Goal: Complete application form: Complete application form

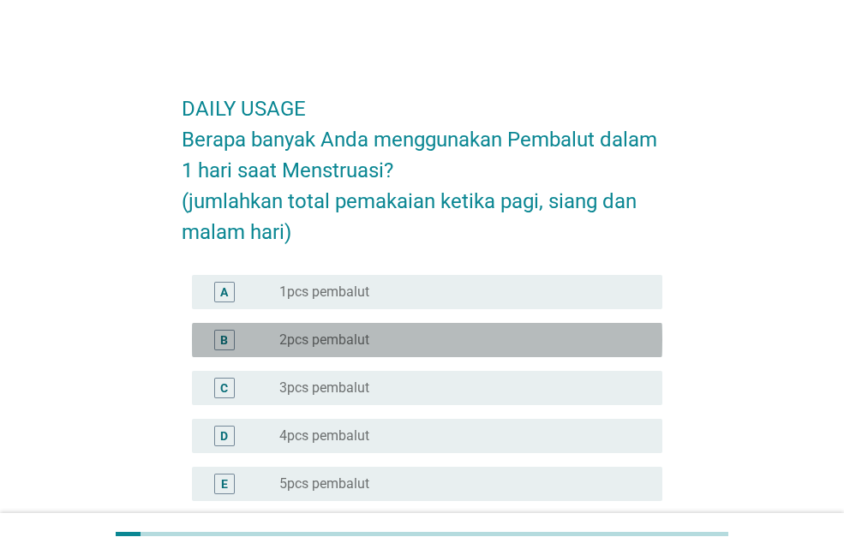
click at [346, 338] on label "2pcs pembalut" at bounding box center [324, 340] width 90 height 17
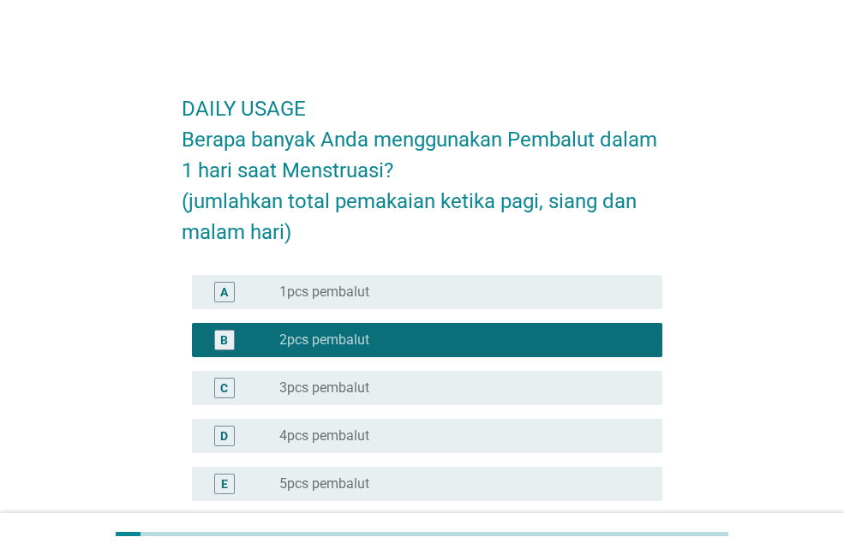
drag, startPoint x: 357, startPoint y: 386, endPoint x: 389, endPoint y: 393, distance: 32.6
click at [358, 386] on label "3pcs pembalut" at bounding box center [324, 388] width 90 height 17
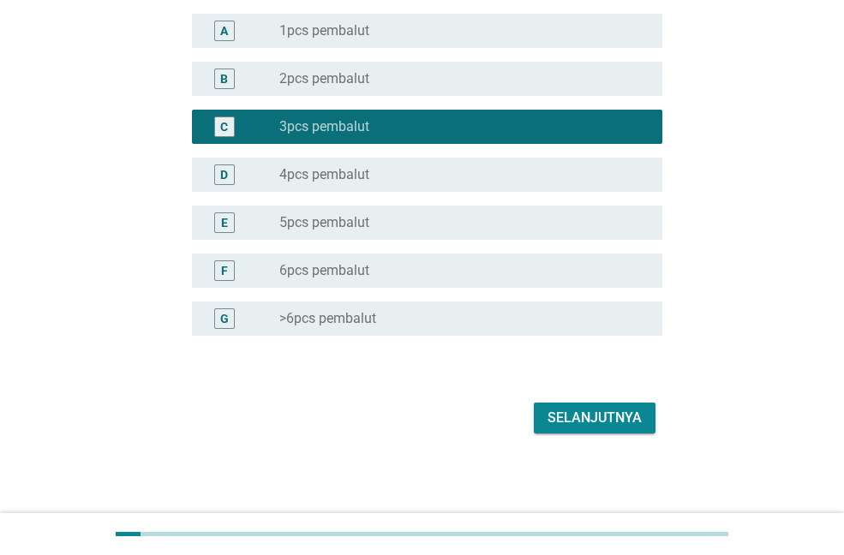
scroll to position [262, 0]
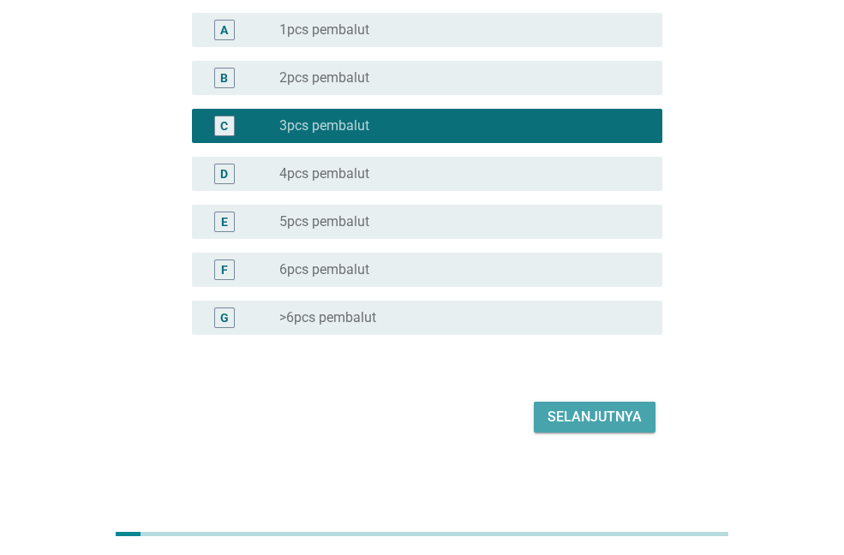
click at [584, 420] on div "Selanjutnya" at bounding box center [595, 417] width 94 height 21
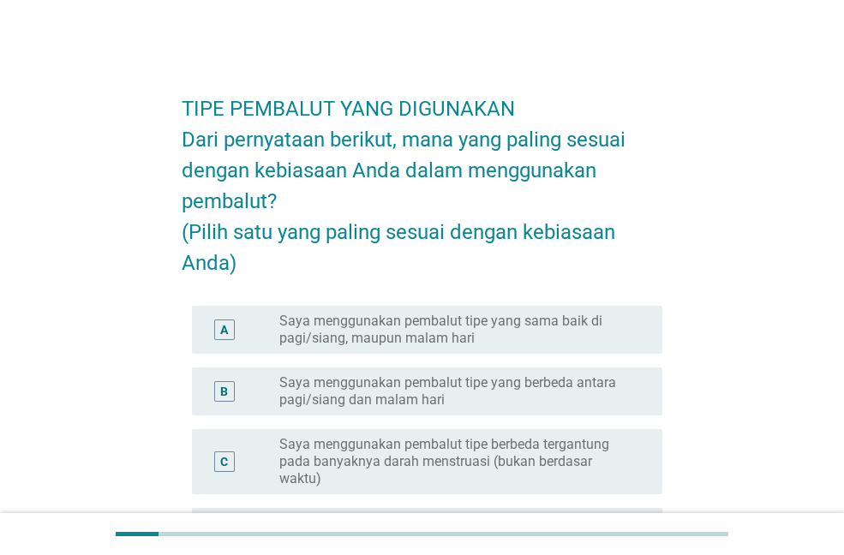
scroll to position [86, 0]
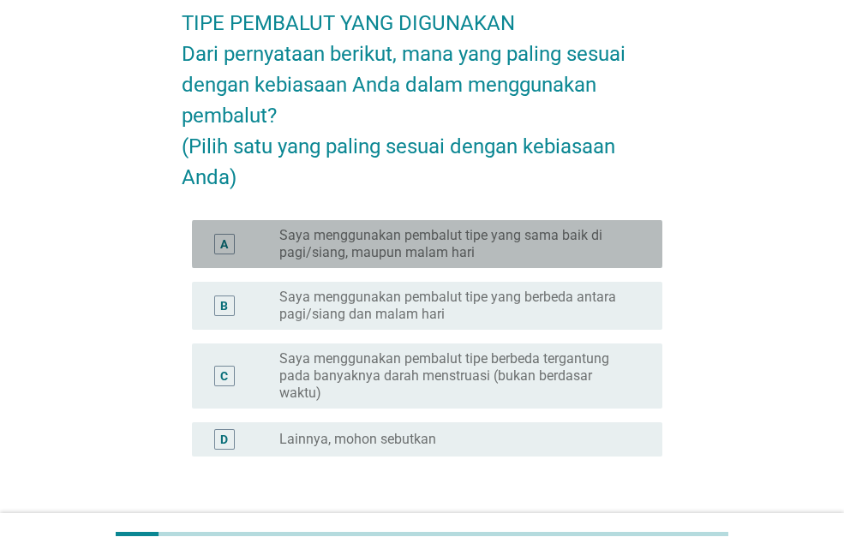
click at [419, 261] on label "Saya menggunakan pembalut tipe yang sama baik di pagi/siang, maupun malam hari" at bounding box center [457, 244] width 356 height 34
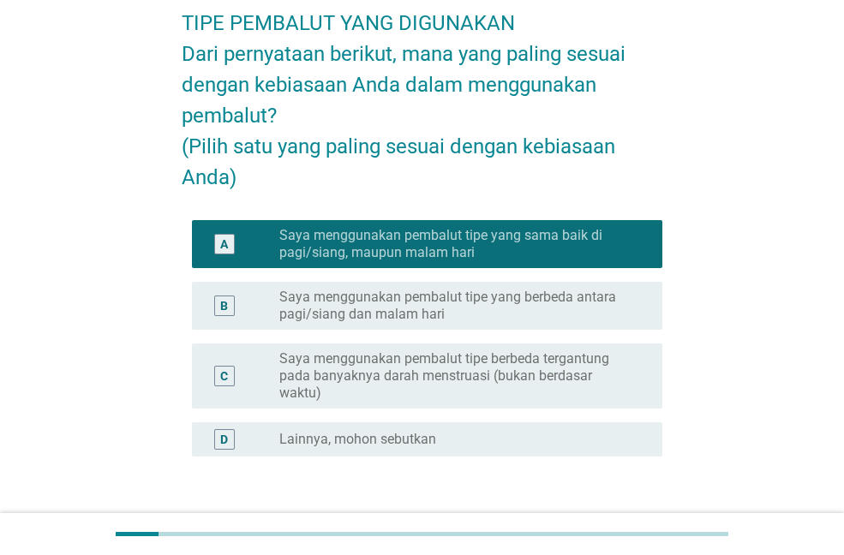
scroll to position [238, 0]
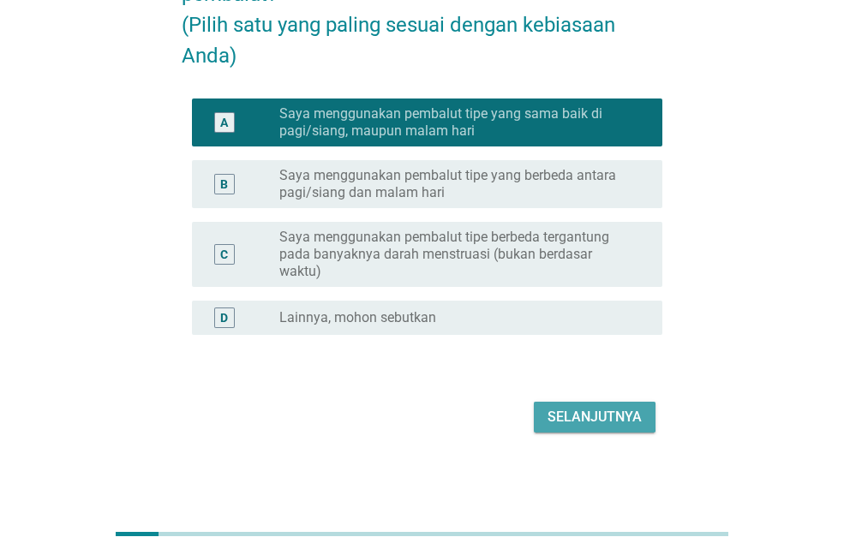
click at [578, 420] on div "Selanjutnya" at bounding box center [595, 417] width 94 height 21
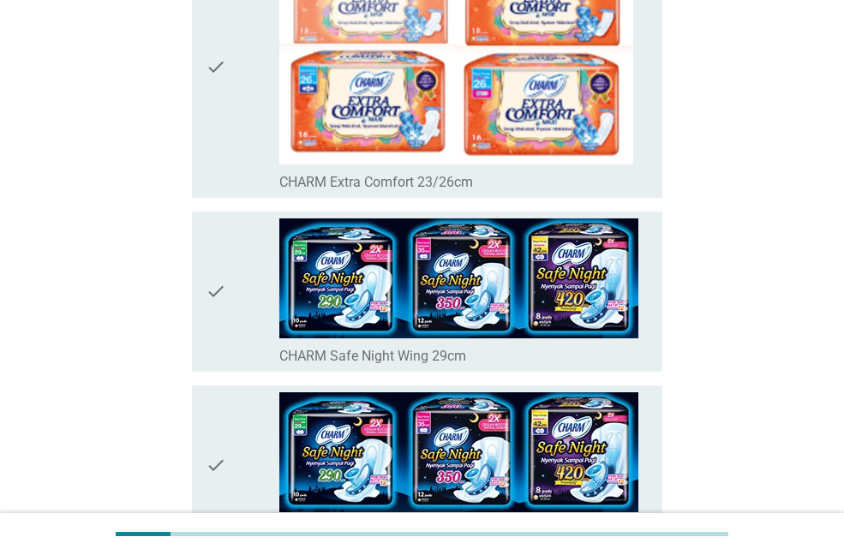
scroll to position [514, 0]
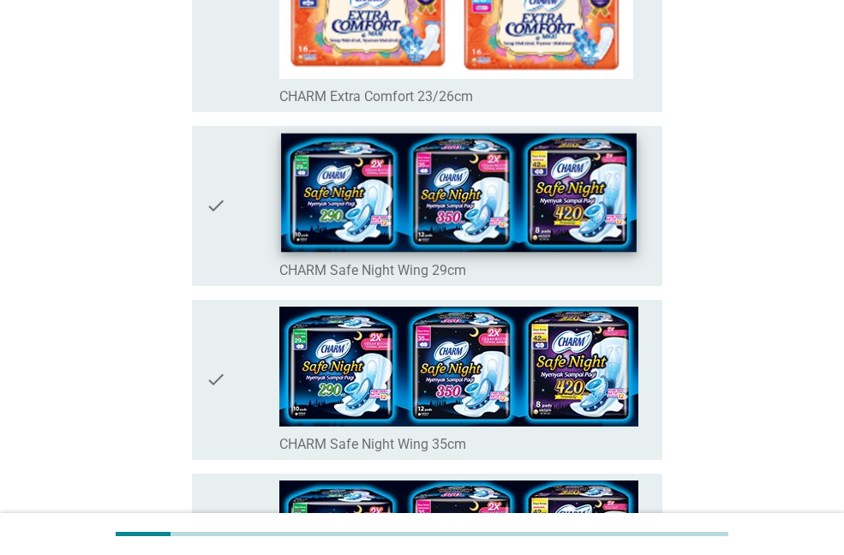
click at [416, 222] on img at bounding box center [459, 192] width 356 height 119
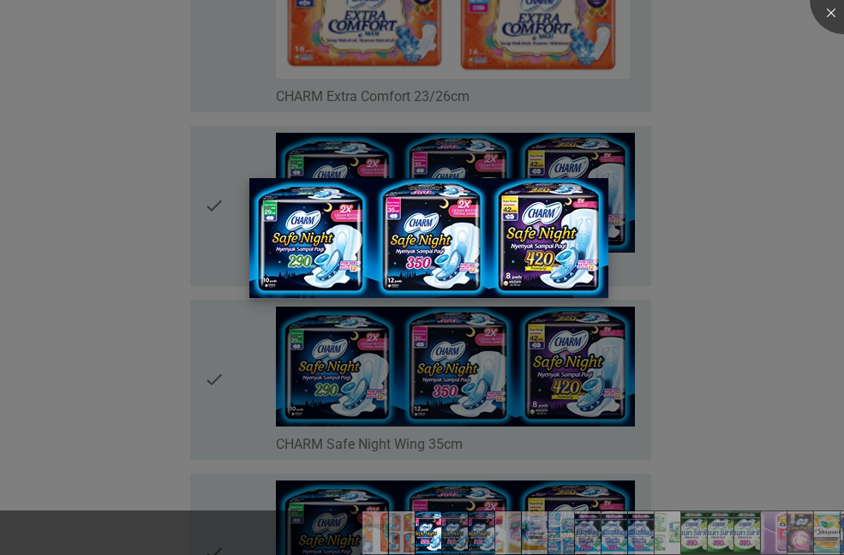
click at [452, 260] on img at bounding box center [428, 238] width 359 height 120
click at [825, 19] on div at bounding box center [844, 0] width 69 height 69
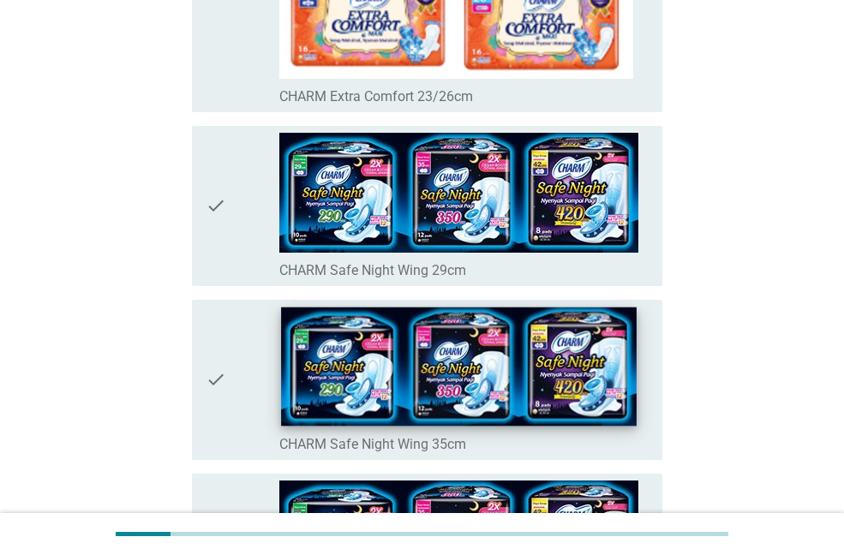
scroll to position [600, 0]
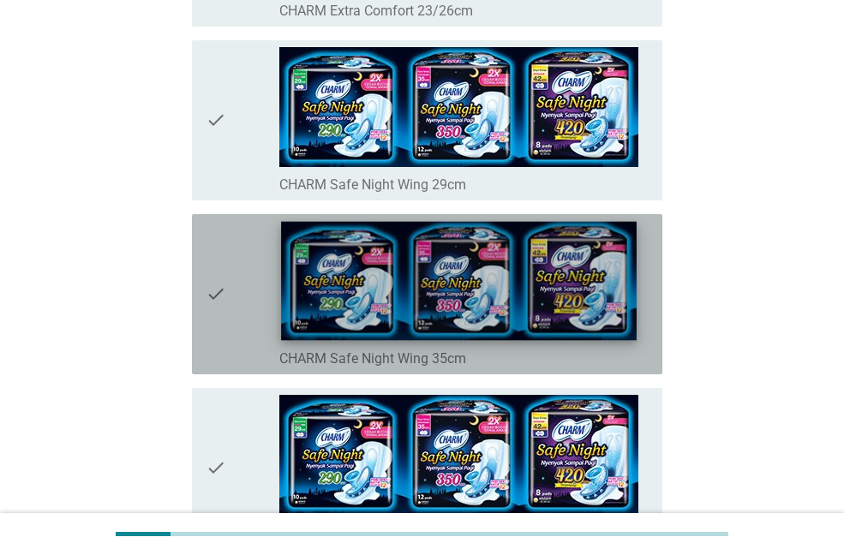
click at [445, 319] on img at bounding box center [459, 280] width 356 height 119
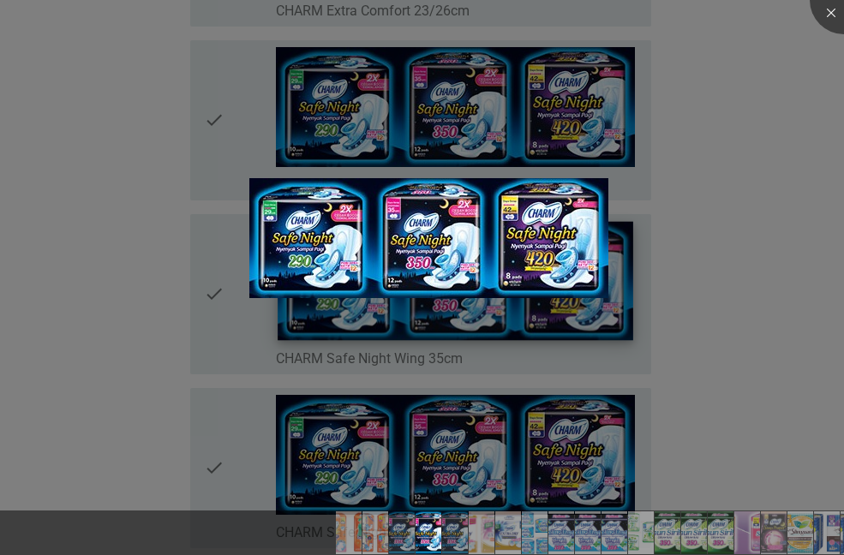
click at [445, 319] on div at bounding box center [422, 277] width 844 height 555
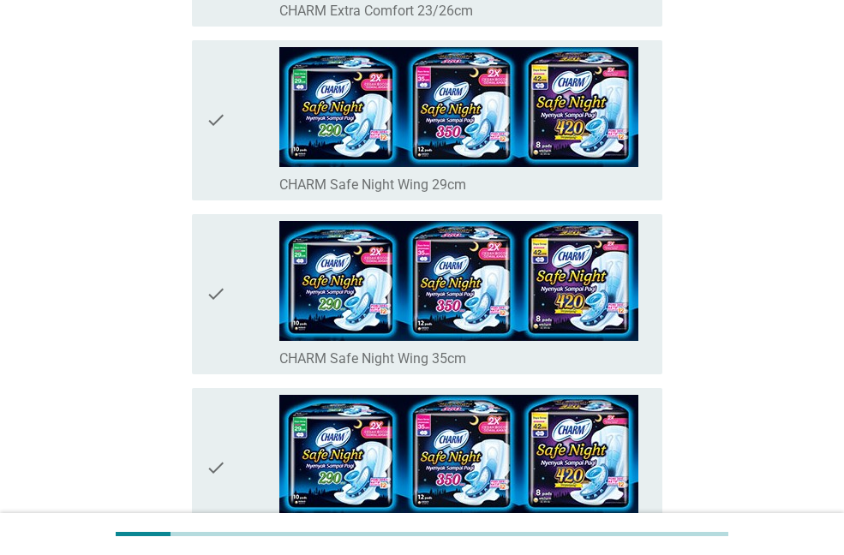
click at [515, 105] on img at bounding box center [458, 107] width 359 height 120
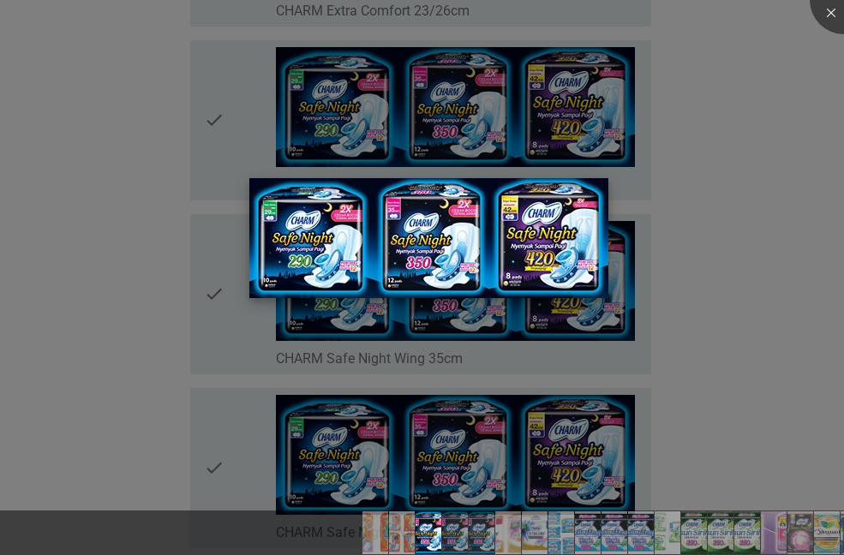
click at [493, 230] on img at bounding box center [428, 238] width 359 height 120
click at [826, 14] on div at bounding box center [844, 0] width 69 height 69
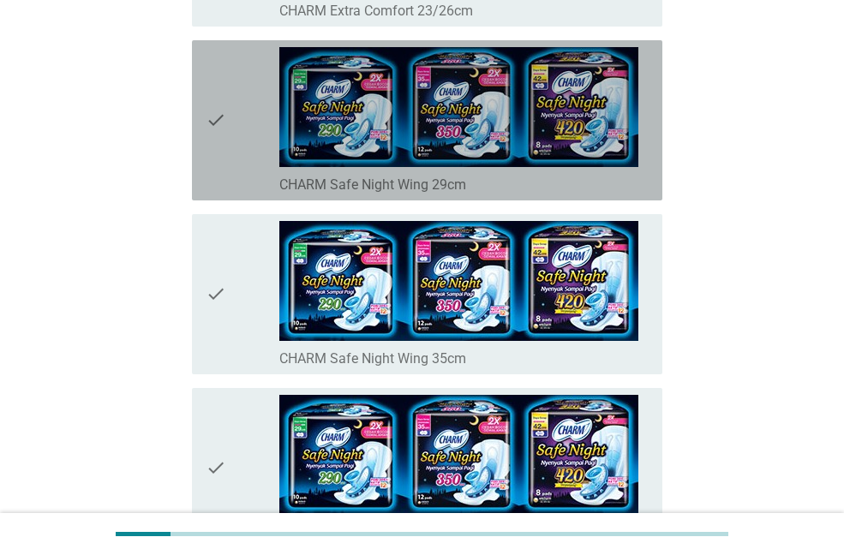
click at [233, 128] on div "check" at bounding box center [243, 120] width 74 height 147
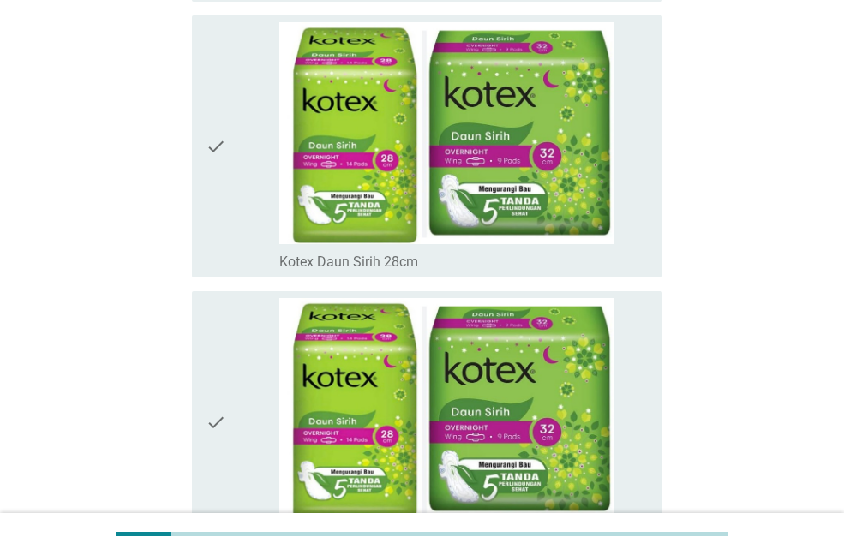
scroll to position [12157, 0]
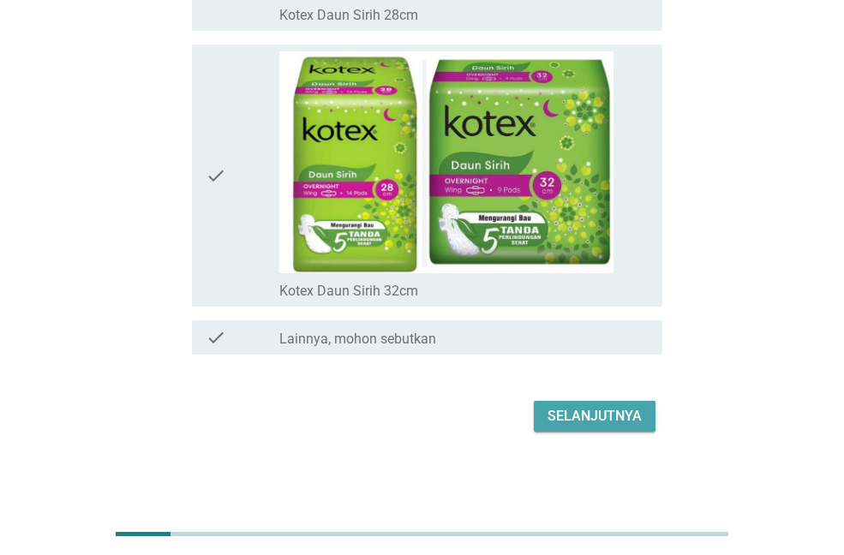
click at [622, 410] on div "Selanjutnya" at bounding box center [595, 416] width 94 height 21
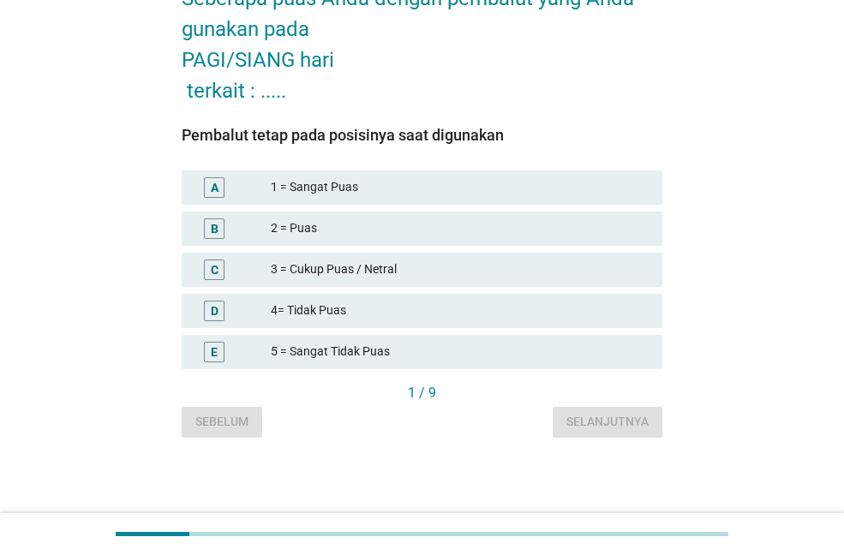
scroll to position [0, 0]
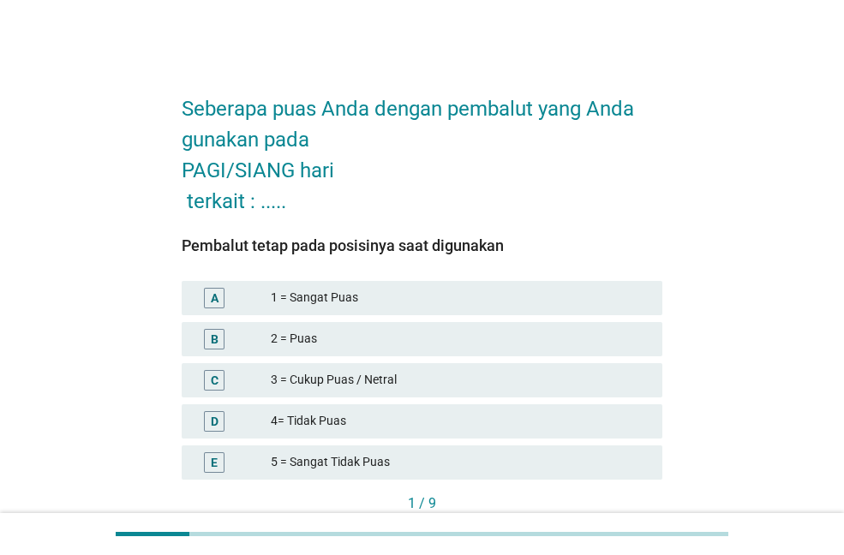
click at [332, 335] on div "2 = Puas" at bounding box center [460, 339] width 378 height 21
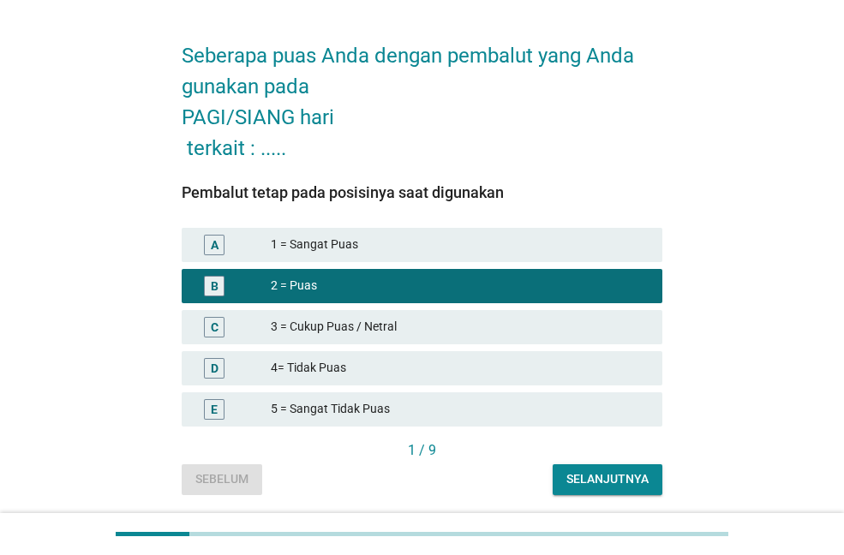
scroll to position [111, 0]
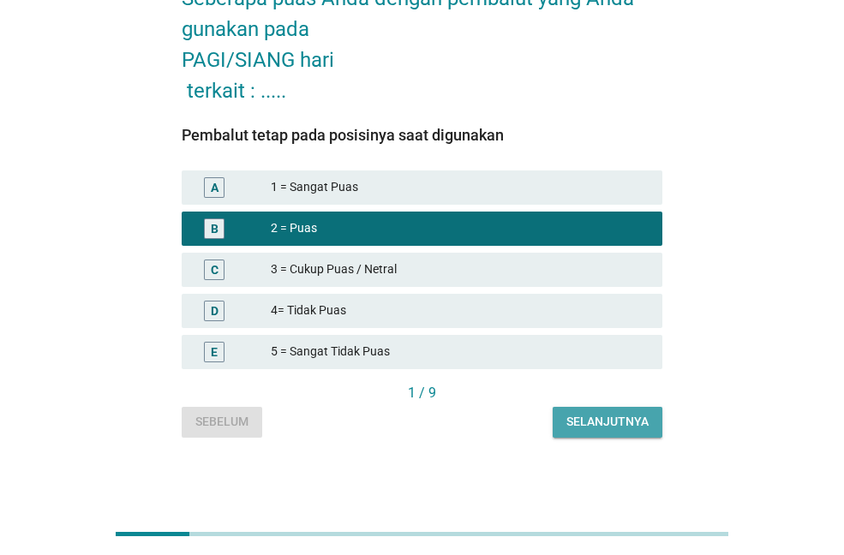
click at [587, 430] on div "Selanjutnya" at bounding box center [607, 422] width 82 height 18
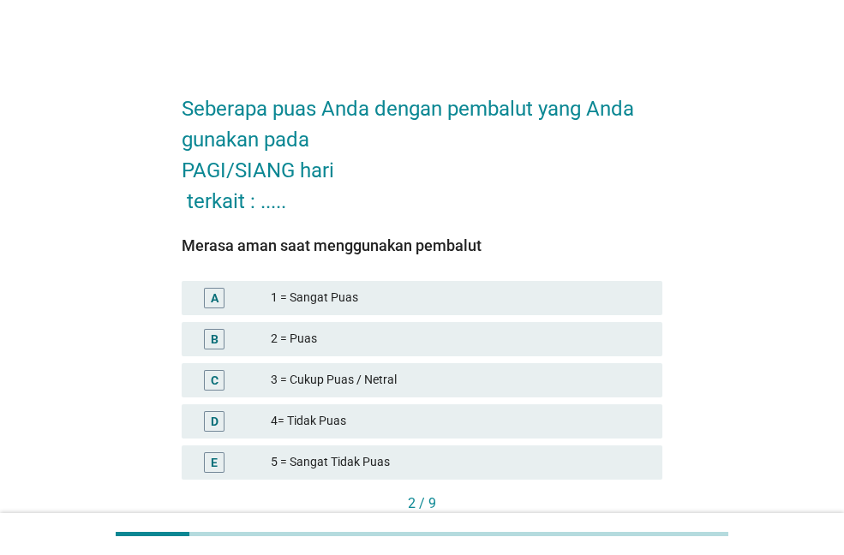
click at [355, 344] on div "2 = Puas" at bounding box center [460, 339] width 378 height 21
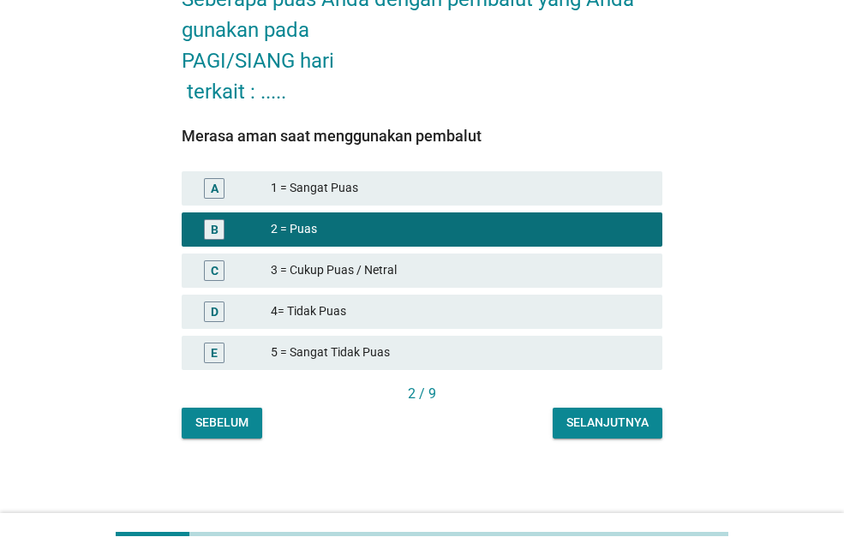
scroll to position [111, 0]
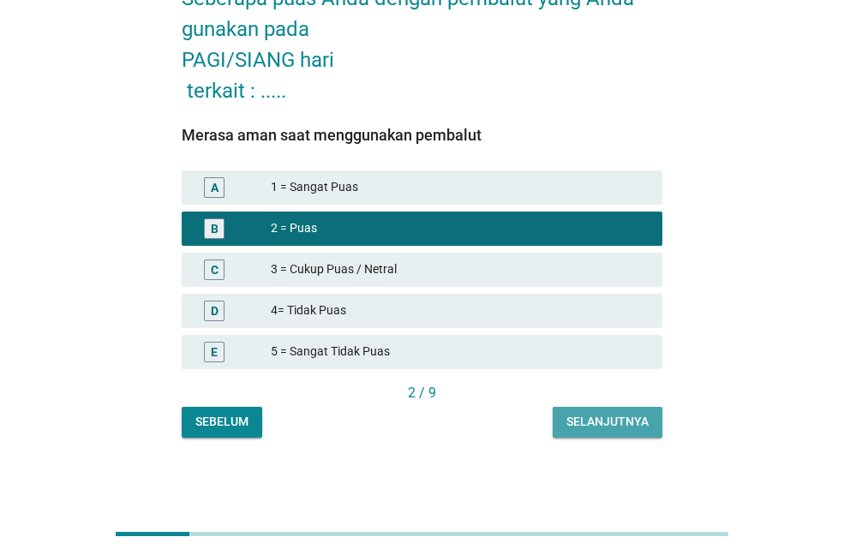
click at [609, 423] on div "Selanjutnya" at bounding box center [607, 422] width 82 height 18
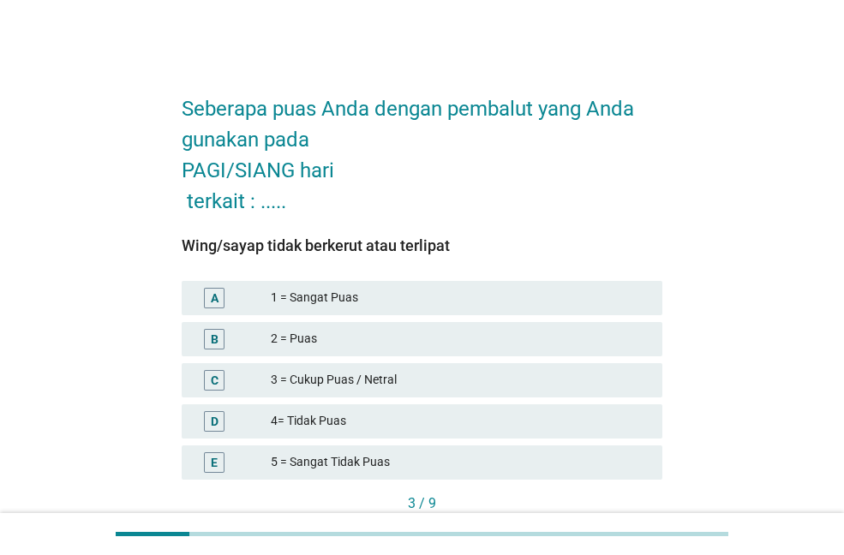
click at [364, 378] on div "3 = Cukup Puas / Netral" at bounding box center [460, 380] width 378 height 21
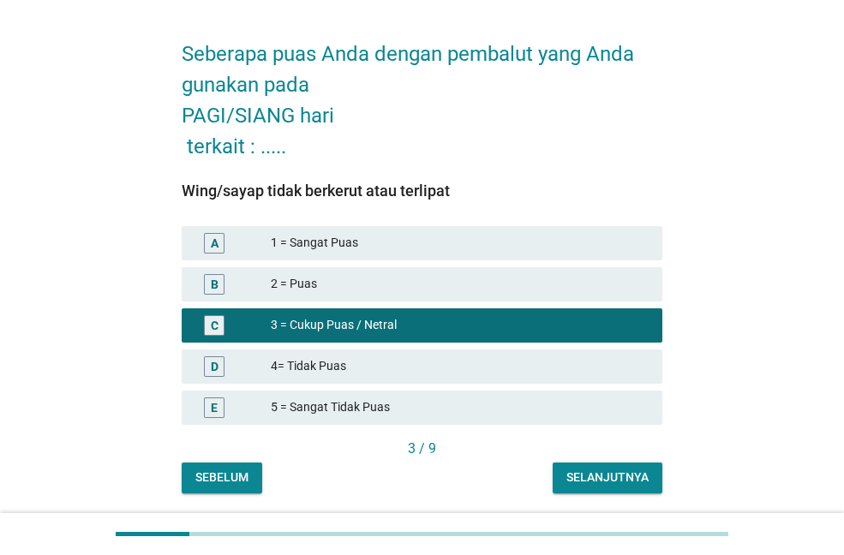
scroll to position [111, 0]
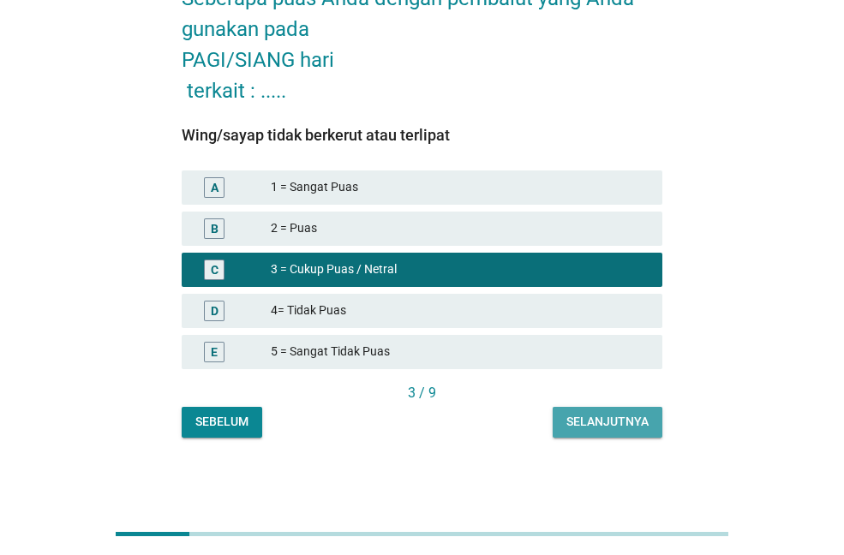
click at [626, 422] on div "Selanjutnya" at bounding box center [607, 422] width 82 height 18
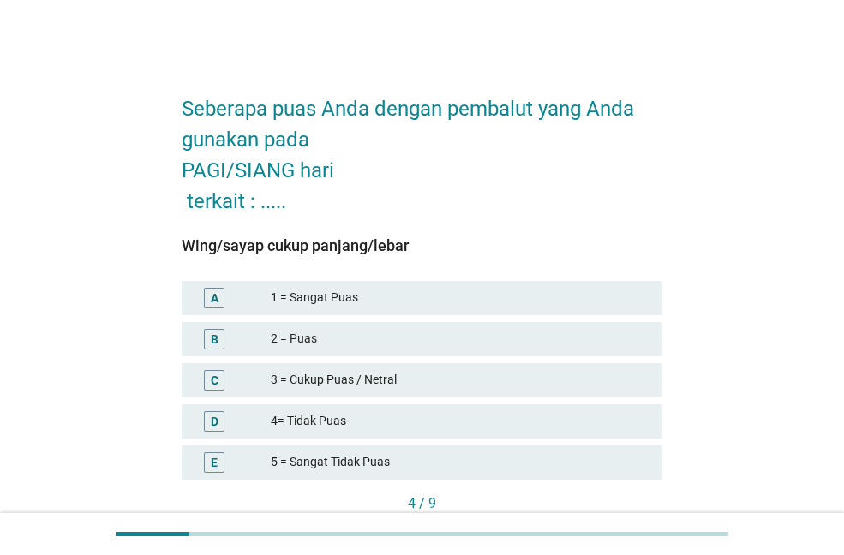
click at [406, 340] on div "2 = Puas" at bounding box center [460, 339] width 378 height 21
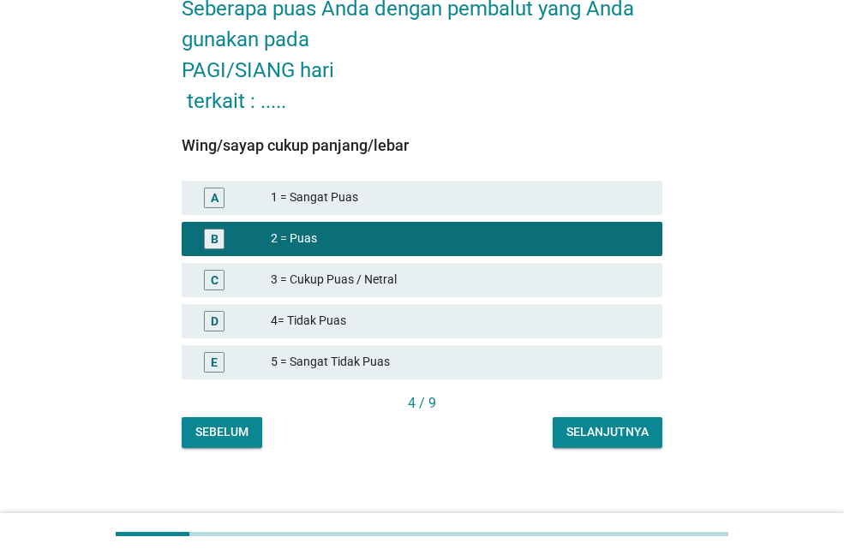
scroll to position [111, 0]
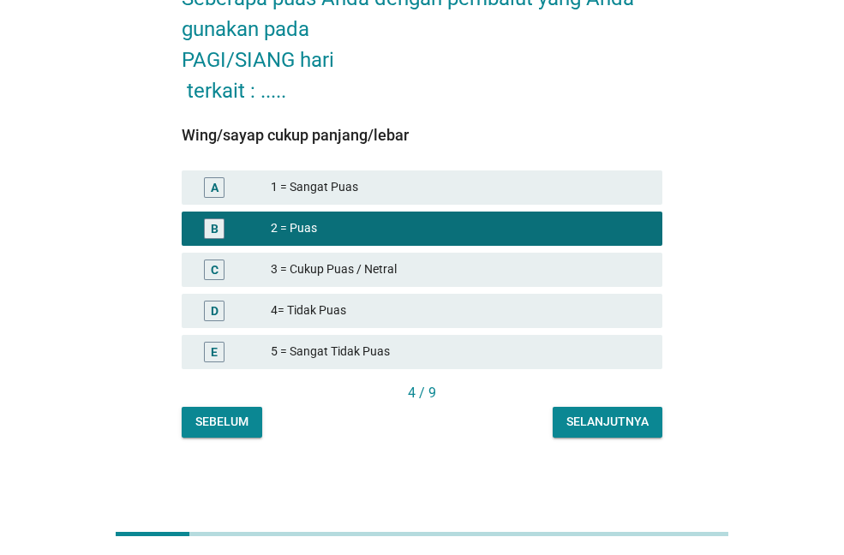
click at [603, 424] on div "Selanjutnya" at bounding box center [607, 422] width 82 height 18
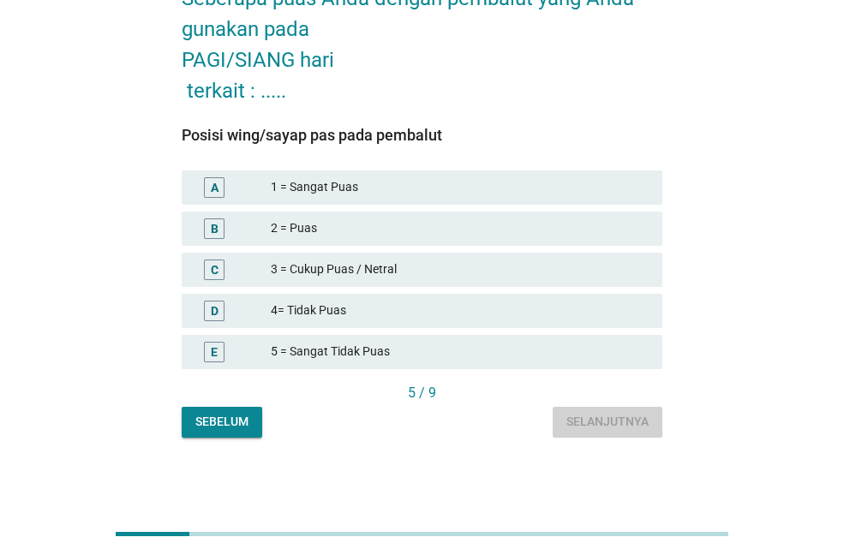
scroll to position [0, 0]
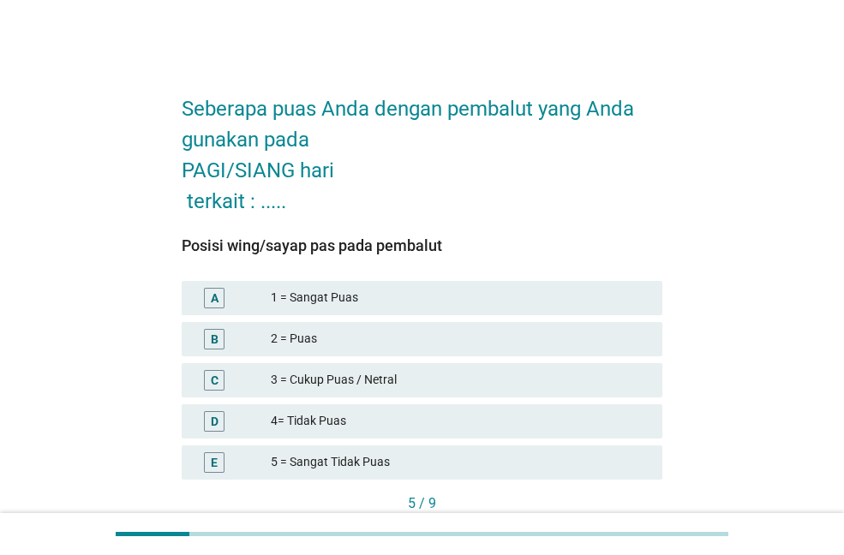
click at [332, 335] on div "2 = Puas" at bounding box center [460, 339] width 378 height 21
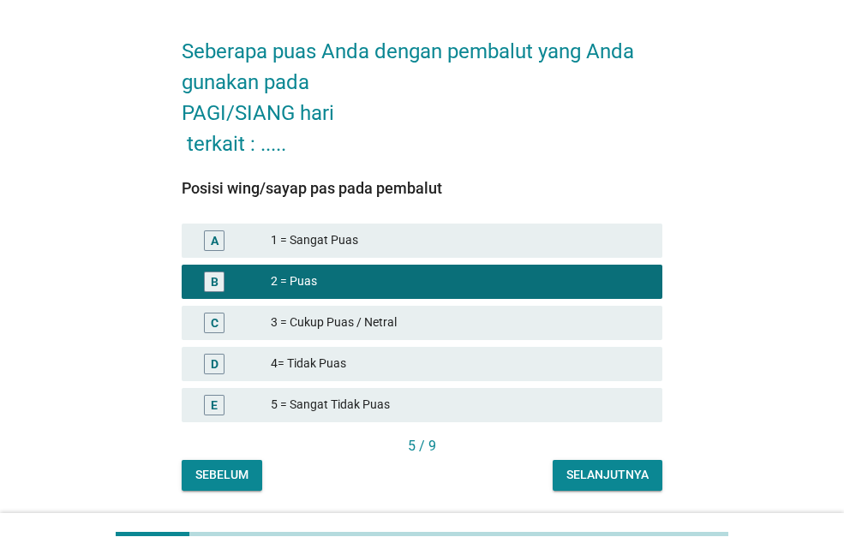
scroll to position [111, 0]
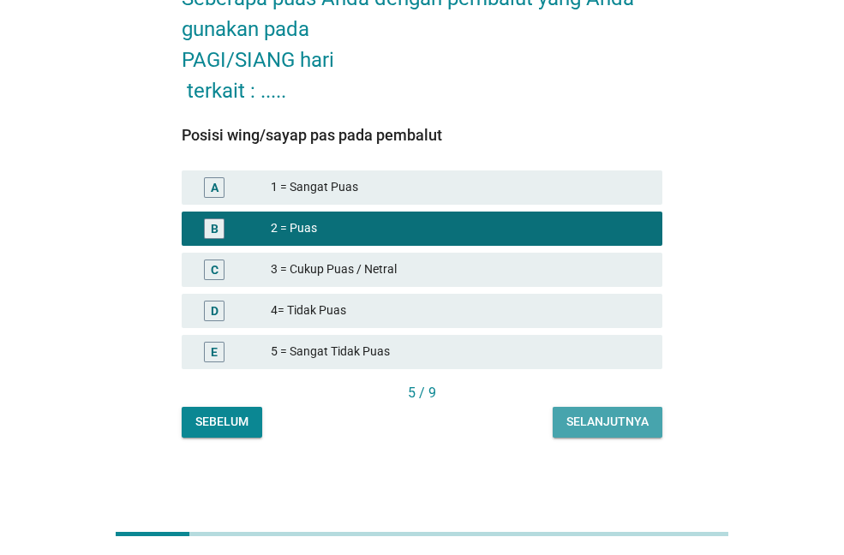
click at [590, 419] on div "Selanjutnya" at bounding box center [607, 422] width 82 height 18
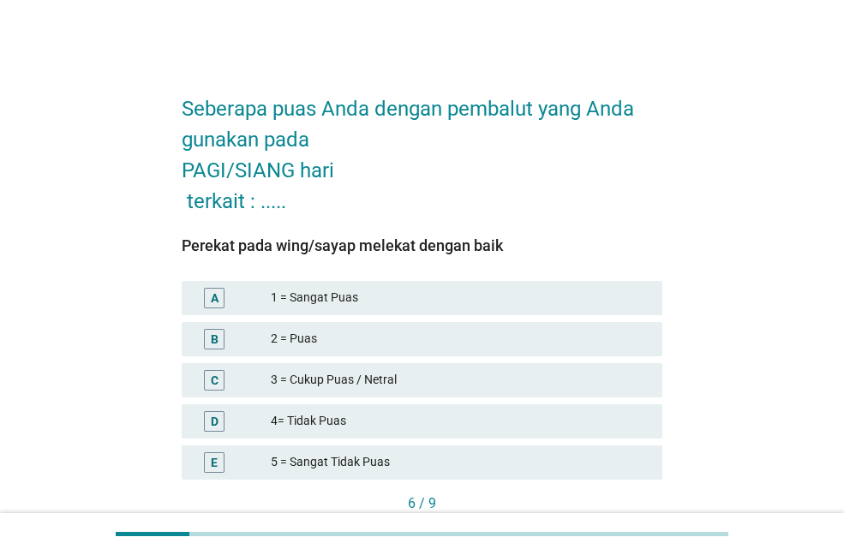
click at [338, 383] on div "3 = Cukup Puas / Netral" at bounding box center [460, 380] width 378 height 21
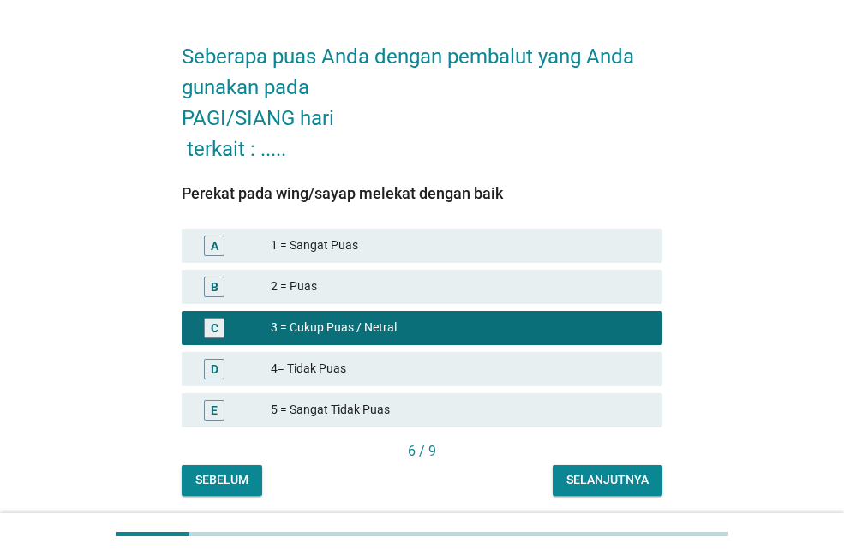
scroll to position [111, 0]
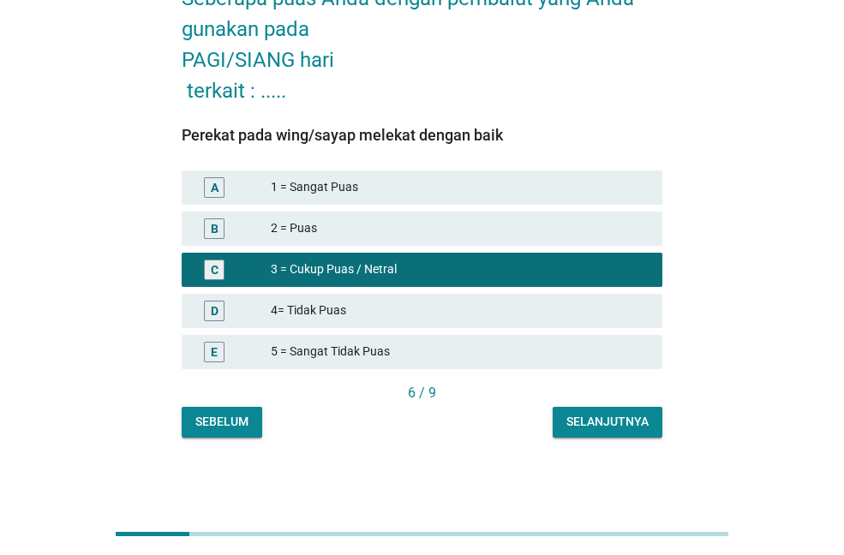
click at [616, 428] on div "Selanjutnya" at bounding box center [607, 422] width 82 height 18
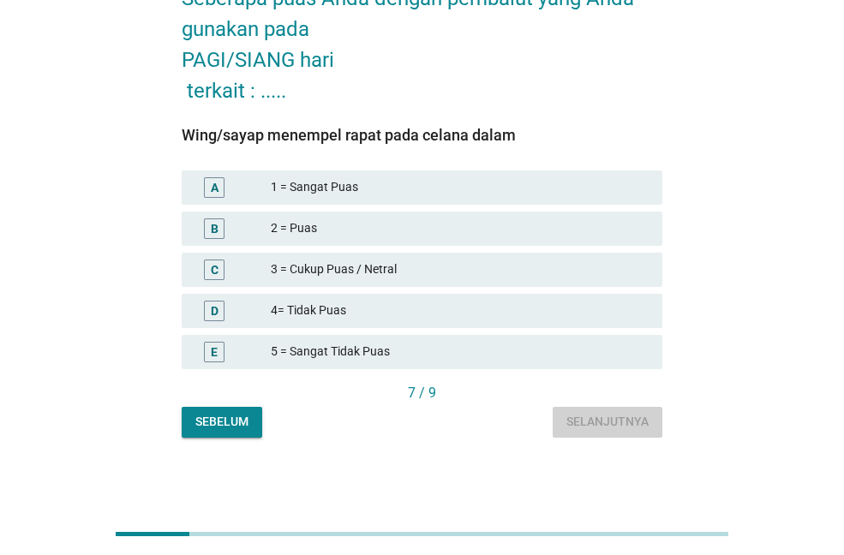
scroll to position [0, 0]
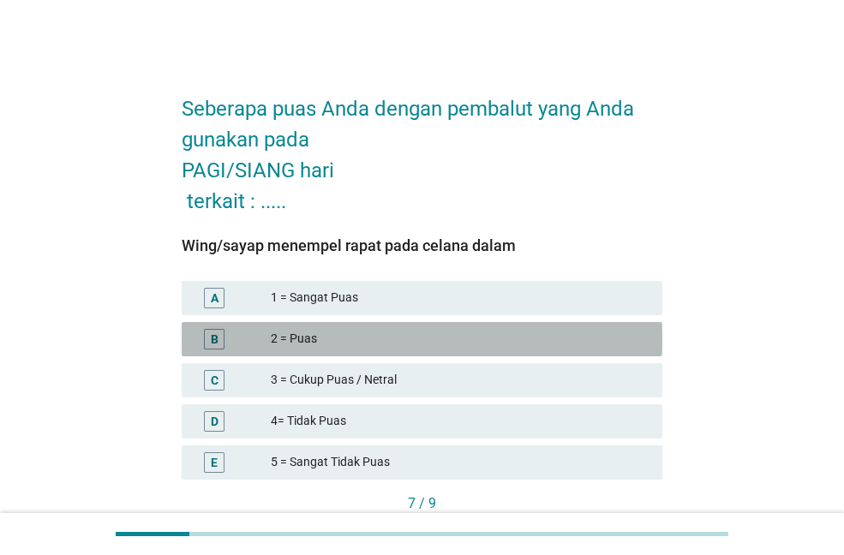
click at [394, 329] on div "2 = Puas" at bounding box center [460, 339] width 378 height 21
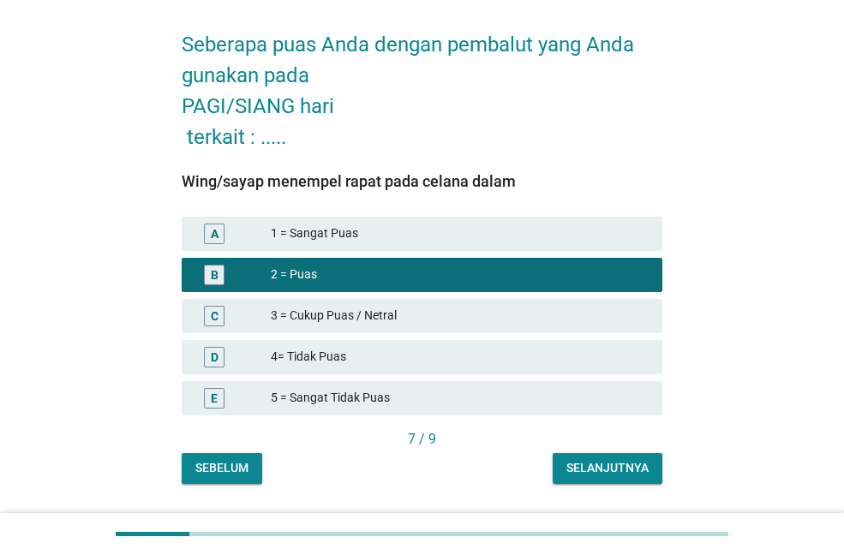
scroll to position [111, 0]
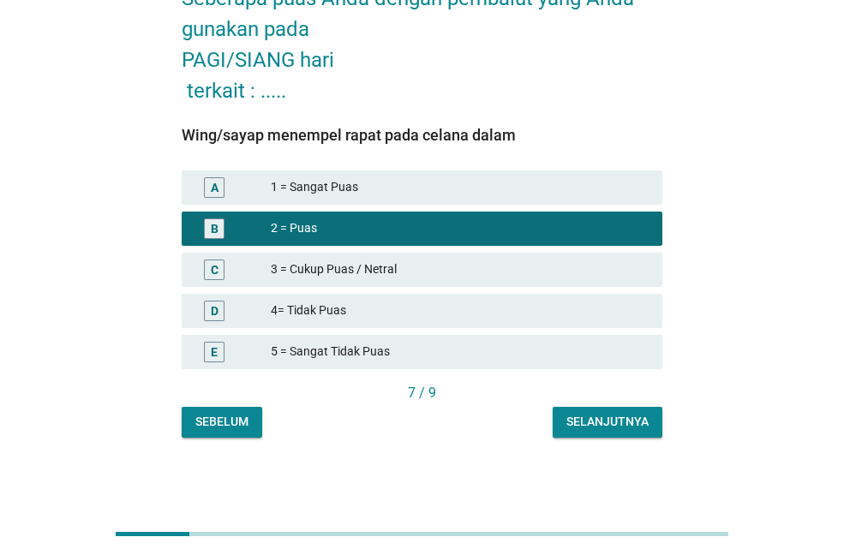
click at [607, 434] on button "Selanjutnya" at bounding box center [608, 422] width 110 height 31
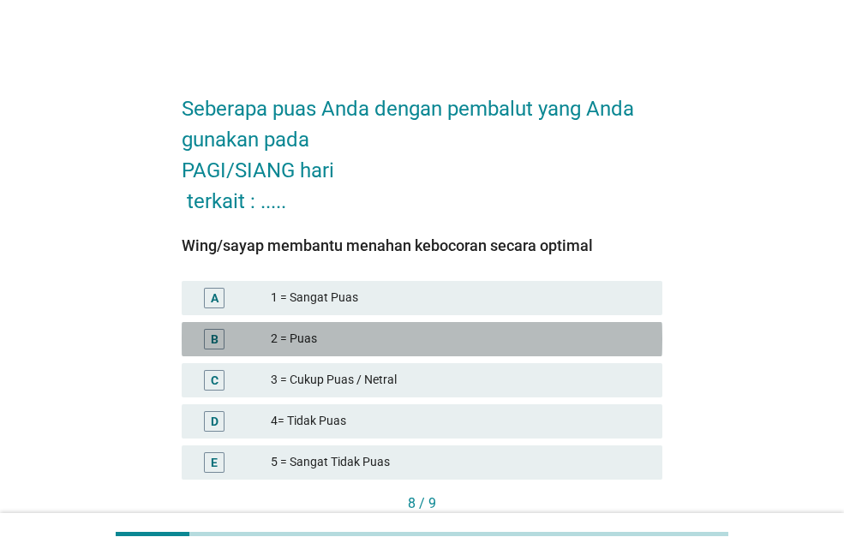
click at [397, 332] on div "2 = Puas" at bounding box center [460, 339] width 378 height 21
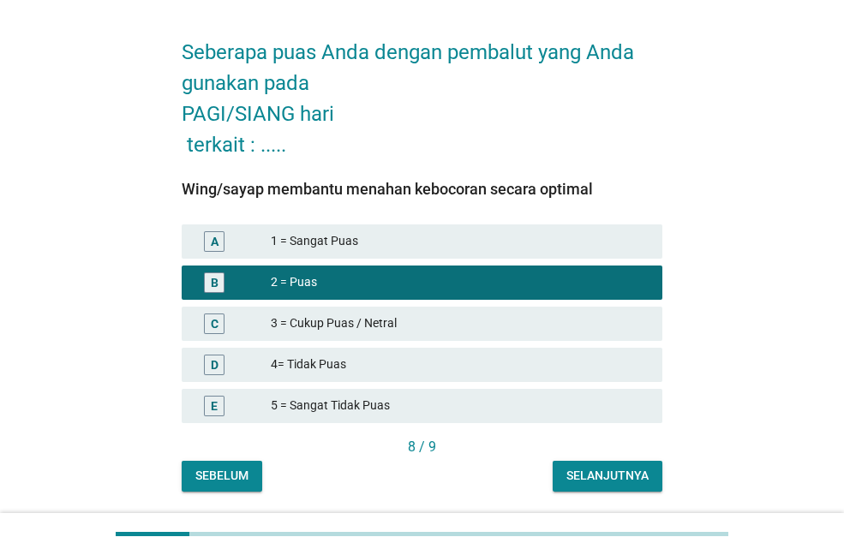
scroll to position [111, 0]
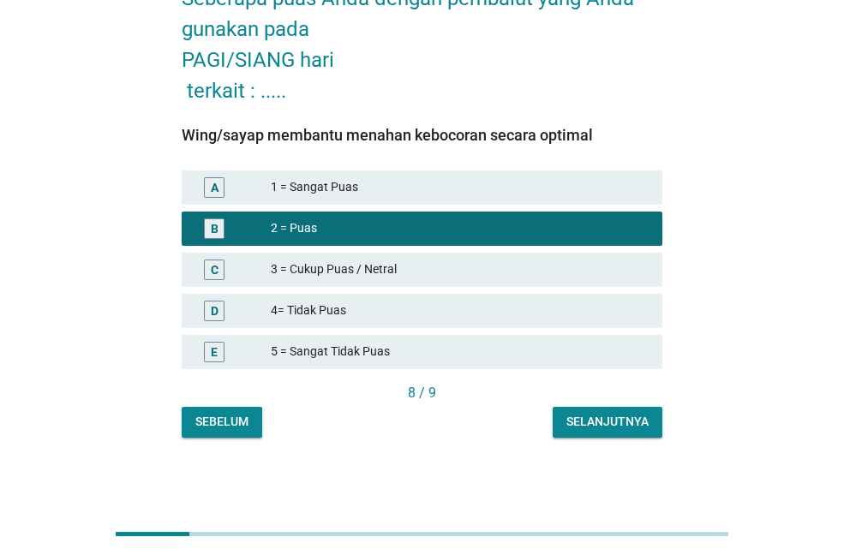
click at [655, 428] on button "Selanjutnya" at bounding box center [608, 422] width 110 height 31
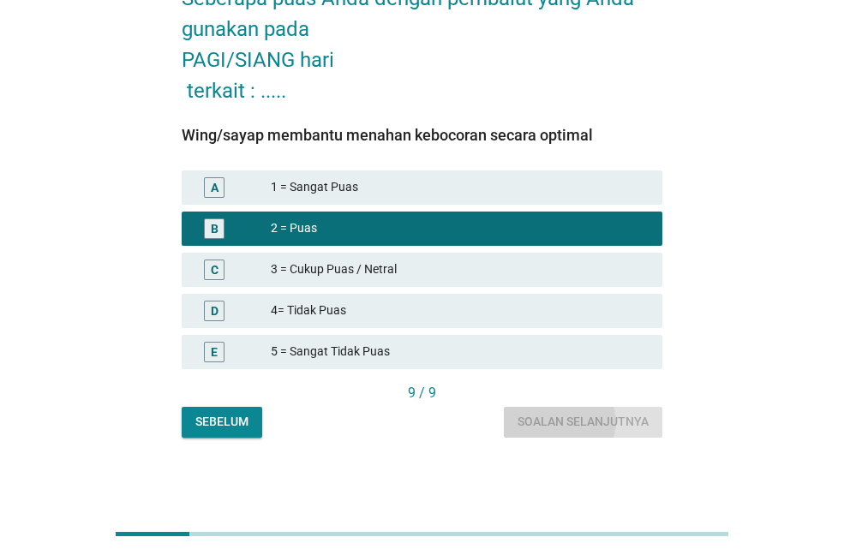
scroll to position [0, 0]
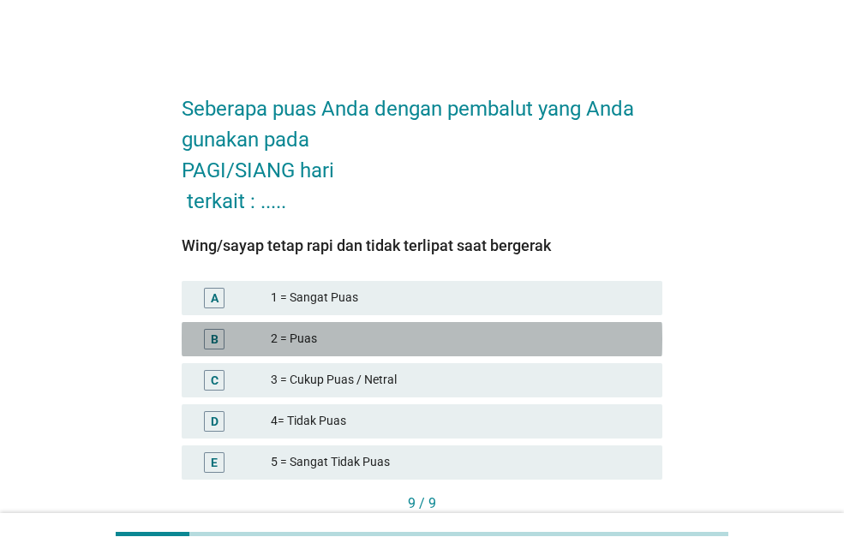
click at [467, 338] on div "2 = Puas" at bounding box center [460, 339] width 378 height 21
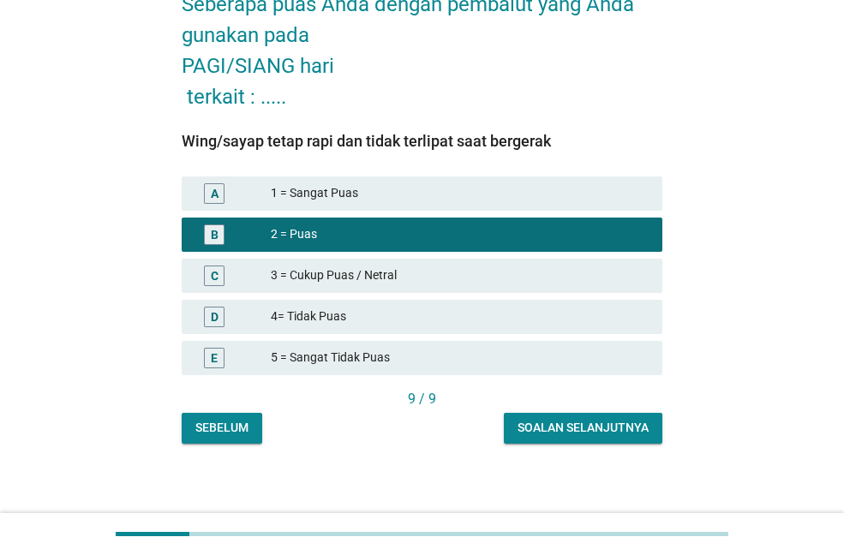
scroll to position [111, 0]
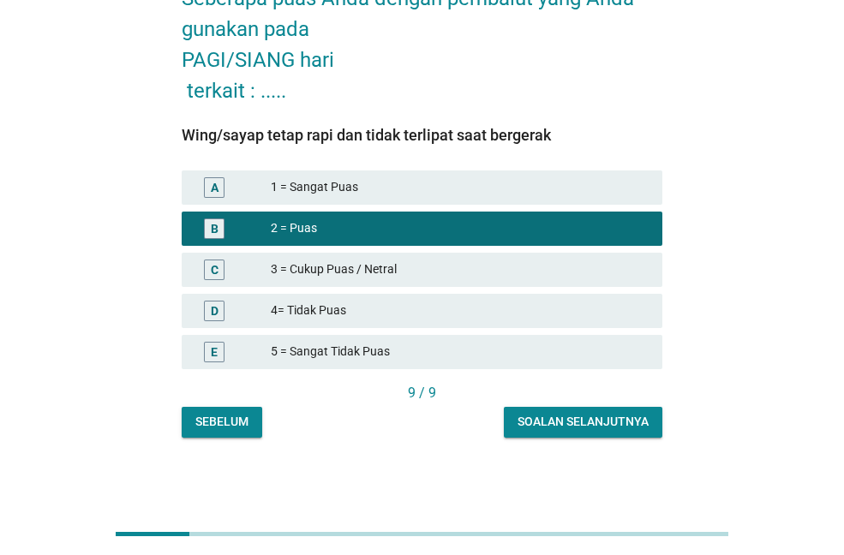
click at [570, 411] on button "Soalan selanjutnya" at bounding box center [583, 422] width 159 height 31
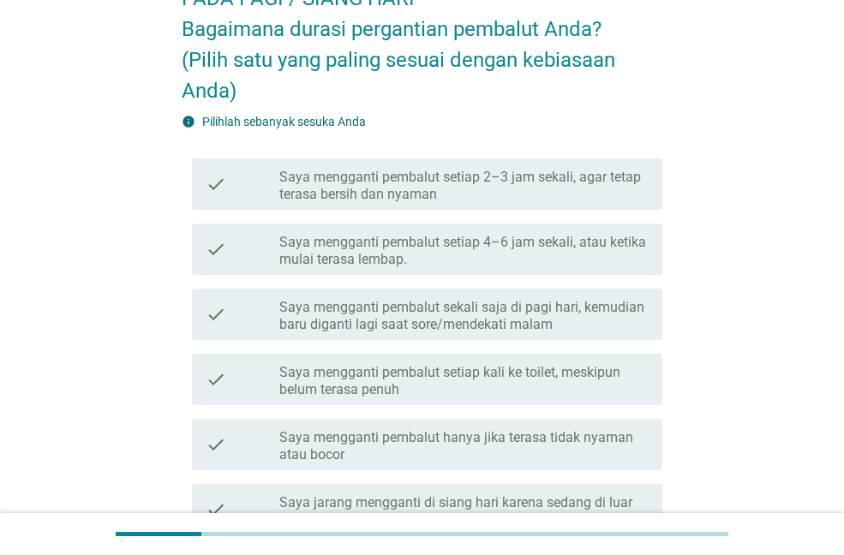
scroll to position [0, 0]
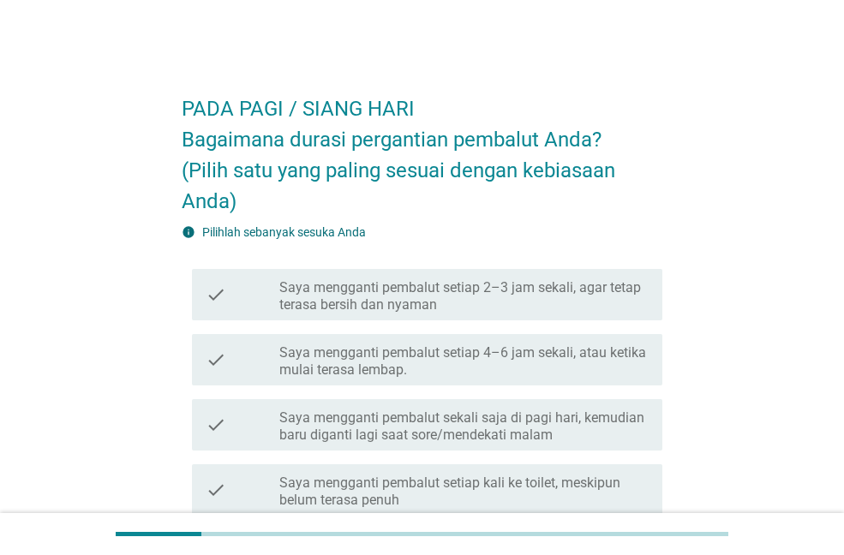
click at [386, 350] on label "Saya mengganti pembalut setiap 4–6 jam sekali, atau ketika mulai terasa lembap." at bounding box center [463, 361] width 369 height 34
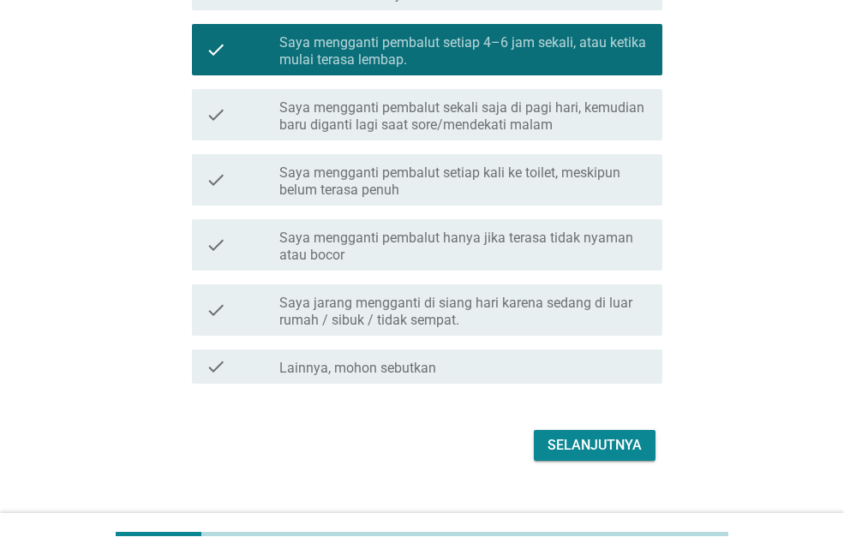
scroll to position [338, 0]
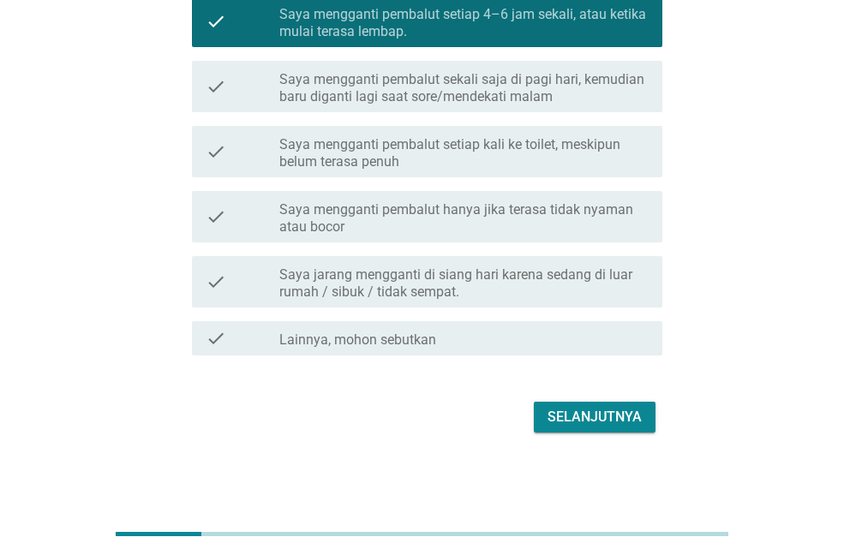
click at [581, 415] on div "Selanjutnya" at bounding box center [595, 417] width 94 height 21
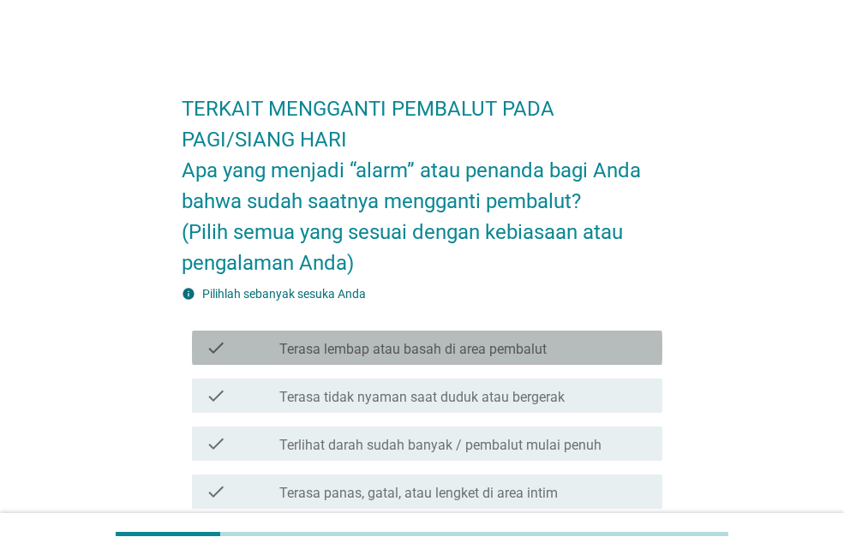
click at [428, 357] on label "Terasa lembap atau basah di area pembalut" at bounding box center [412, 349] width 267 height 17
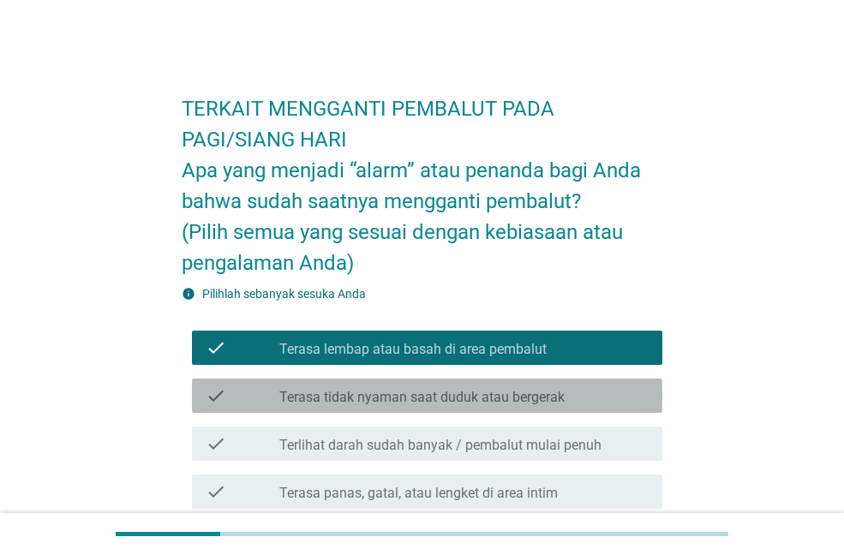
click at [414, 402] on label "Terasa tidak nyaman saat duduk atau bergerak" at bounding box center [421, 397] width 285 height 17
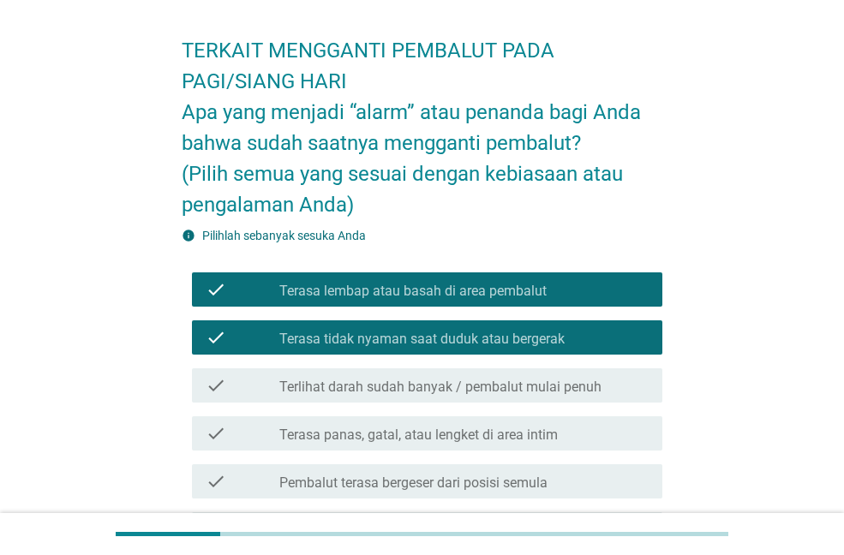
scroll to position [86, 0]
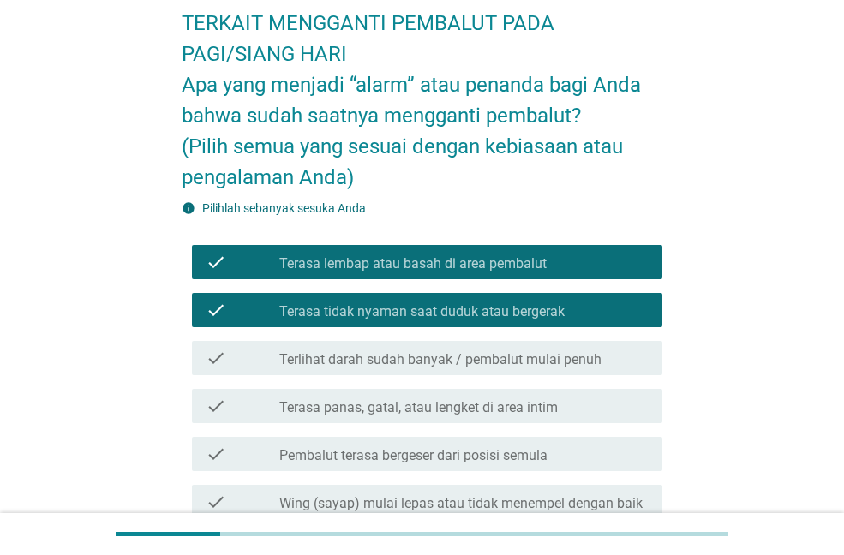
click at [447, 368] on label "Terlihat darah sudah banyak / pembalut mulai penuh" at bounding box center [440, 359] width 322 height 17
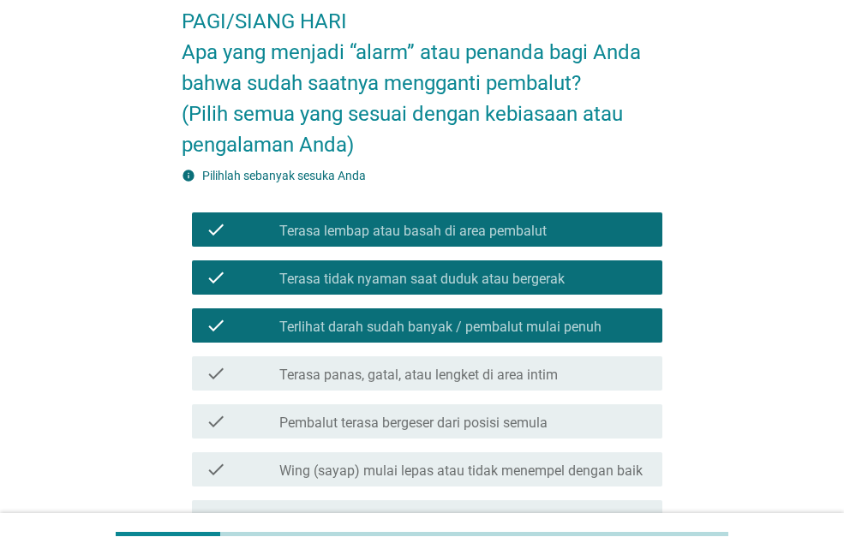
scroll to position [171, 0]
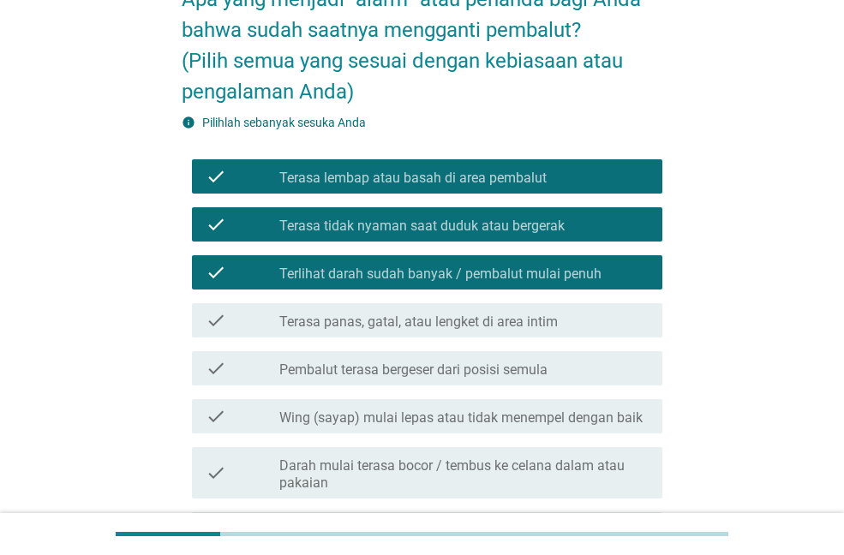
click at [462, 331] on div "check check_box_outline_blank Terasa panas, gatal, atau lengket di area intim" at bounding box center [427, 320] width 470 height 34
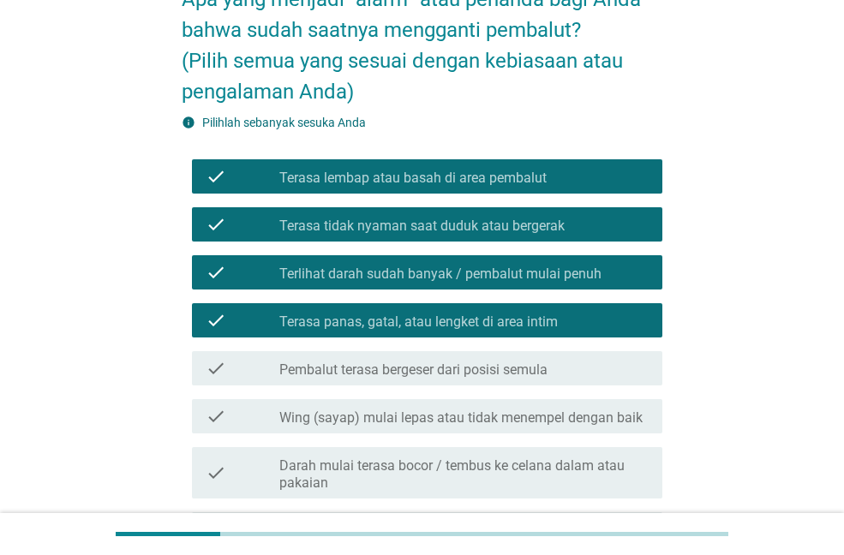
scroll to position [257, 0]
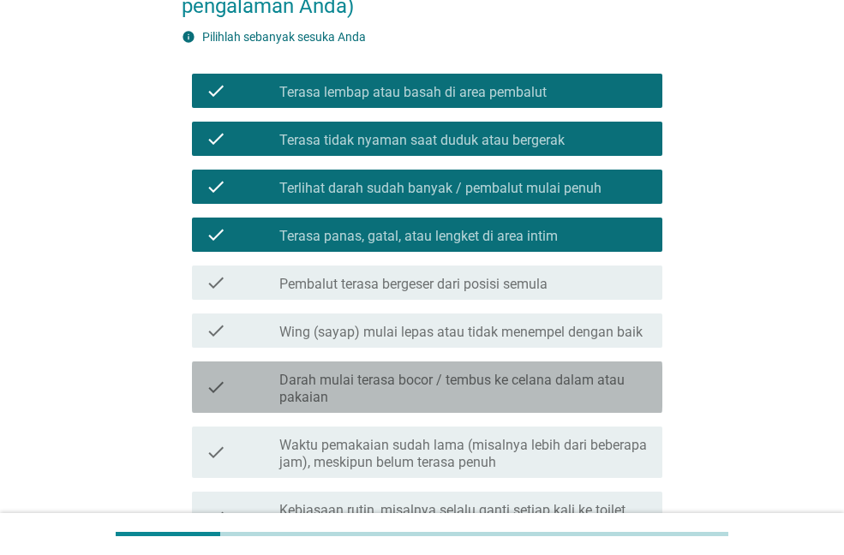
click at [447, 380] on label "Darah mulai terasa bocor / tembus ke celana dalam atau pakaian" at bounding box center [463, 389] width 369 height 34
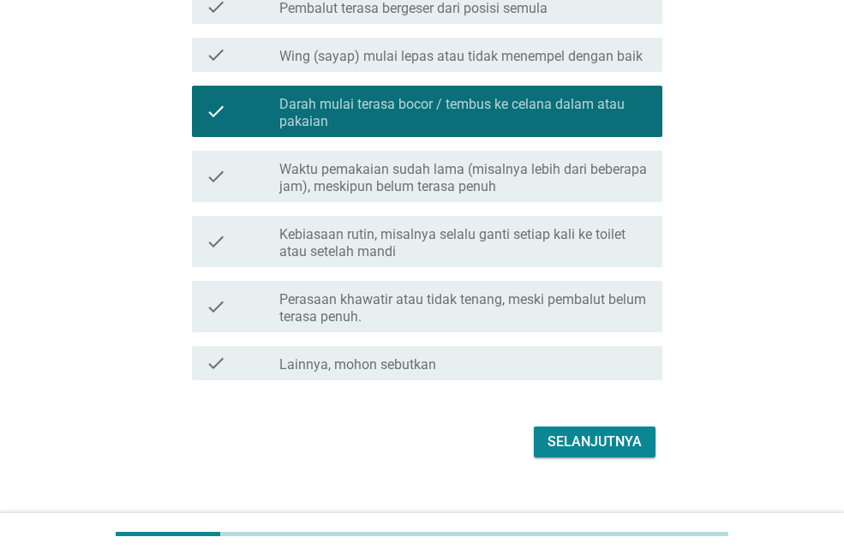
scroll to position [558, 0]
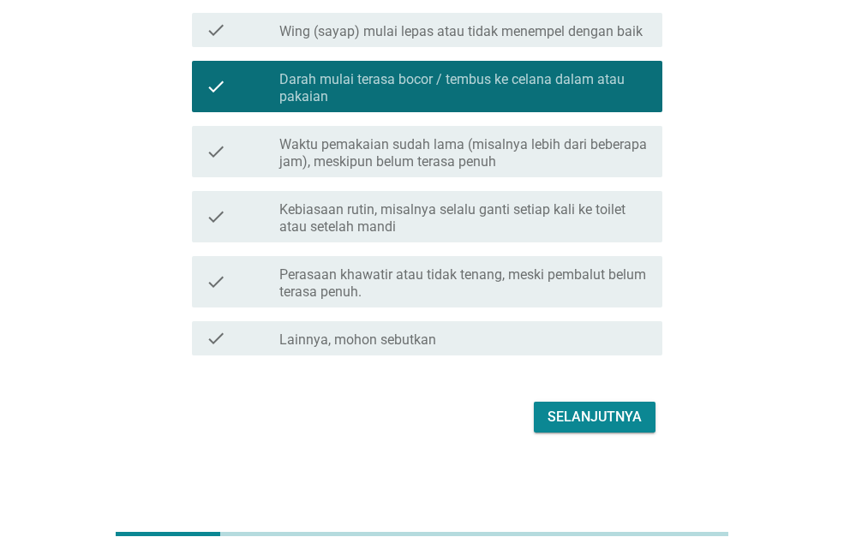
click at [550, 292] on label "Perasaan khawatir atau tidak tenang, meski pembalut belum terasa penuh." at bounding box center [463, 283] width 369 height 34
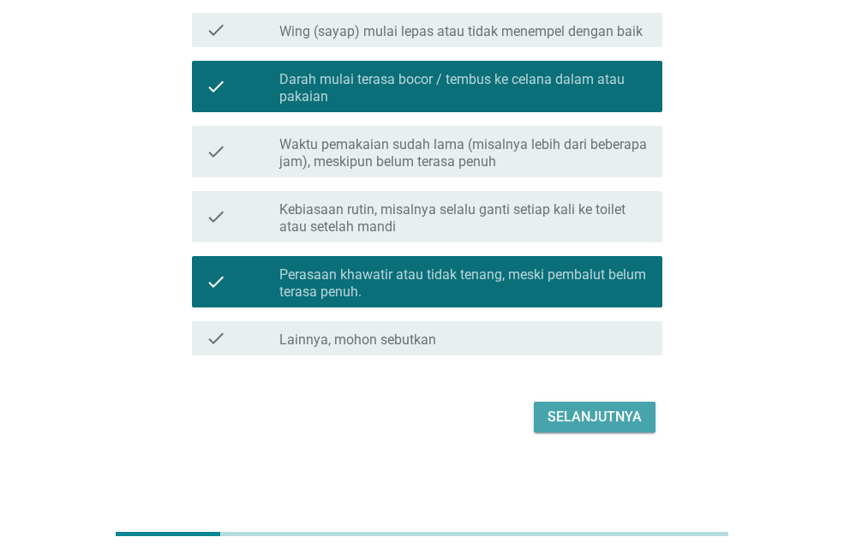
click at [590, 410] on div "Selanjutnya" at bounding box center [595, 417] width 94 height 21
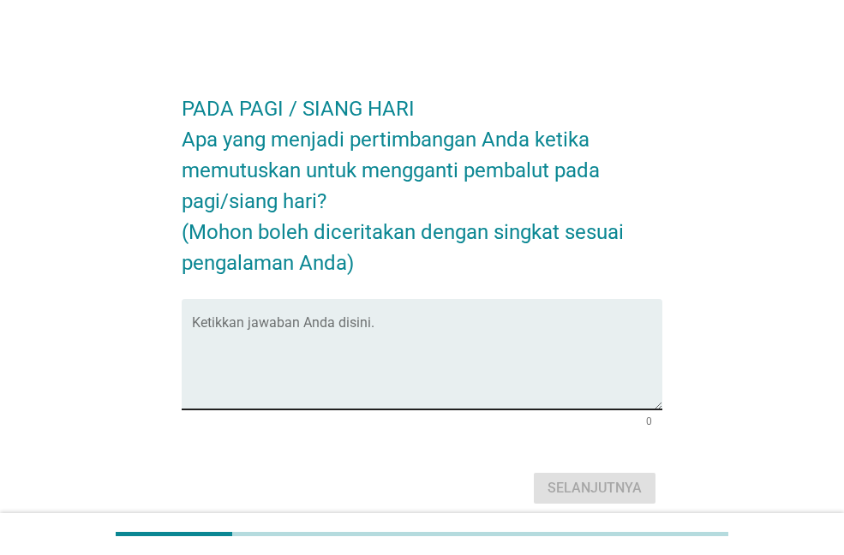
click at [383, 380] on textarea "Ketikkan jawaban Anda disini." at bounding box center [427, 365] width 470 height 90
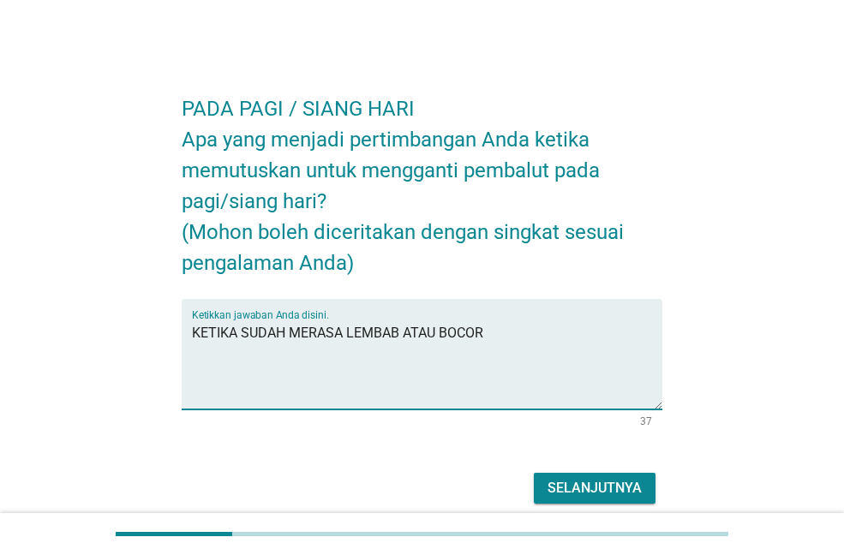
type textarea "KETIKA SUDAH MERASA LEMBAB ATAU BOCOR"
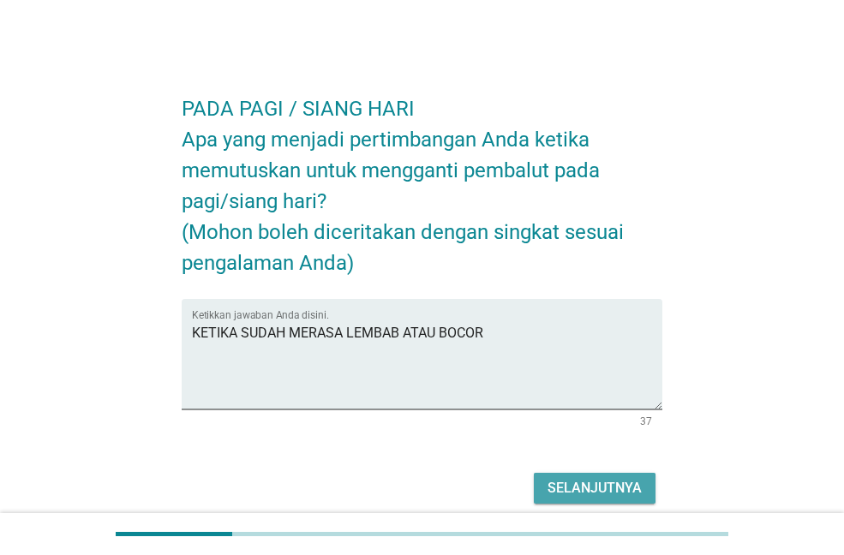
click at [595, 486] on div "Selanjutnya" at bounding box center [595, 488] width 94 height 21
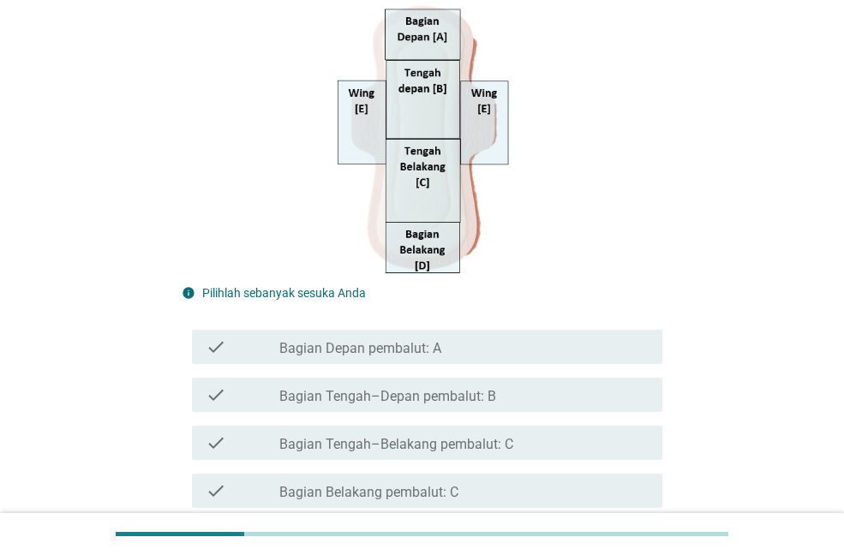
scroll to position [428, 0]
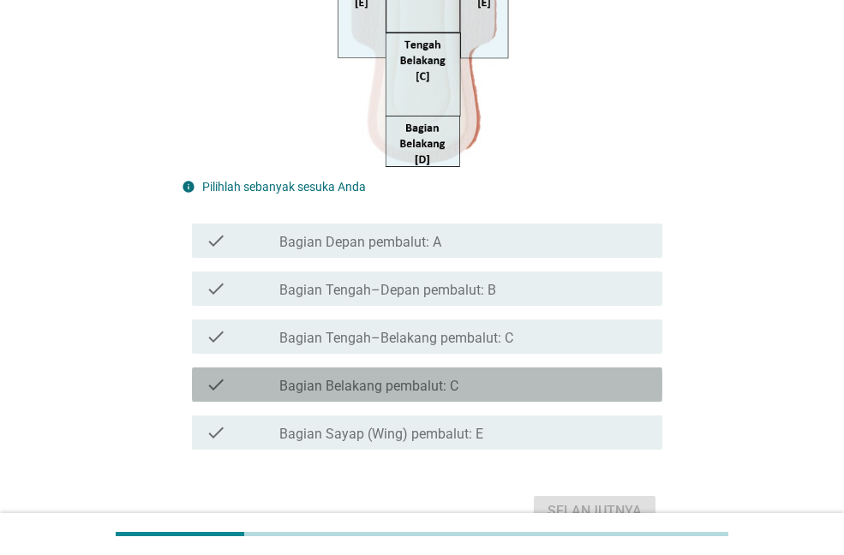
click at [471, 390] on div "check_box_outline_blank Bagian Belakang pembalut: C" at bounding box center [463, 384] width 369 height 21
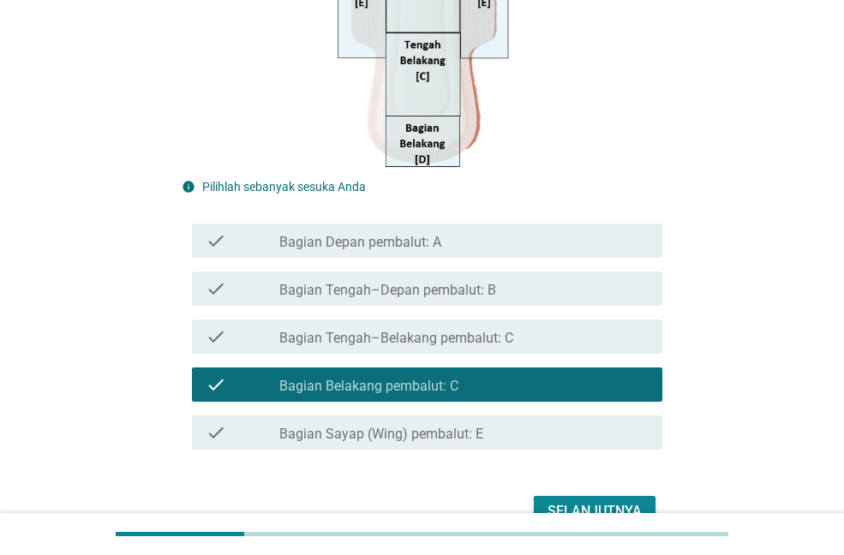
click at [471, 390] on div "check_box_outline_blank Bagian Belakang pembalut: C" at bounding box center [463, 384] width 369 height 21
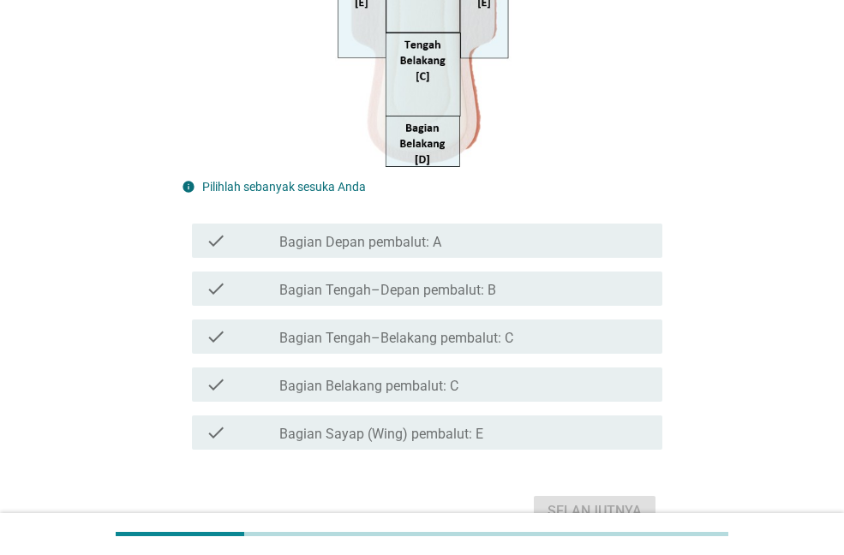
click at [431, 388] on label "Bagian Belakang pembalut: C" at bounding box center [368, 386] width 179 height 17
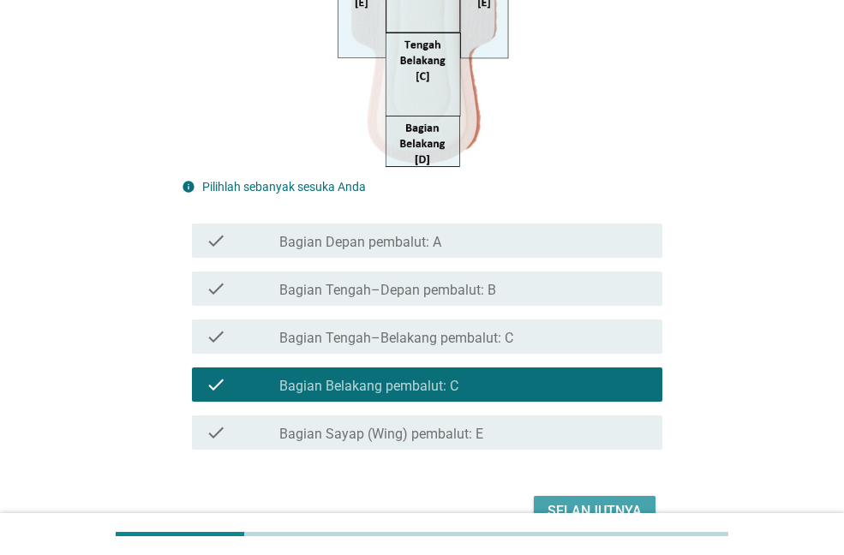
click at [582, 508] on div "Selanjutnya" at bounding box center [595, 511] width 94 height 21
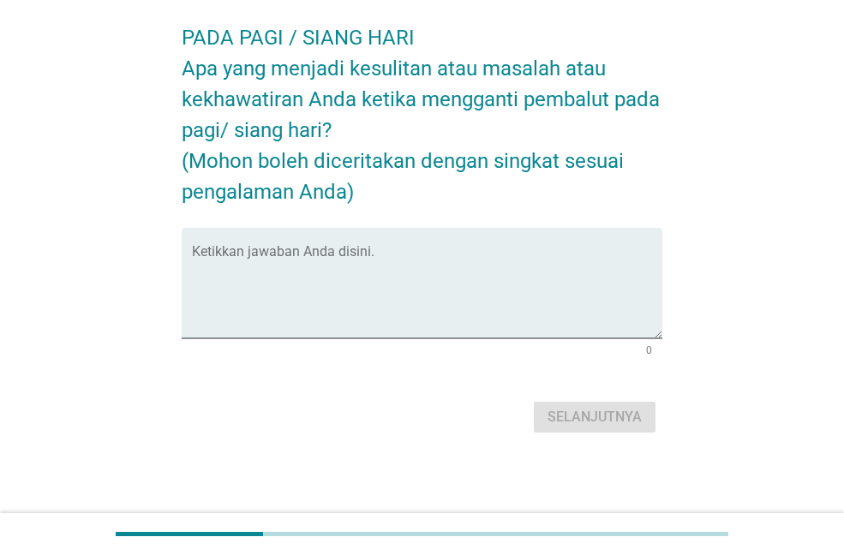
scroll to position [0, 0]
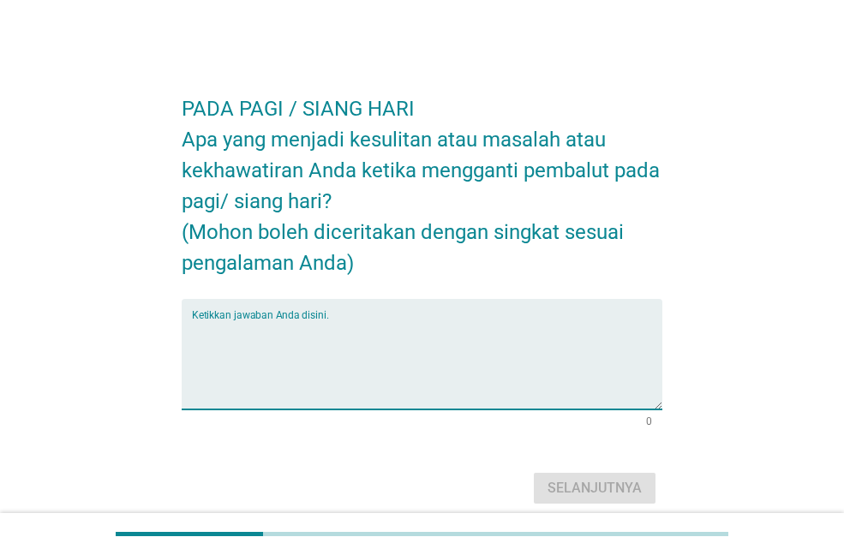
click at [399, 362] on textarea "Ketikkan jawaban Anda disini." at bounding box center [427, 365] width 470 height 90
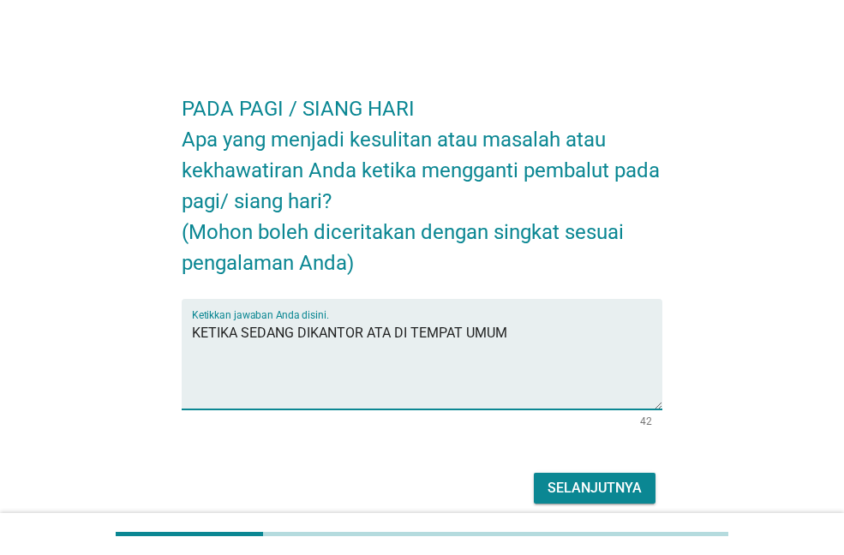
click at [237, 339] on textarea "KETIKA SEDANG DIKANTOR ATA DI TEMPAT UMUM" at bounding box center [427, 365] width 470 height 90
type textarea "KETIKA BOCOR SEDANG DIKANTOR ATA DI TEMPAT UMUM"
click at [642, 494] on button "Selanjutnya" at bounding box center [595, 488] width 122 height 31
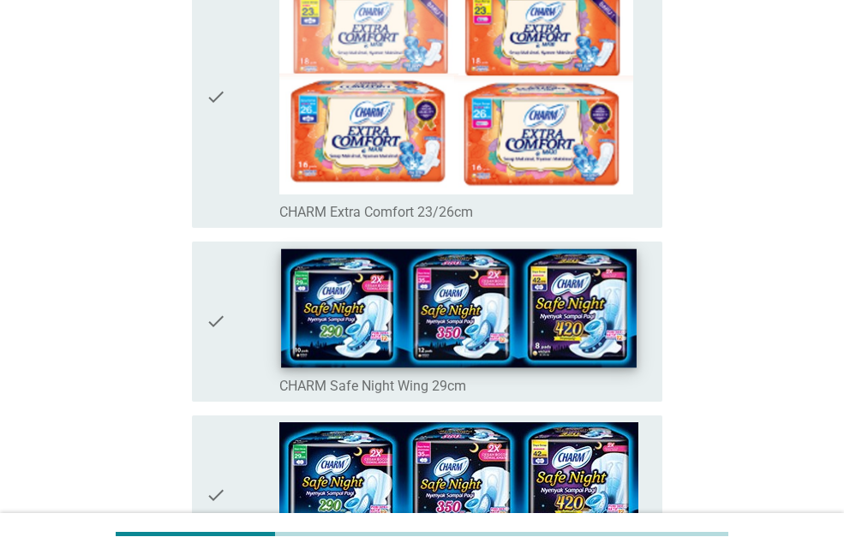
scroll to position [428, 0]
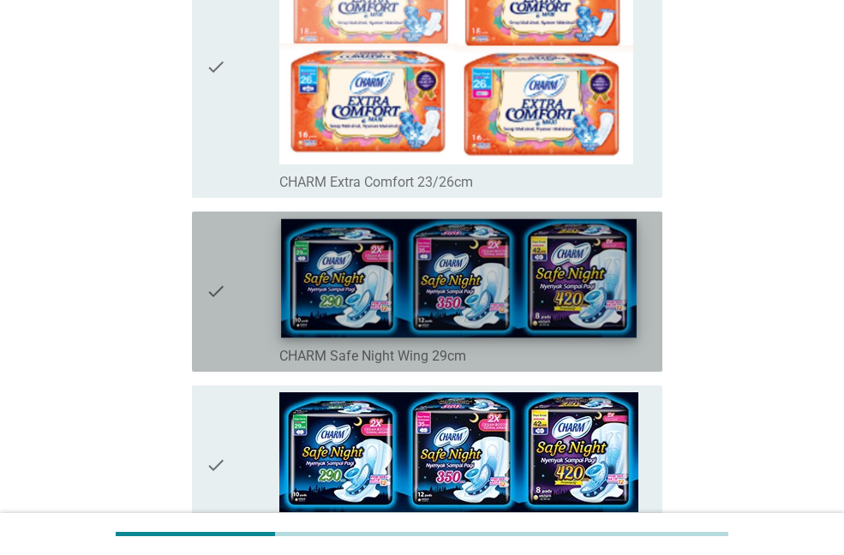
click at [446, 326] on img at bounding box center [459, 277] width 356 height 119
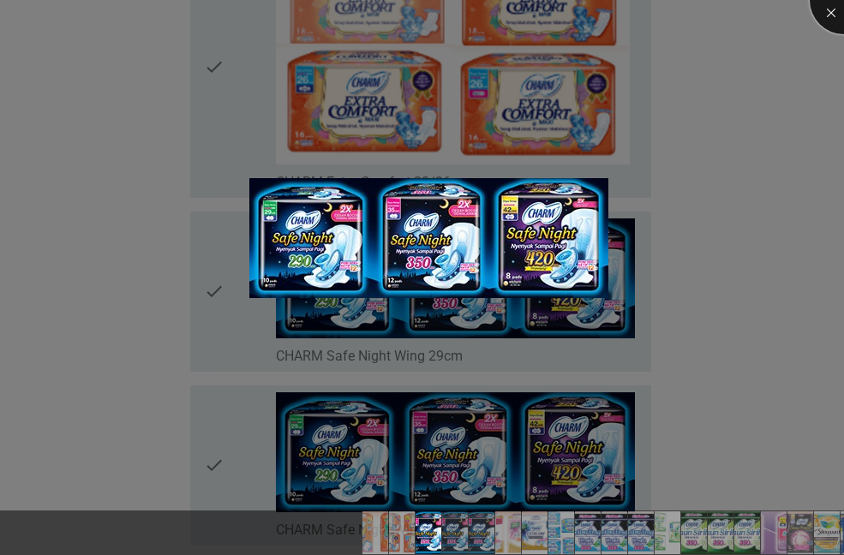
click at [829, 10] on div at bounding box center [844, 0] width 69 height 69
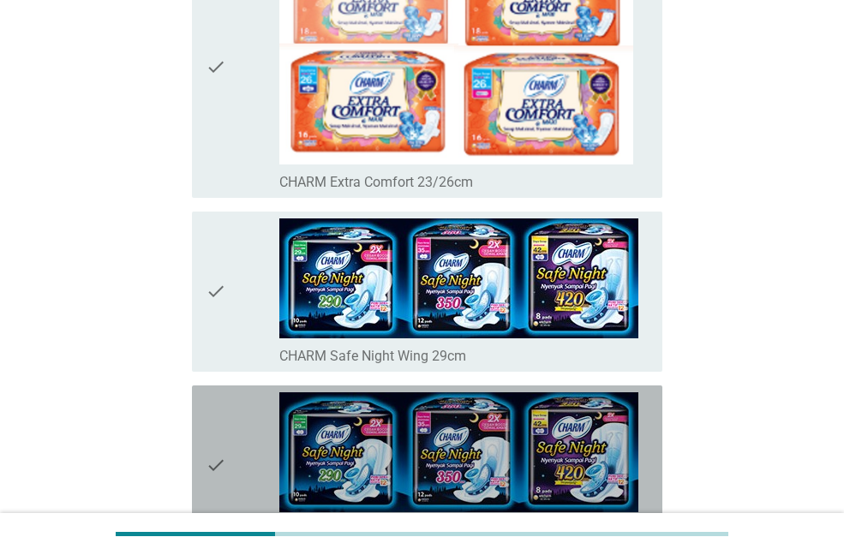
click at [227, 453] on div "check" at bounding box center [243, 465] width 74 height 147
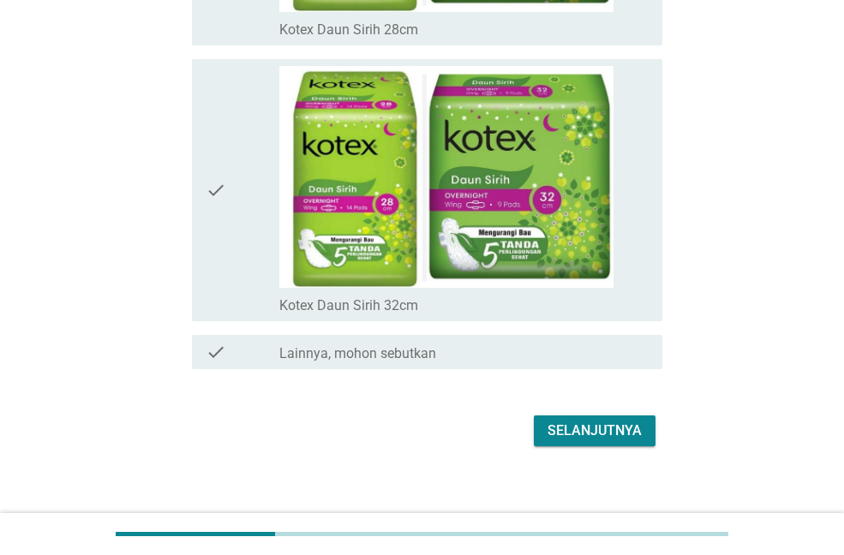
scroll to position [12157, 0]
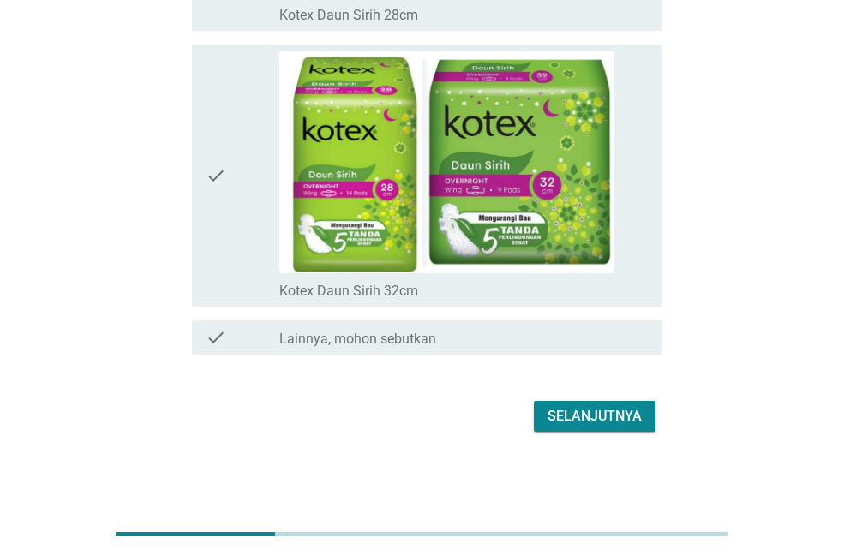
click at [598, 422] on div "Selanjutnya" at bounding box center [595, 416] width 94 height 21
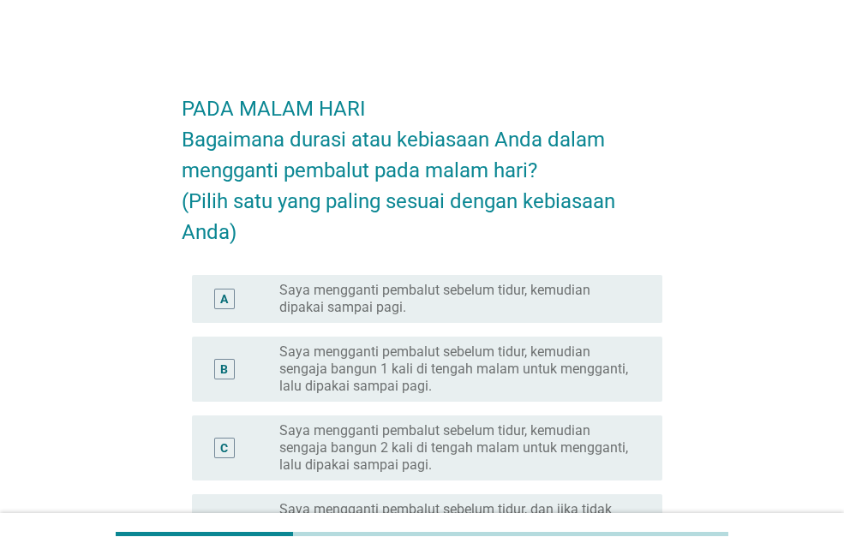
scroll to position [86, 0]
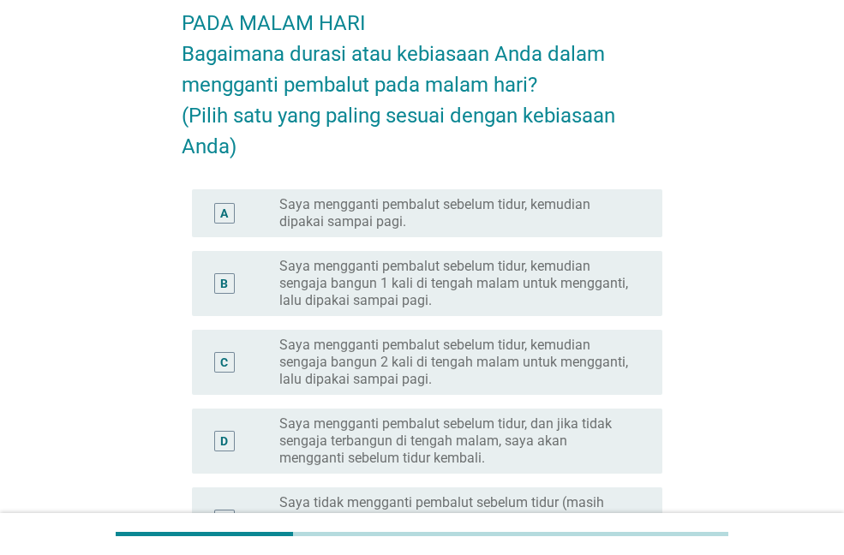
click at [451, 212] on label "Saya mengganti pembalut sebelum tidur, kemudian dipakai sampai pagi." at bounding box center [457, 213] width 356 height 34
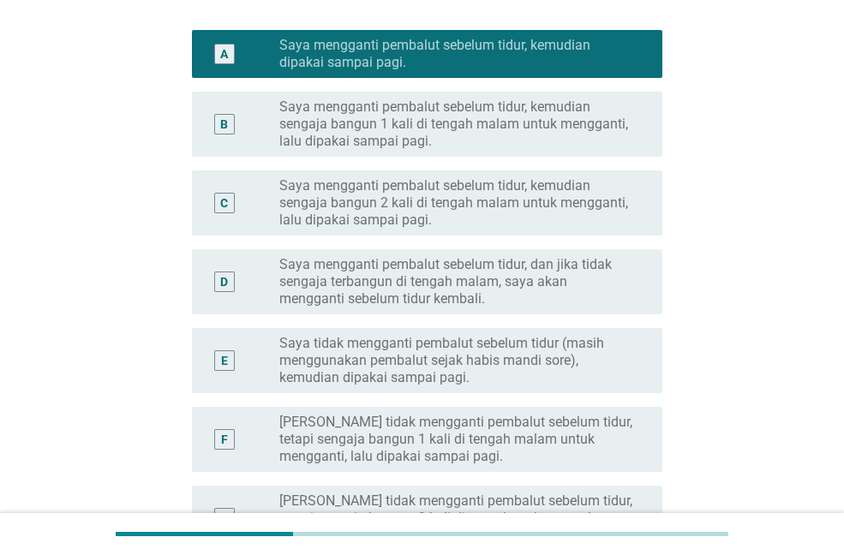
scroll to position [514, 0]
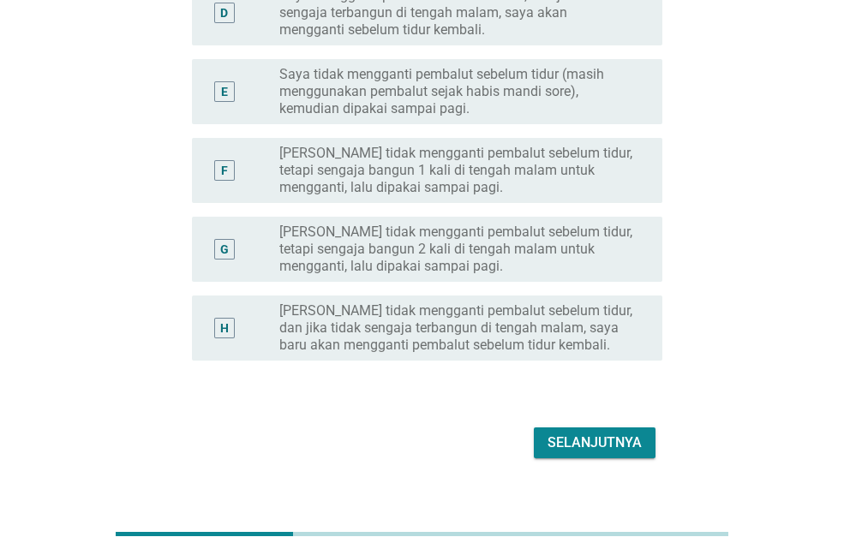
click at [573, 435] on div "Selanjutnya" at bounding box center [595, 443] width 94 height 21
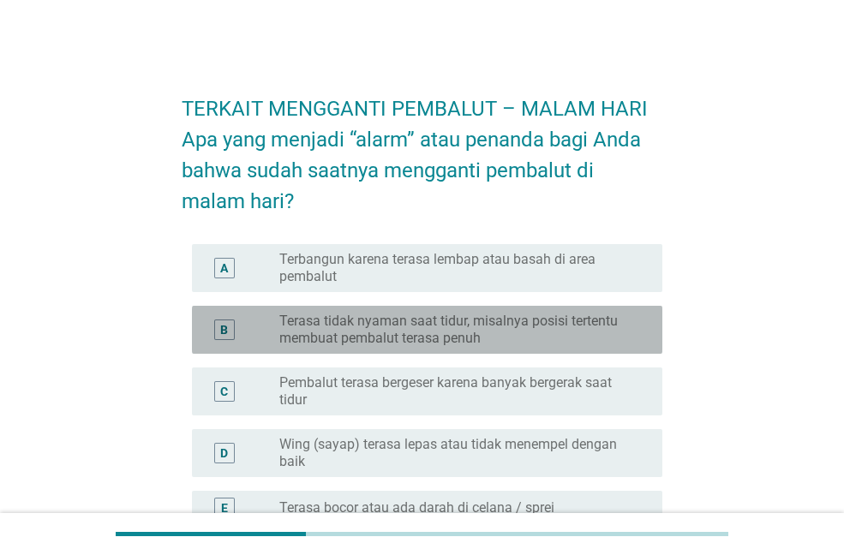
drag, startPoint x: 468, startPoint y: 331, endPoint x: 568, endPoint y: 321, distance: 100.7
click at [469, 330] on label "Terasa tidak nyaman saat tidur, misalnya posisi tertentu membuat pembalut teras…" at bounding box center [457, 330] width 356 height 34
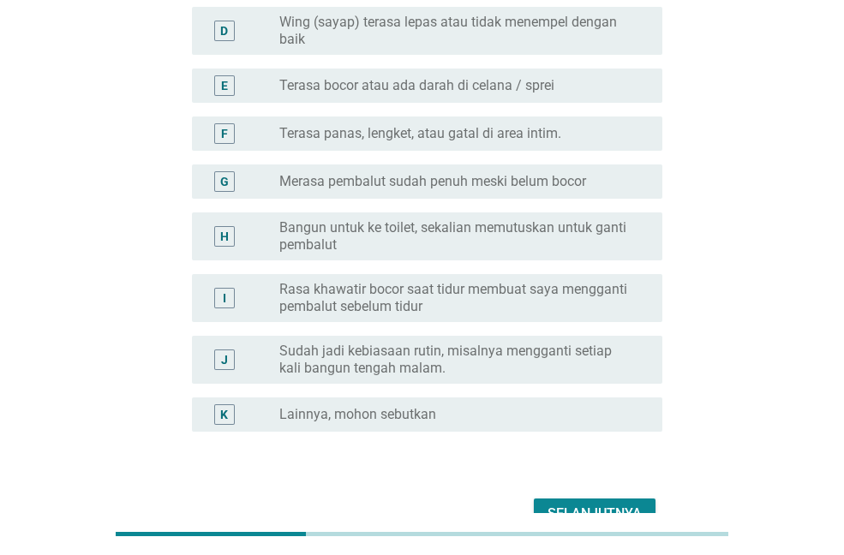
scroll to position [262, 0]
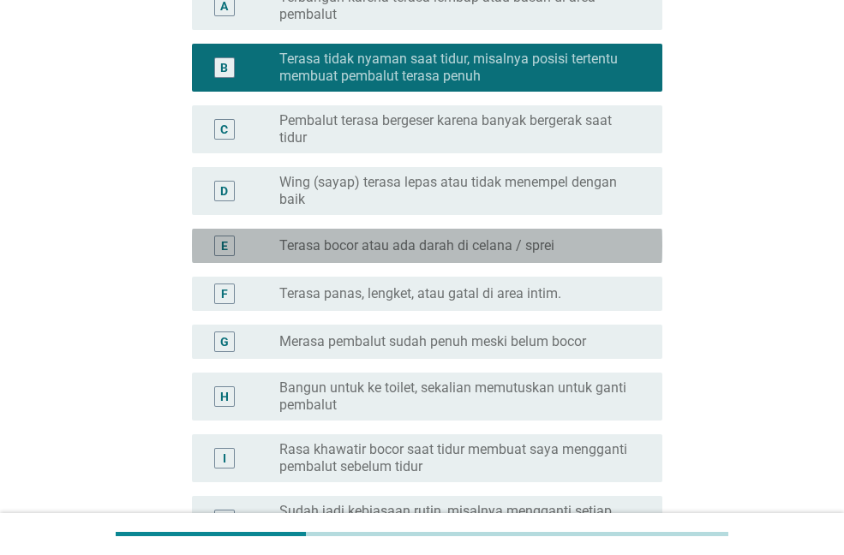
click at [452, 249] on label "Terasa bocor atau ada darah di celana / sprei" at bounding box center [416, 245] width 275 height 17
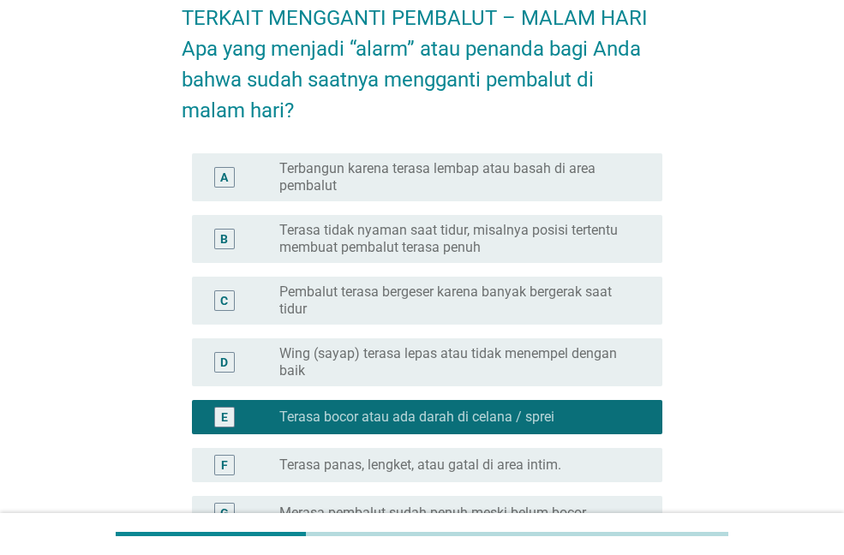
drag, startPoint x: 440, startPoint y: 228, endPoint x: 545, endPoint y: 279, distance: 116.5
click at [442, 228] on label "Terasa tidak nyaman saat tidur, misalnya posisi tertentu membuat pembalut teras…" at bounding box center [457, 239] width 356 height 34
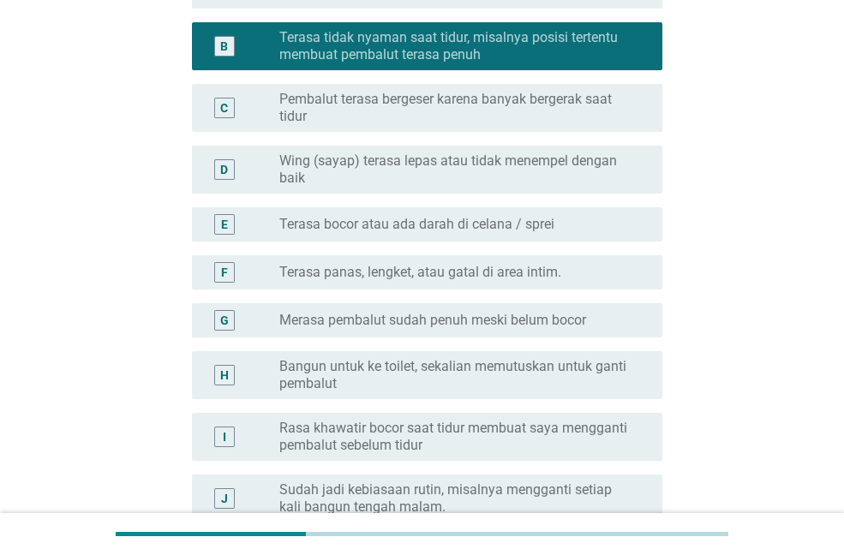
scroll to position [519, 0]
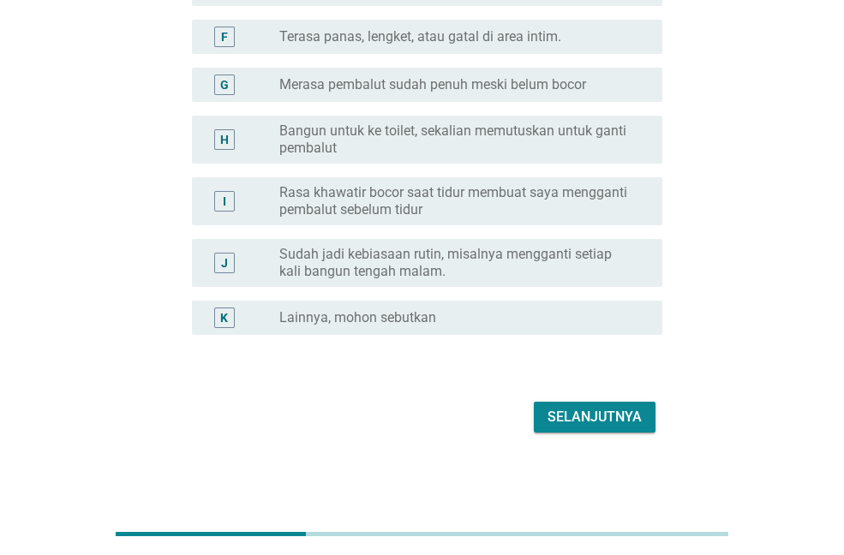
click at [597, 411] on div "Selanjutnya" at bounding box center [595, 417] width 94 height 21
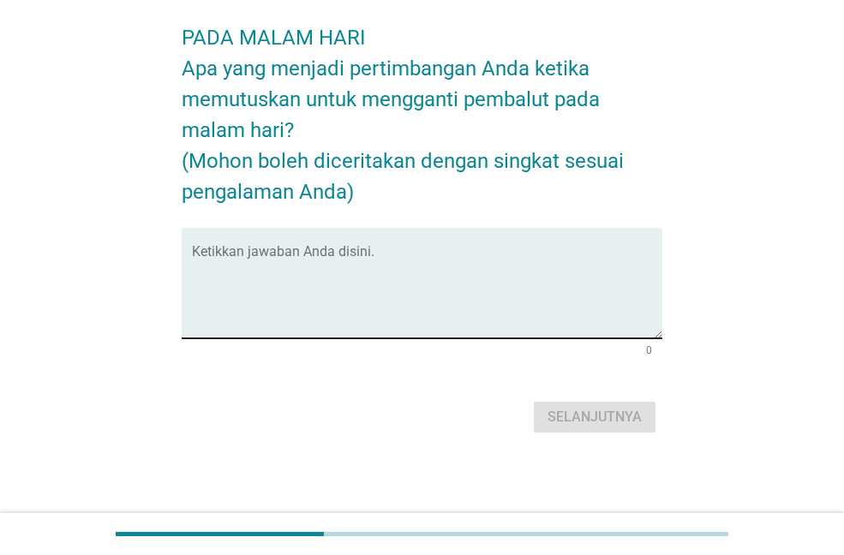
scroll to position [0, 0]
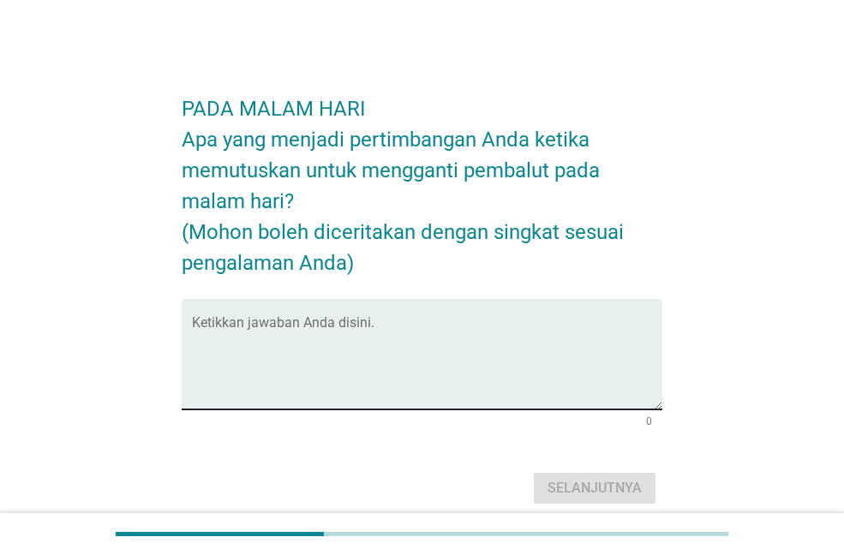
click at [457, 374] on textarea "Ketikkan jawaban Anda disini." at bounding box center [427, 365] width 470 height 90
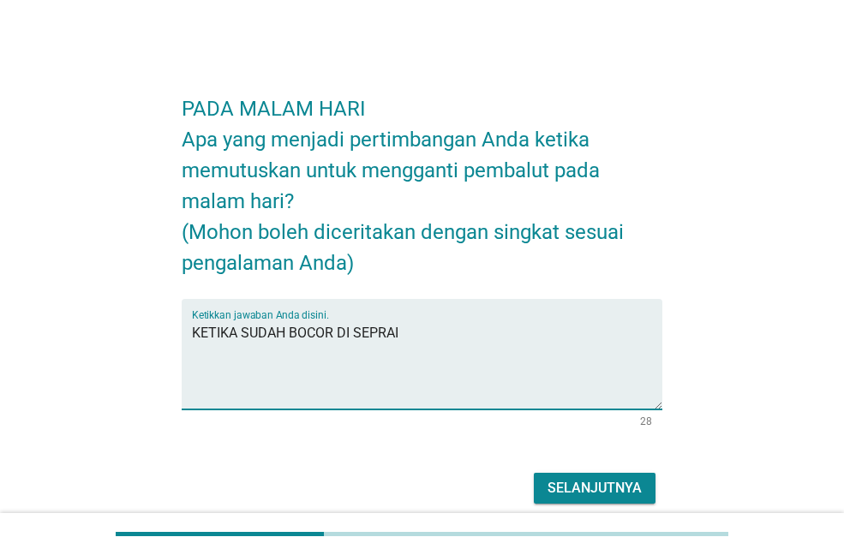
type textarea "KETIKA SUDAH BOCOR DI SEPRAI"
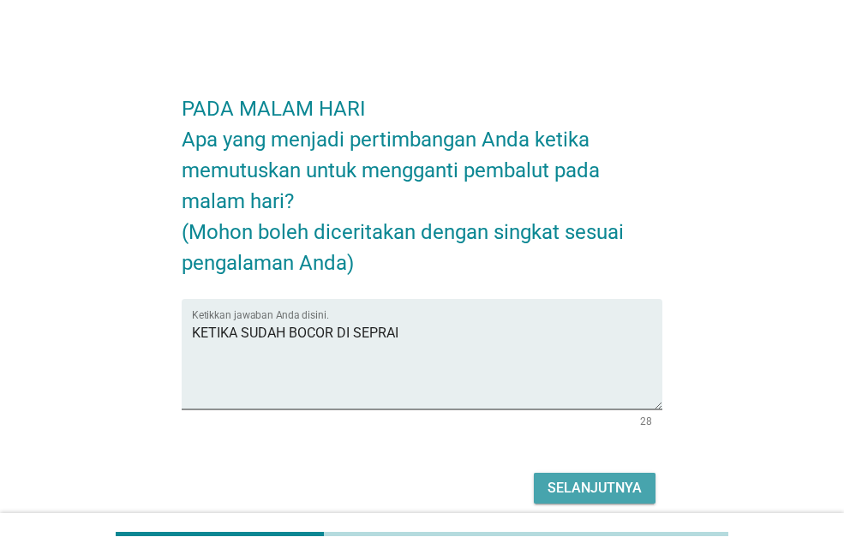
click at [564, 497] on div "Selanjutnya" at bounding box center [595, 488] width 94 height 21
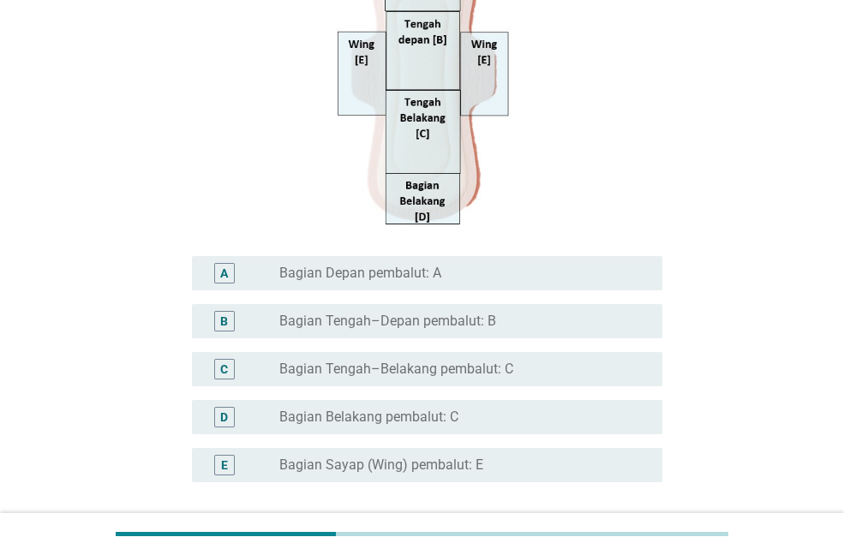
scroll to position [343, 0]
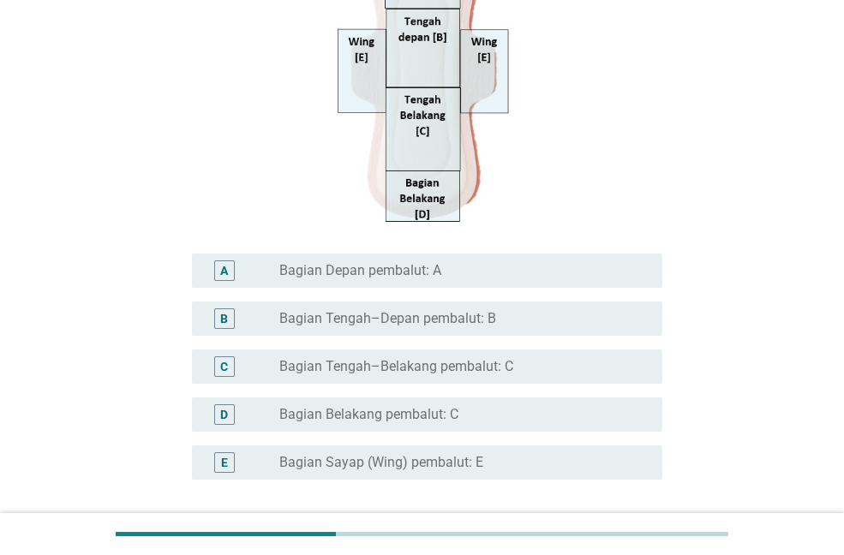
click at [457, 414] on label "Bagian Belakang pembalut: C" at bounding box center [368, 414] width 179 height 17
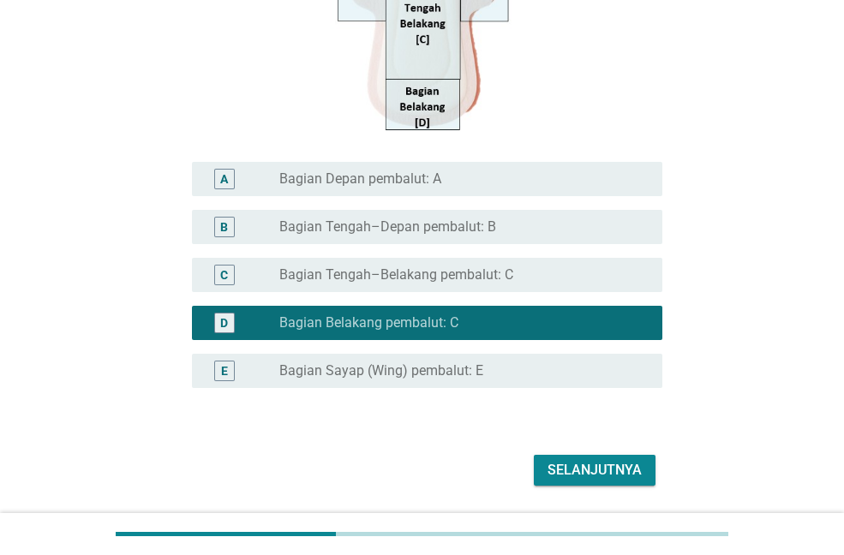
scroll to position [488, 0]
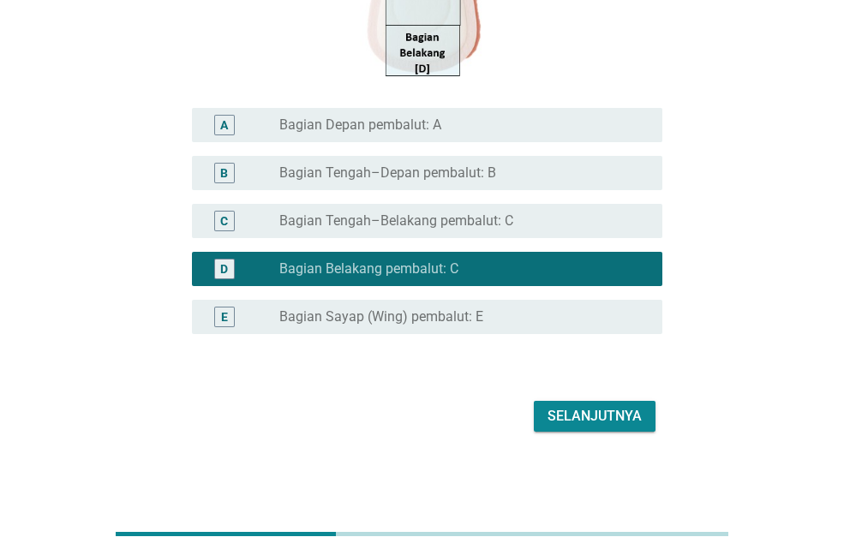
click at [592, 419] on div "Selanjutnya" at bounding box center [595, 416] width 94 height 21
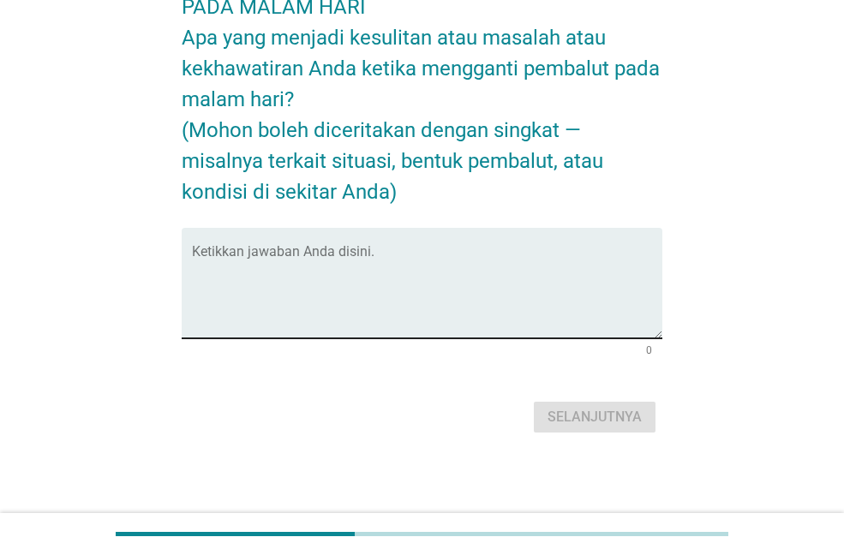
scroll to position [0, 0]
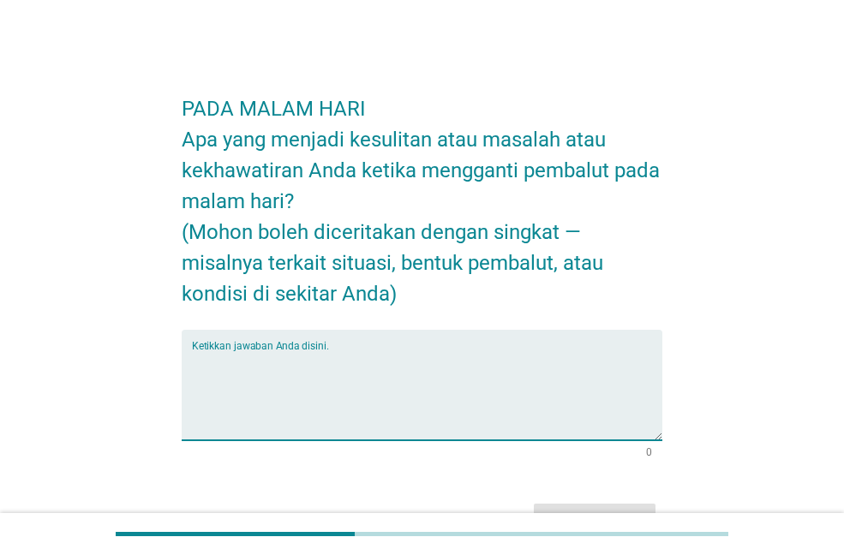
click at [506, 404] on textarea "Ketikkan jawaban Anda disini." at bounding box center [427, 395] width 470 height 90
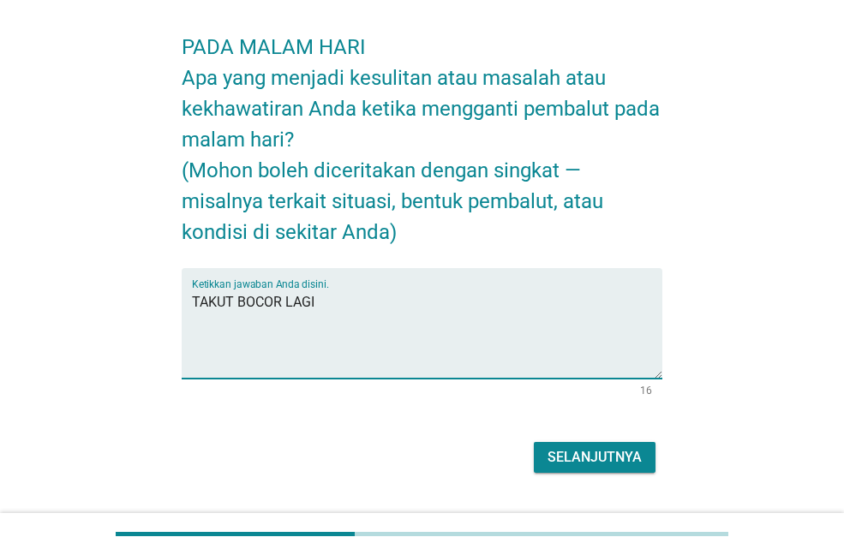
scroll to position [102, 0]
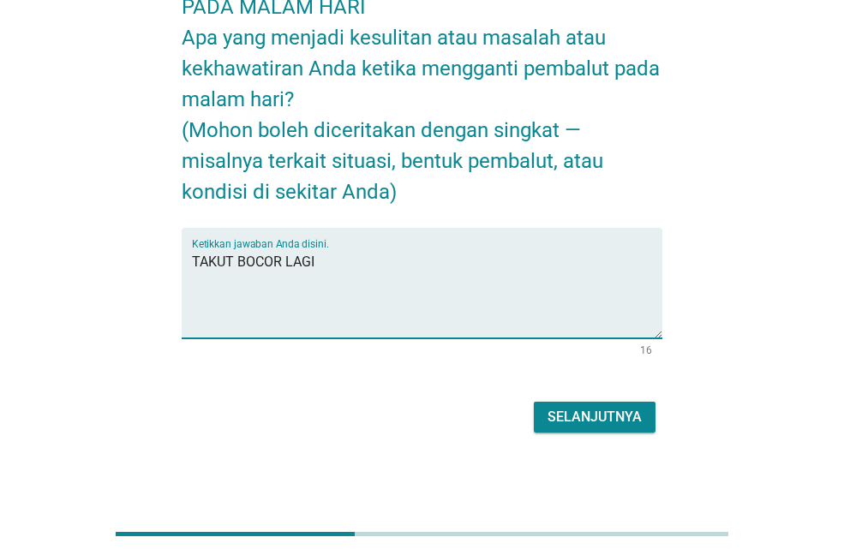
type textarea "TAKUT BOCOR LAGI"
click at [621, 422] on div "Selanjutnya" at bounding box center [595, 417] width 94 height 21
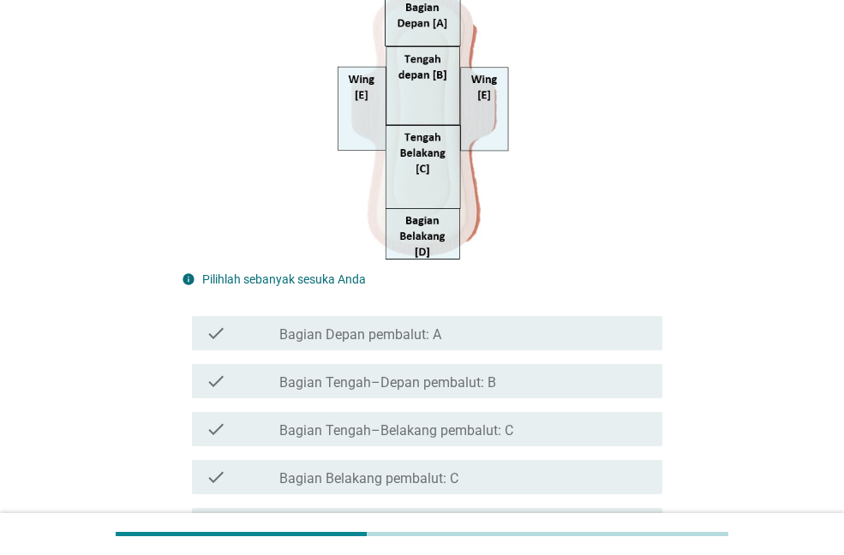
scroll to position [514, 0]
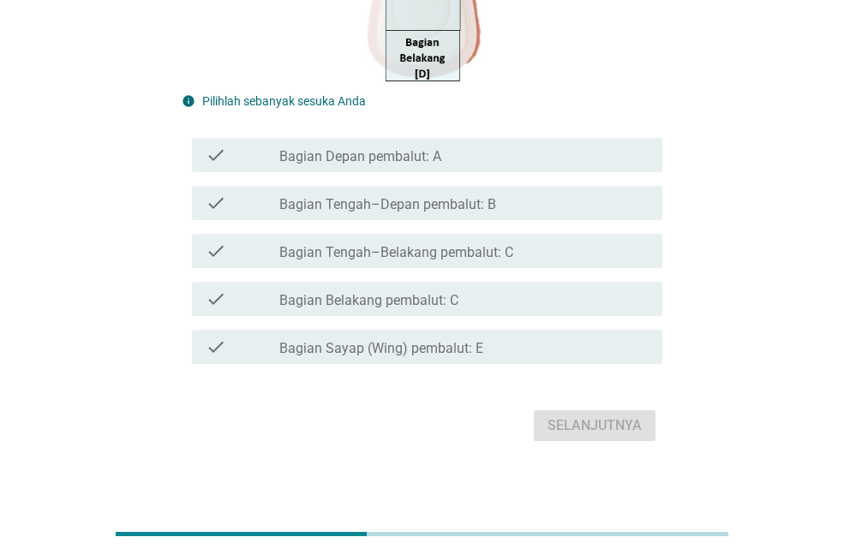
click at [476, 314] on div "check check_box_outline_blank Bagian Belakang pembalut: C" at bounding box center [427, 299] width 470 height 34
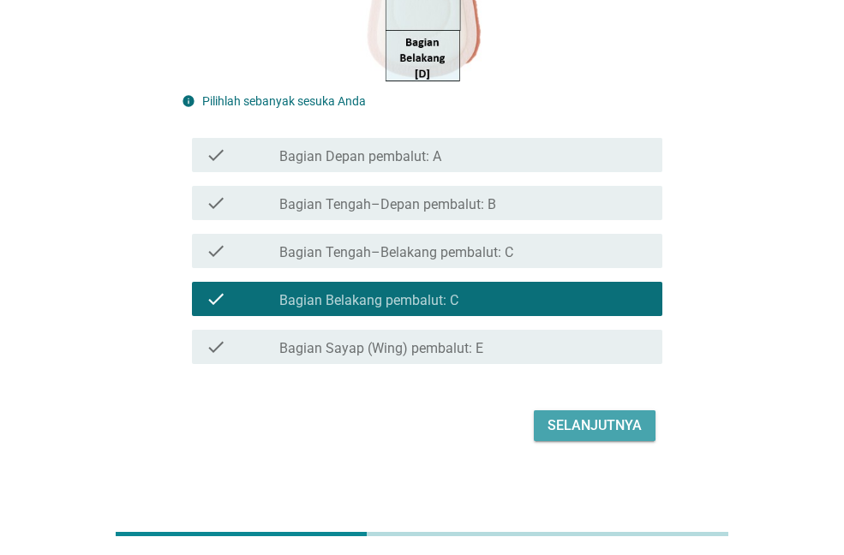
click at [586, 435] on div "Selanjutnya" at bounding box center [595, 426] width 94 height 21
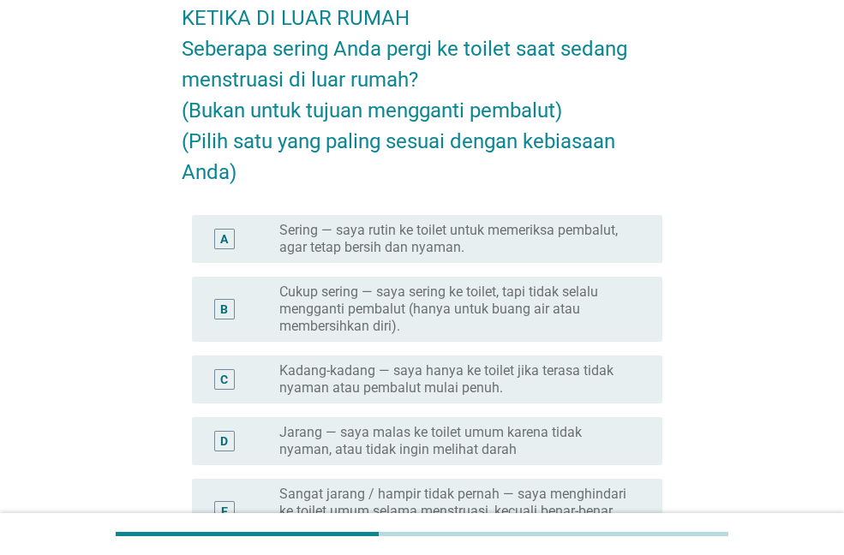
scroll to position [171, 0]
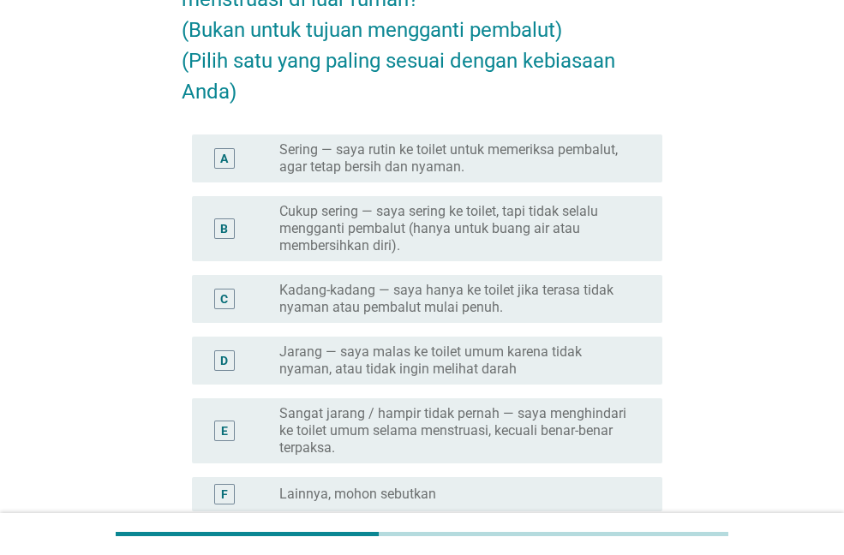
click at [492, 220] on label "Cukup sering — saya sering ke toilet, tapi tidak selalu mengganti pembalut (han…" at bounding box center [457, 228] width 356 height 51
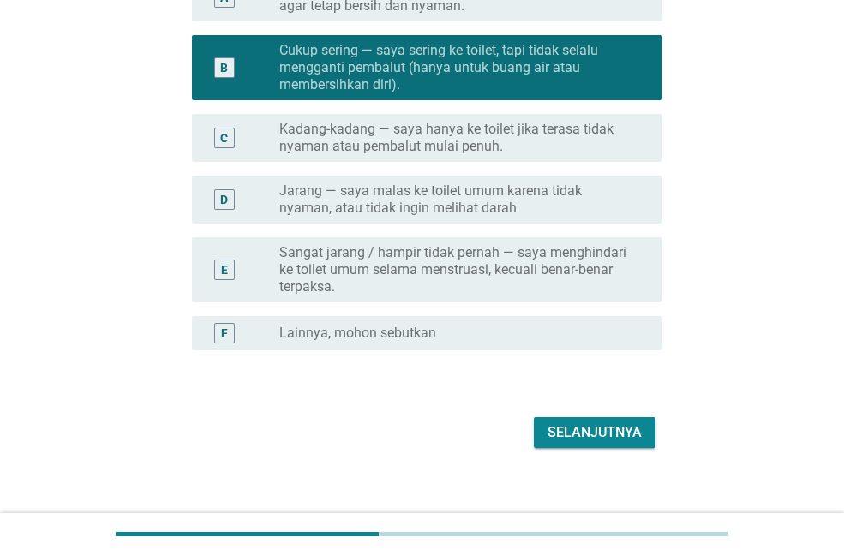
scroll to position [348, 0]
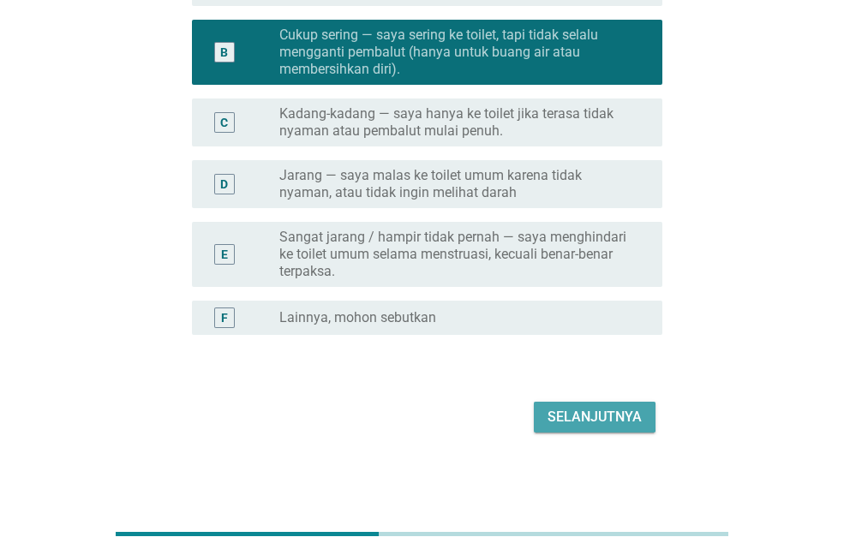
click at [585, 418] on div "Selanjutnya" at bounding box center [595, 417] width 94 height 21
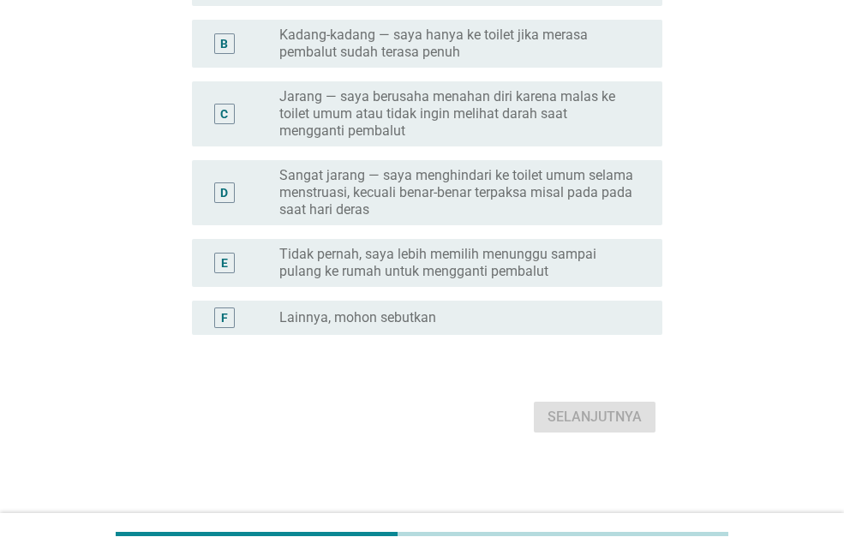
scroll to position [0, 0]
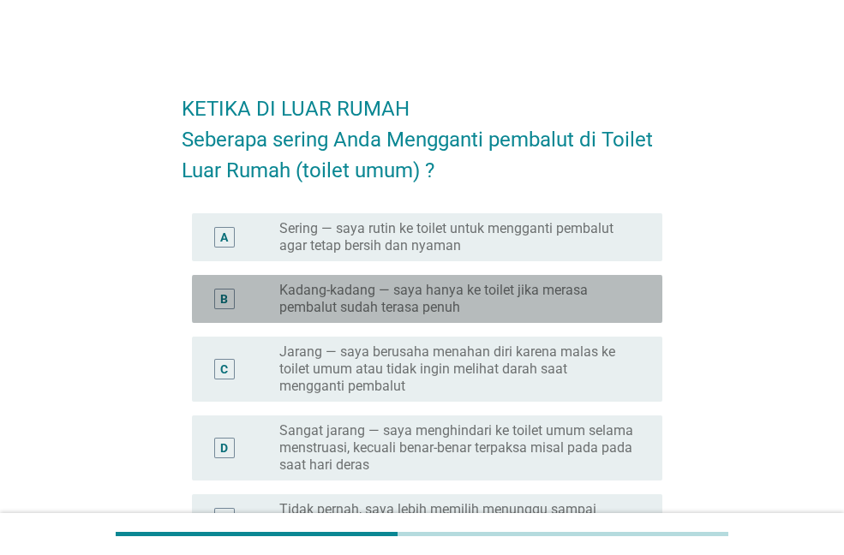
click at [483, 290] on label "Kadang-kadang — saya hanya ke toilet jika merasa pembalut sudah terasa penuh" at bounding box center [457, 299] width 356 height 34
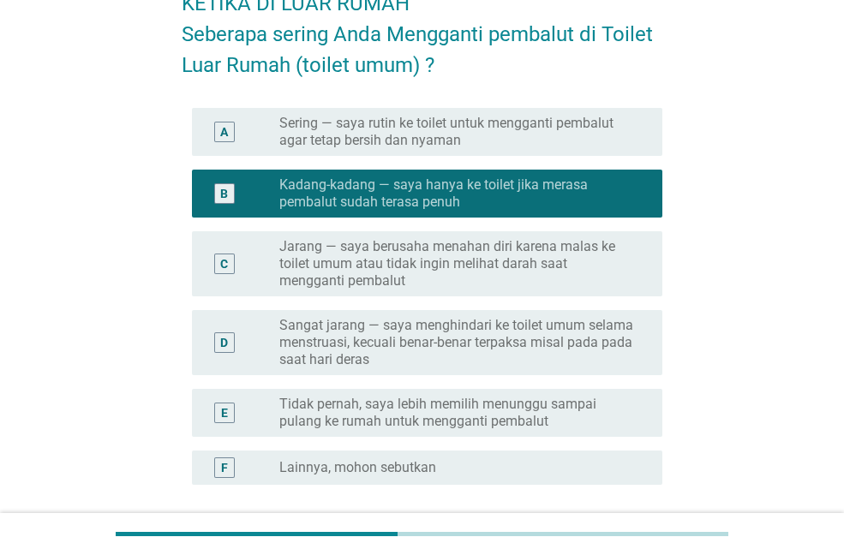
scroll to position [255, 0]
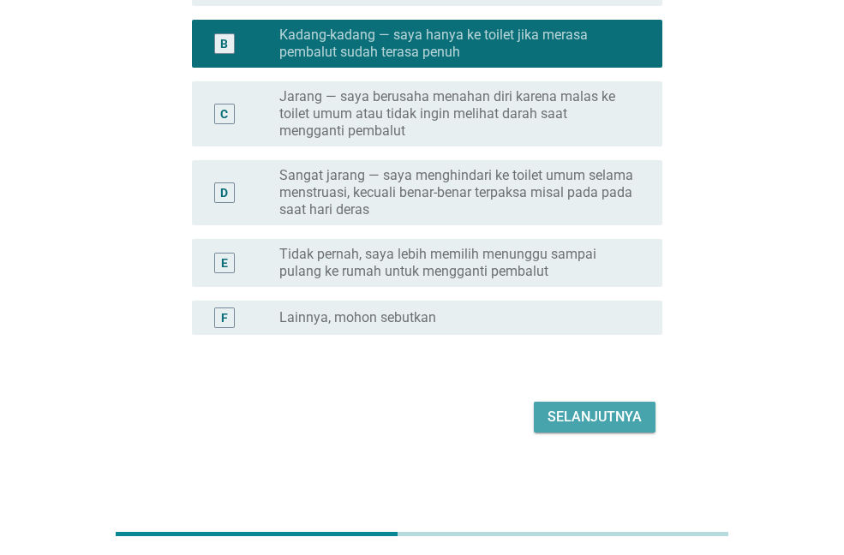
click at [584, 424] on div "Selanjutnya" at bounding box center [595, 417] width 94 height 21
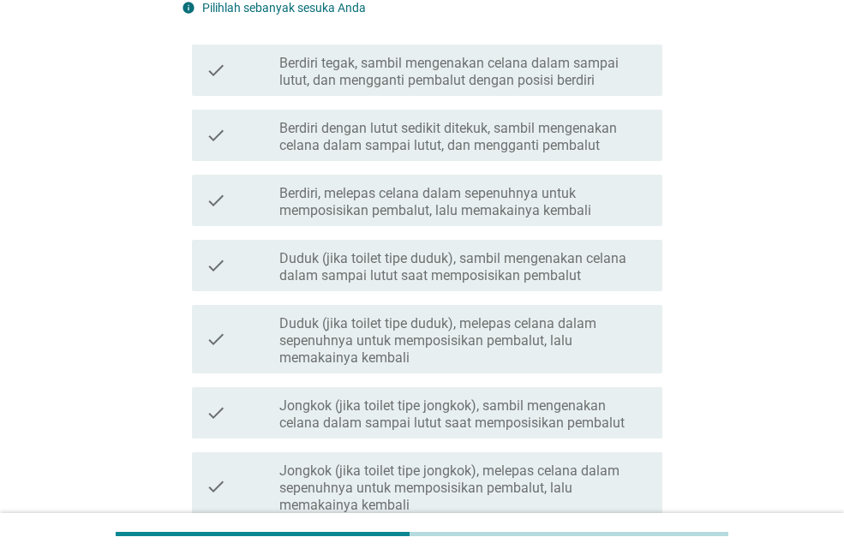
scroll to position [0, 0]
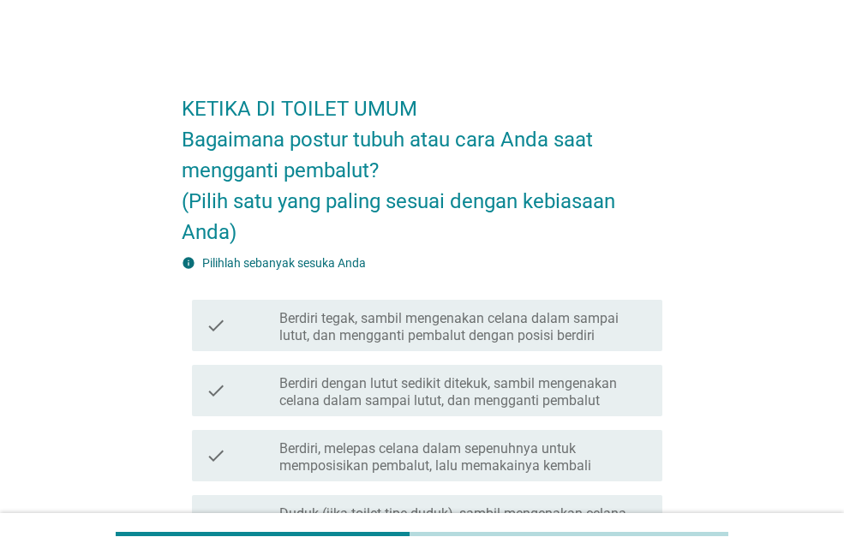
click at [548, 344] on label "Berdiri tegak, sambil mengenakan celana dalam sampai lutut, dan mengganti pemba…" at bounding box center [463, 327] width 369 height 34
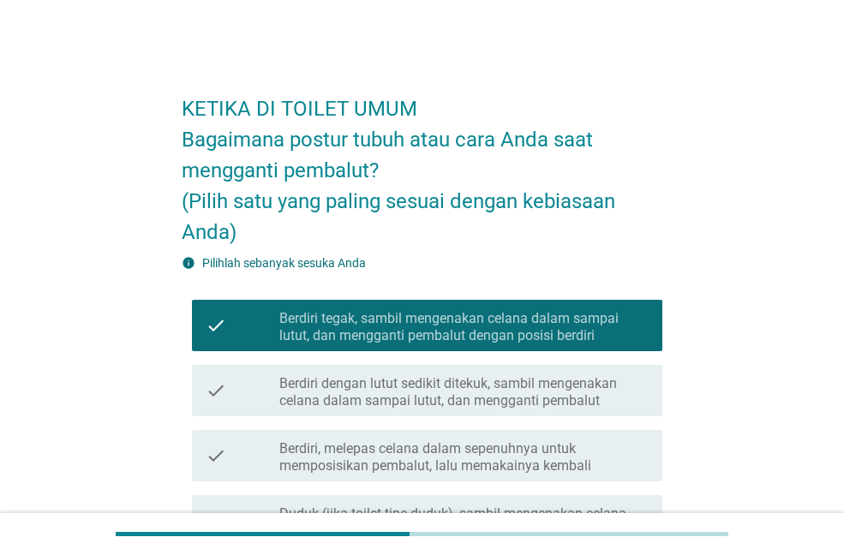
click at [566, 404] on label "Berdiri dengan lutut sedikit ditekuk, sambil mengenakan celana dalam sampai lut…" at bounding box center [463, 392] width 369 height 34
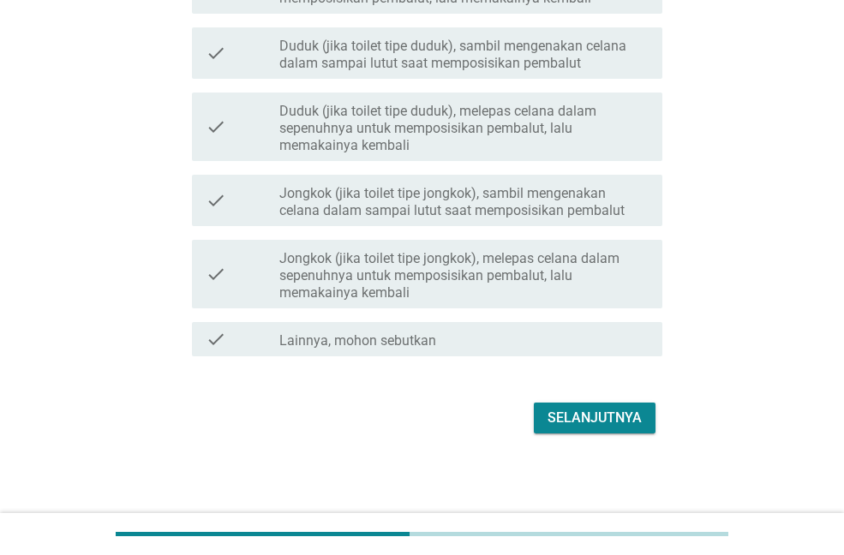
scroll to position [469, 0]
click at [568, 422] on div "Selanjutnya" at bounding box center [595, 417] width 94 height 21
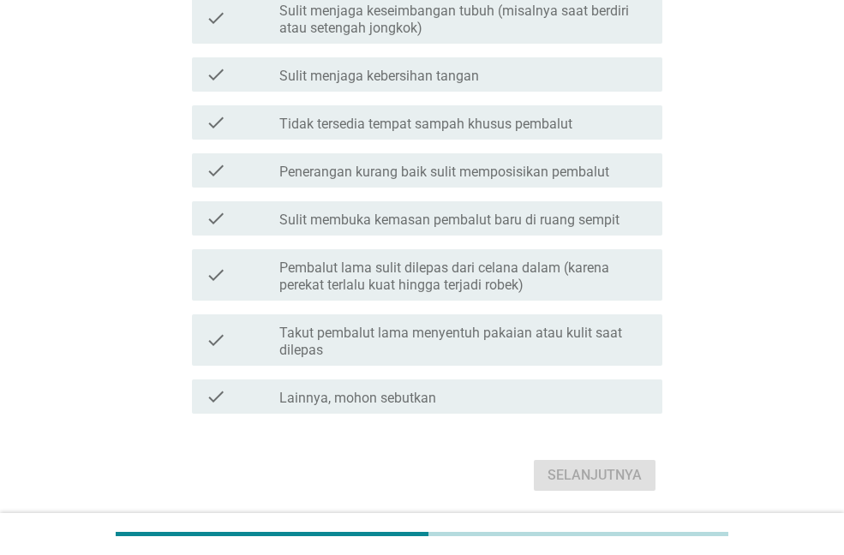
scroll to position [0, 0]
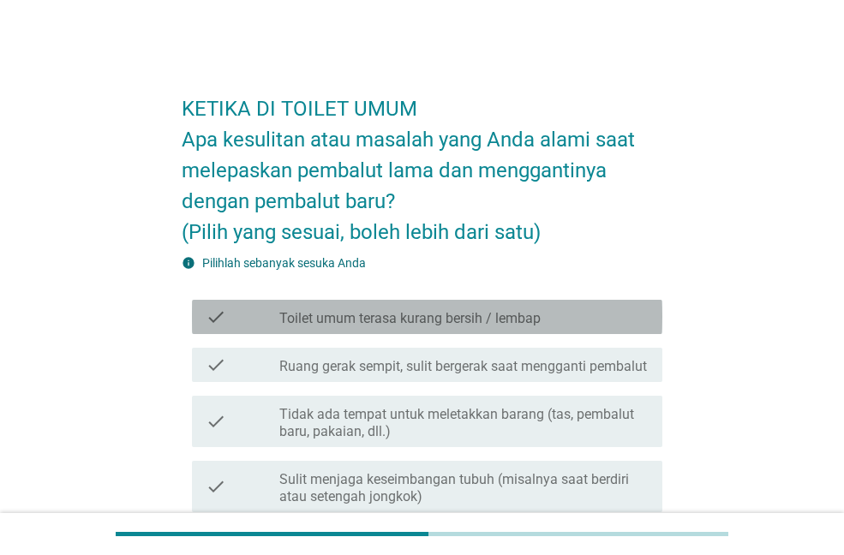
click at [482, 310] on label "Toilet umum terasa kurang bersih / lembap" at bounding box center [409, 318] width 261 height 17
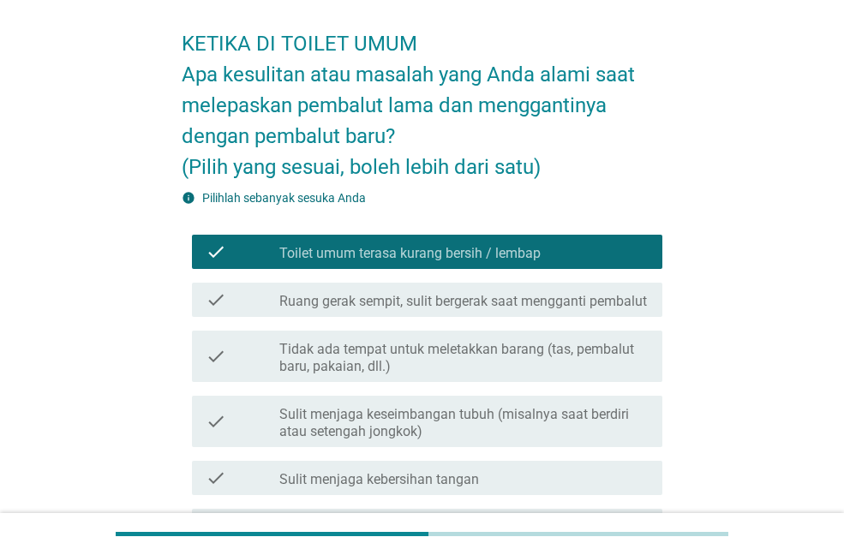
scroll to position [171, 0]
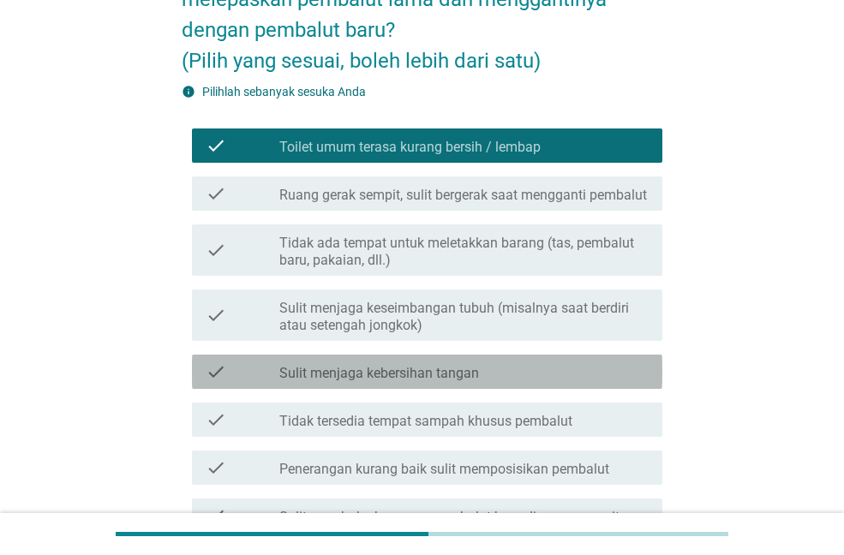
click at [424, 382] on label "Sulit menjaga kebersihan tangan" at bounding box center [379, 373] width 200 height 17
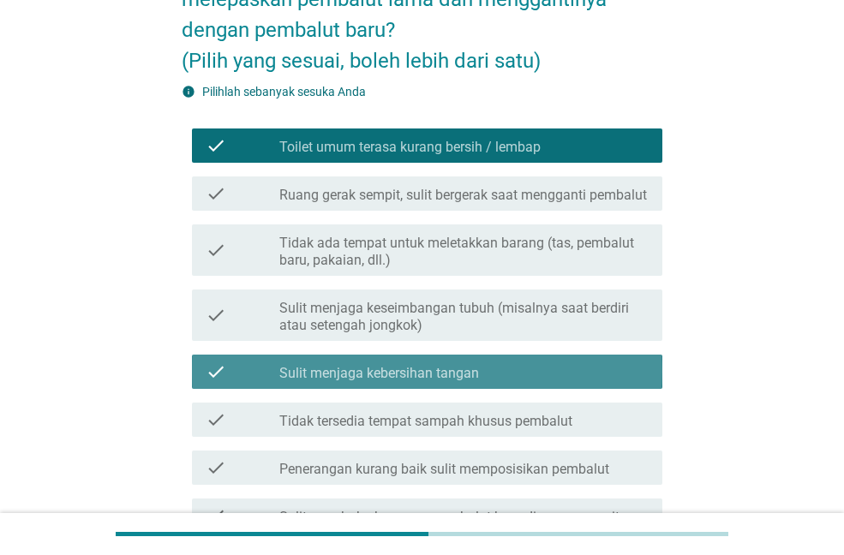
click at [424, 382] on label "Sulit menjaga kebersihan tangan" at bounding box center [379, 373] width 200 height 17
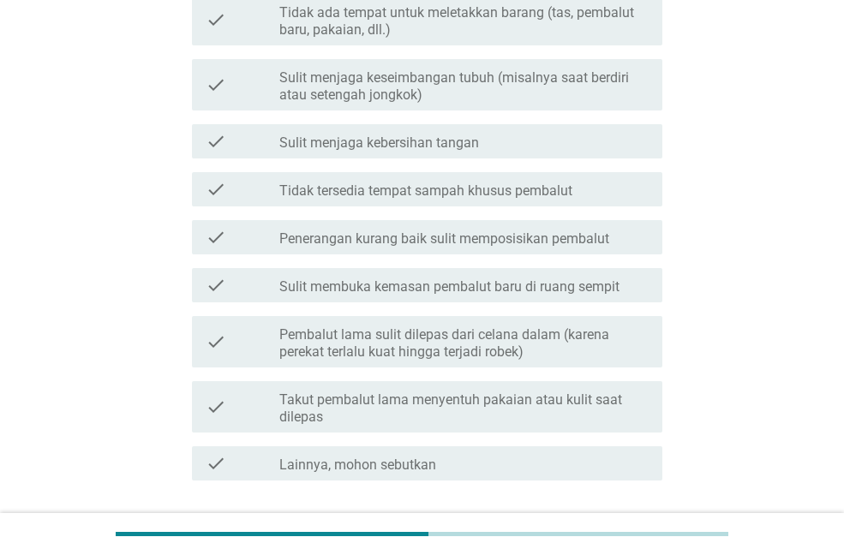
scroll to position [428, 0]
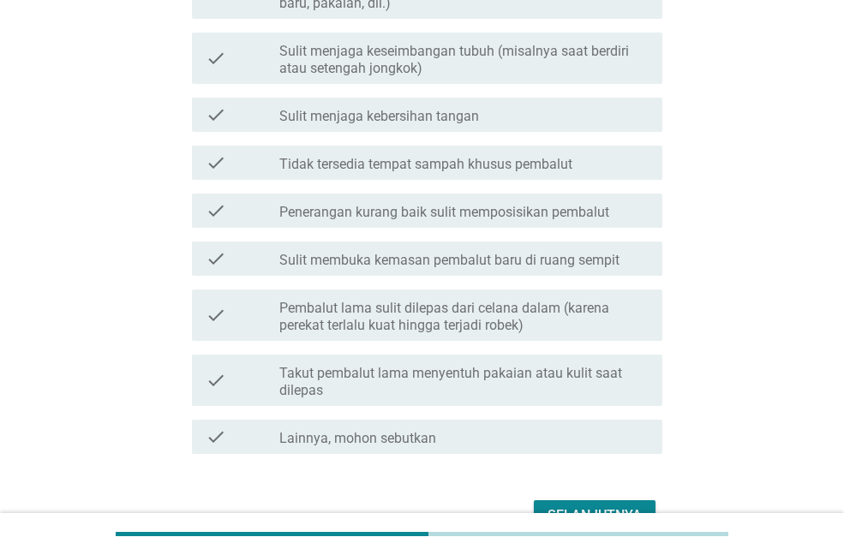
click at [373, 389] on label "Takut pembalut lama menyentuh pakaian atau kulit saat dilepas" at bounding box center [463, 382] width 369 height 34
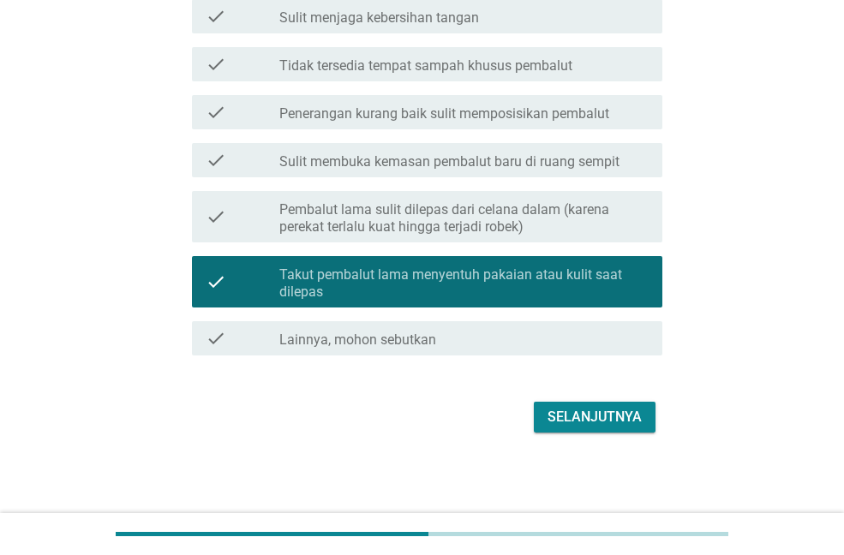
scroll to position [544, 0]
click at [574, 405] on button "Selanjutnya" at bounding box center [595, 417] width 122 height 31
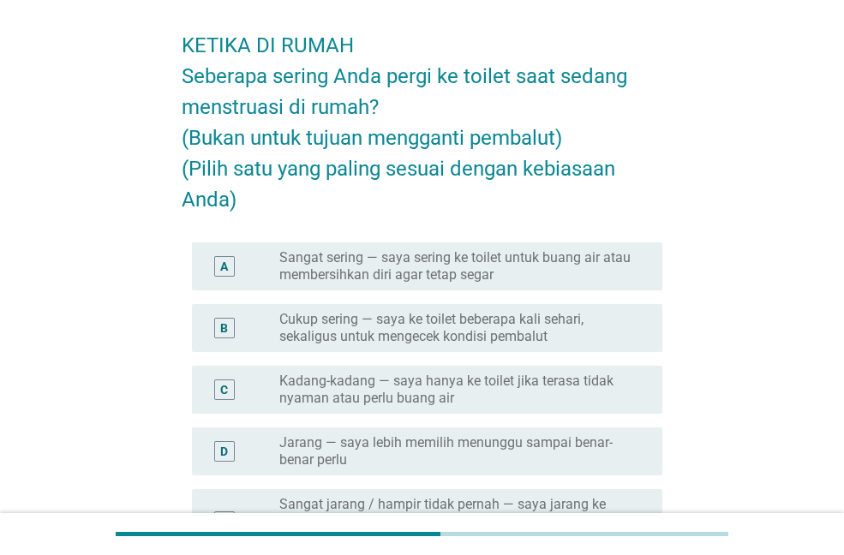
scroll to position [86, 0]
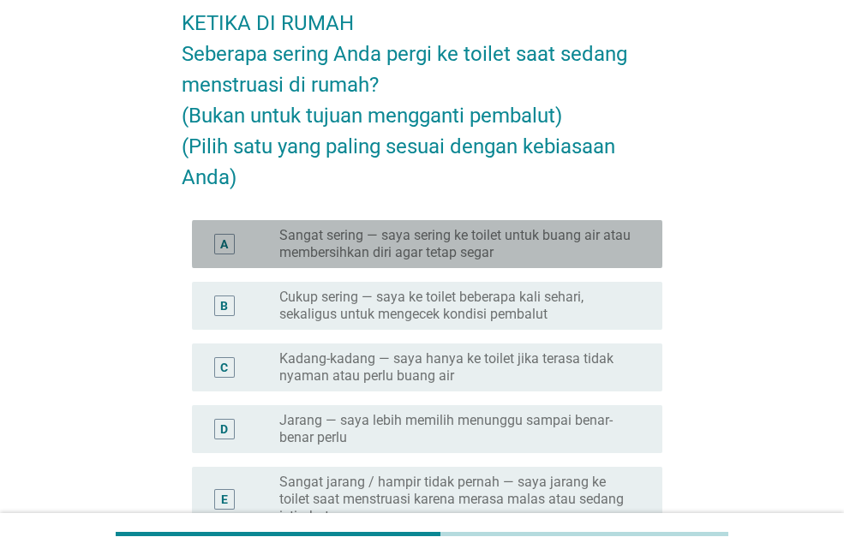
click at [476, 247] on label "Sangat sering — saya sering ke toilet untuk buang air atau membersihkan diri ag…" at bounding box center [457, 244] width 356 height 34
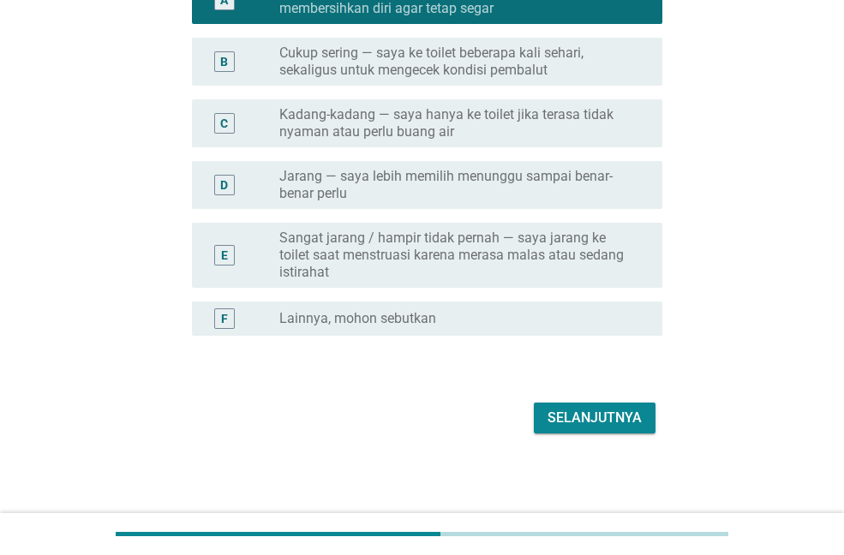
scroll to position [331, 0]
click at [570, 416] on div "Selanjutnya" at bounding box center [595, 417] width 94 height 21
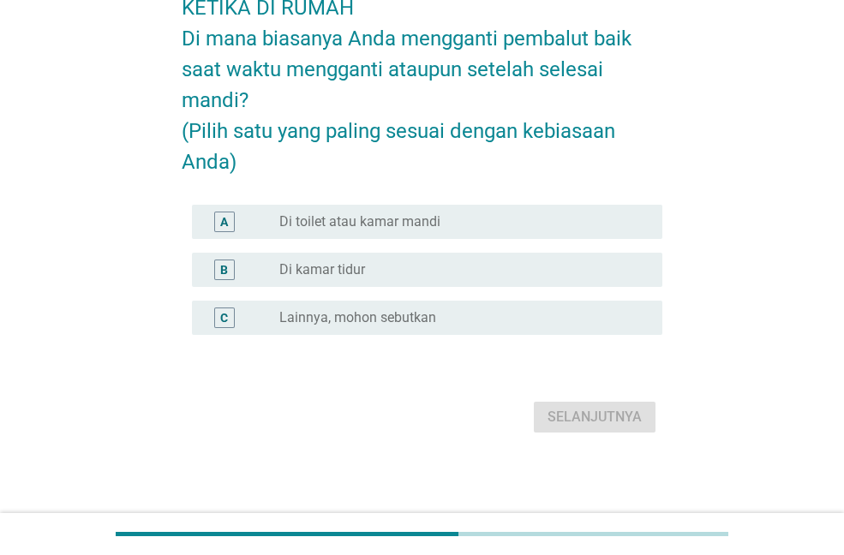
scroll to position [0, 0]
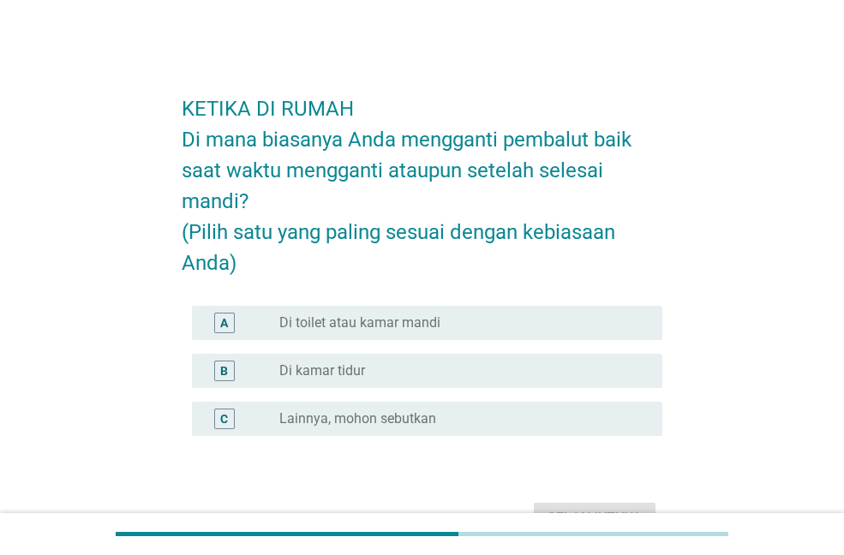
click at [405, 332] on div "radio_button_unchecked Di toilet atau kamar mandi" at bounding box center [463, 323] width 369 height 21
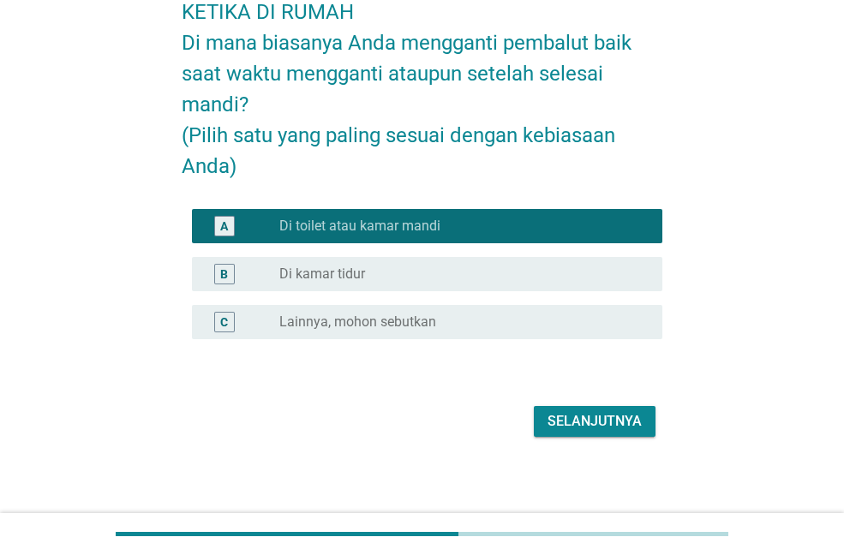
scroll to position [101, 0]
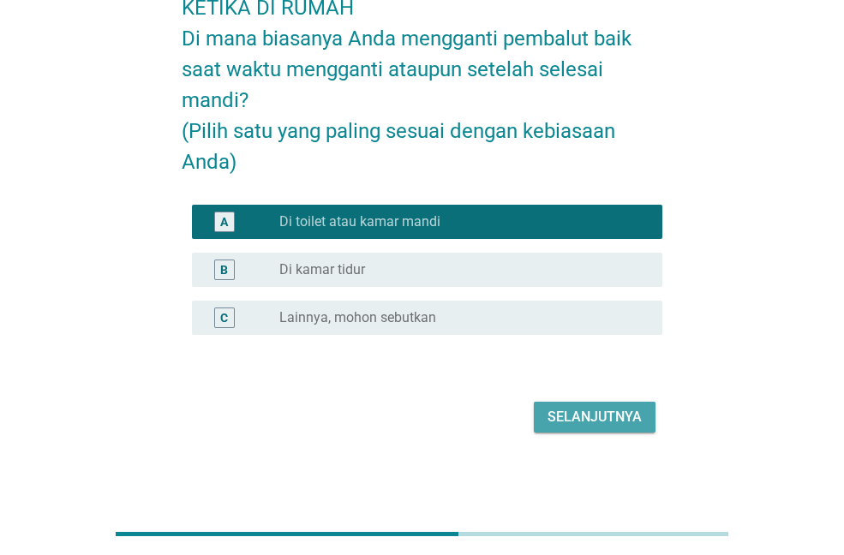
click at [546, 420] on button "Selanjutnya" at bounding box center [595, 417] width 122 height 31
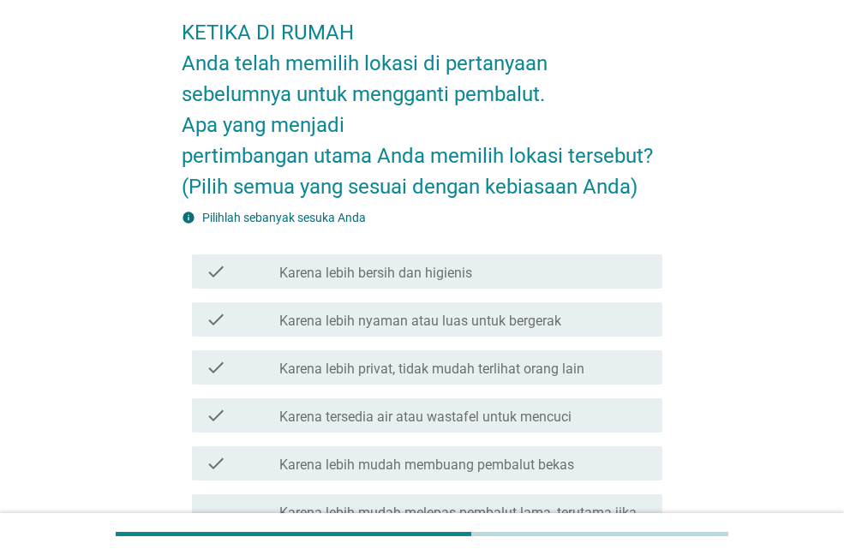
scroll to position [86, 0]
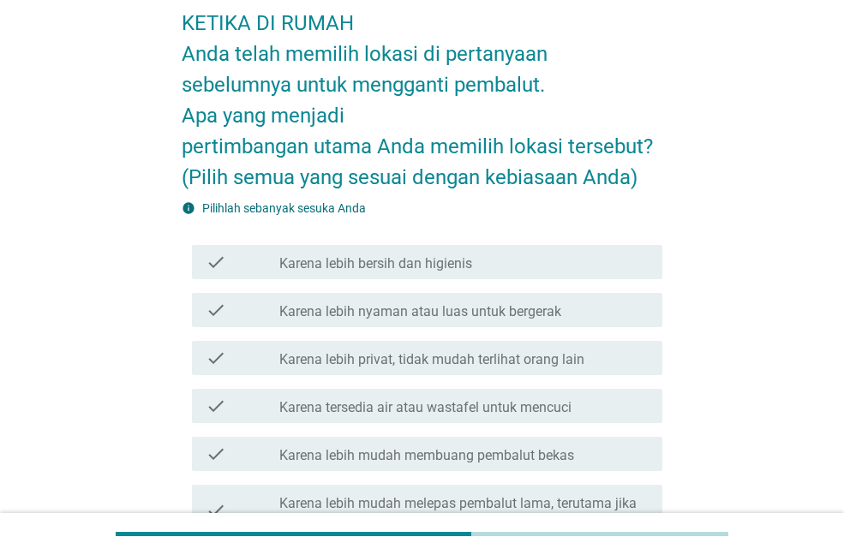
click at [406, 352] on label "Karena lebih privat, tidak mudah terlihat orang lain" at bounding box center [431, 359] width 305 height 17
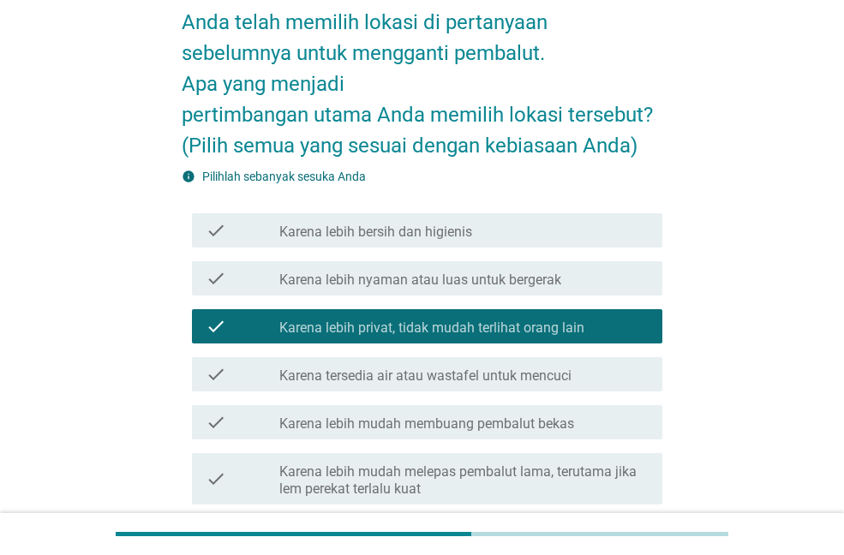
scroll to position [171, 0]
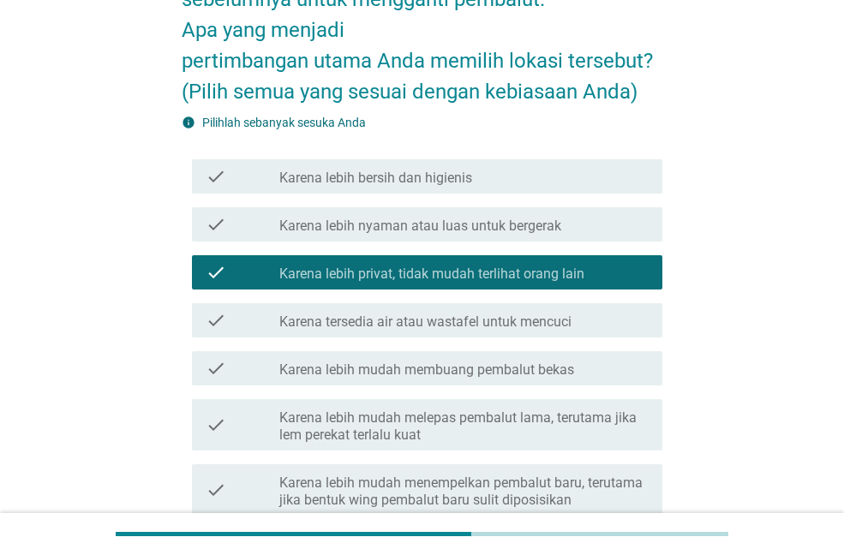
click at [414, 326] on label "Karena tersedia air atau wastafel untuk mencuci" at bounding box center [425, 322] width 292 height 17
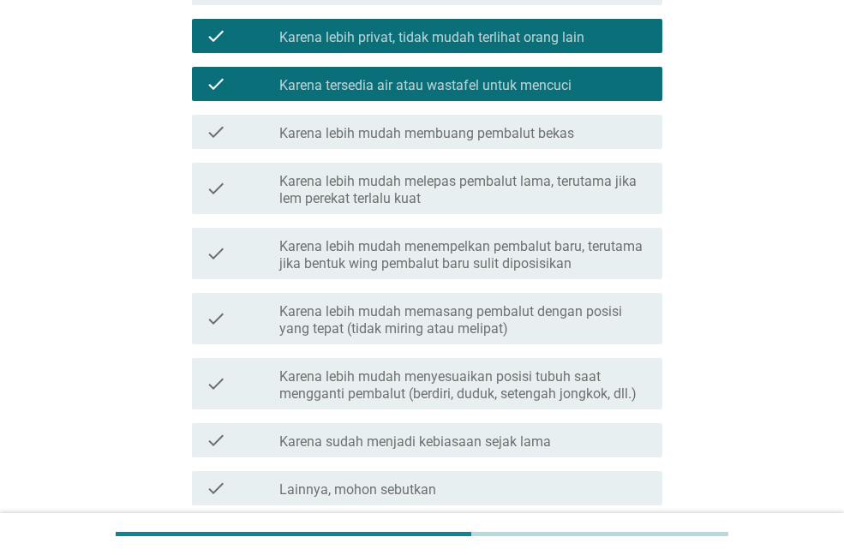
scroll to position [514, 0]
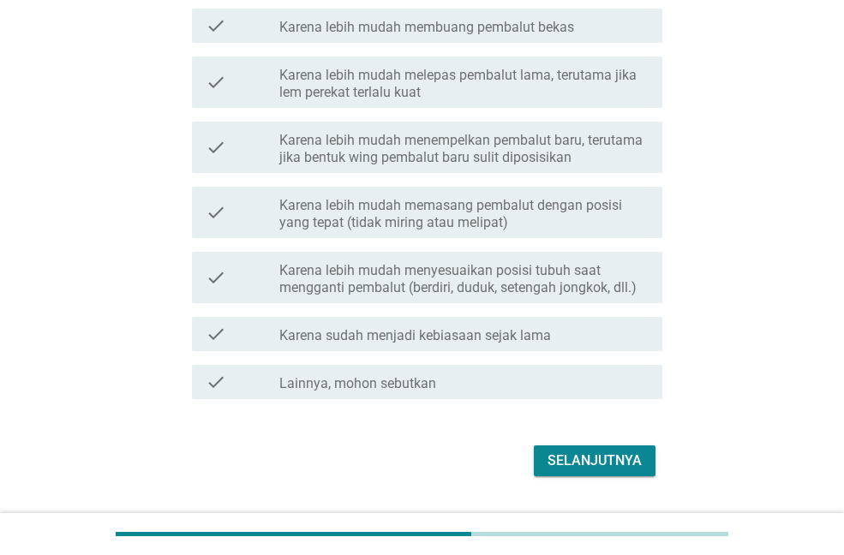
click at [432, 291] on label "Karena lebih mudah menyesuaikan posisi tubuh saat mengganti pembalut (berdiri, …" at bounding box center [463, 279] width 369 height 34
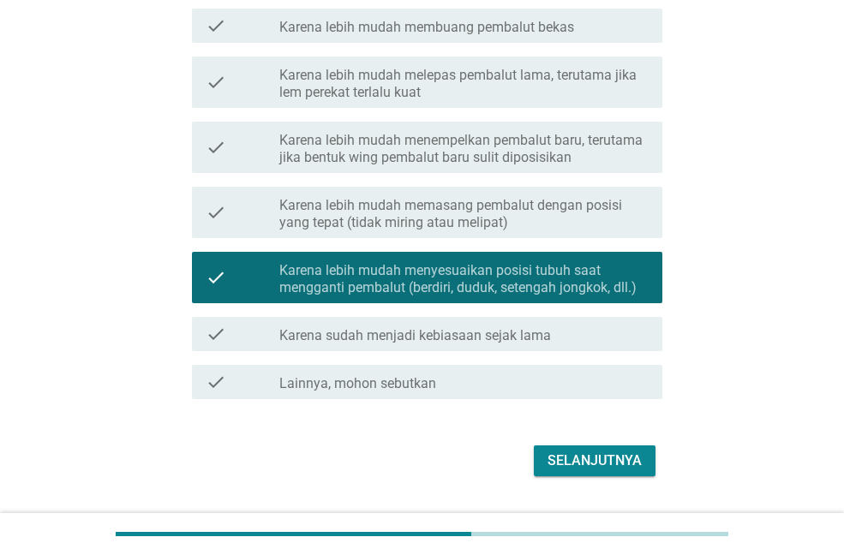
drag, startPoint x: 510, startPoint y: 332, endPoint x: 562, endPoint y: 418, distance: 101.1
click at [510, 332] on label "Karena sudah menjadi kebiasaan sejak lama" at bounding box center [415, 335] width 272 height 17
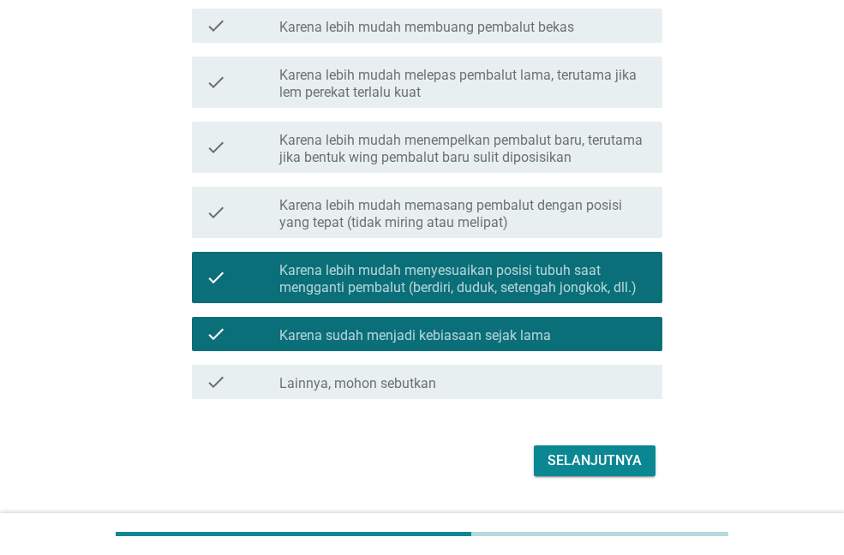
click at [581, 462] on div "Selanjutnya" at bounding box center [595, 461] width 94 height 21
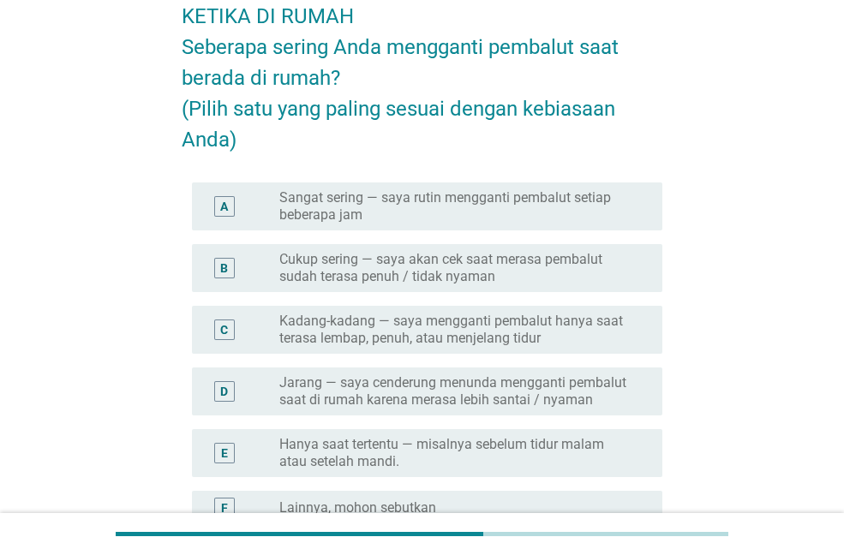
scroll to position [0, 0]
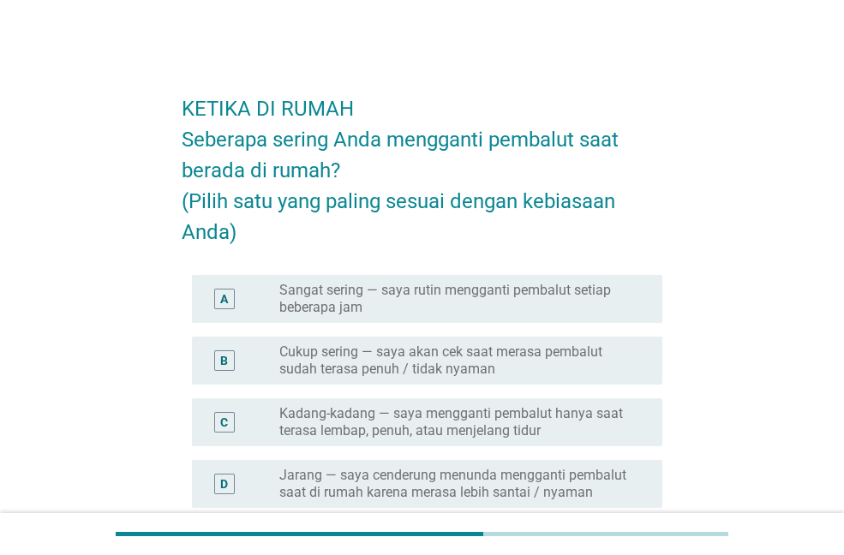
click at [429, 360] on label "Cukup sering — saya akan cek saat merasa pembalut sudah terasa penuh / tidak ny…" at bounding box center [457, 361] width 356 height 34
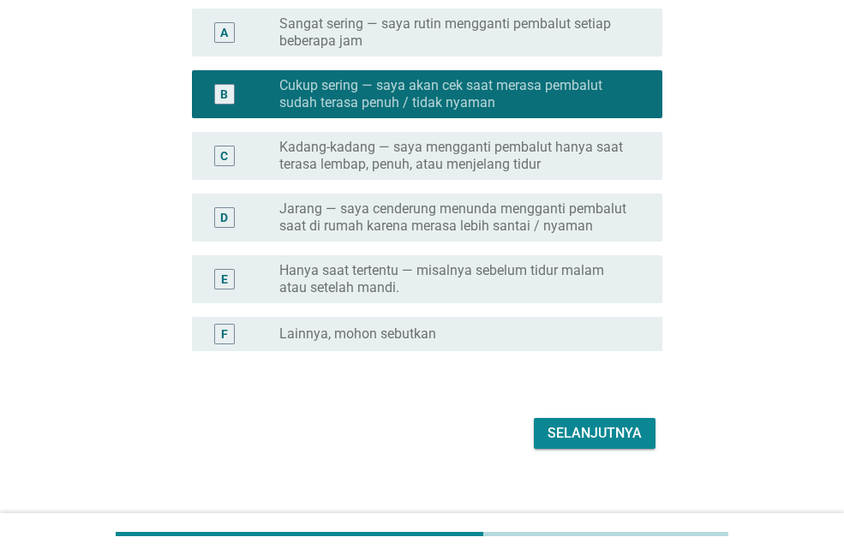
scroll to position [283, 0]
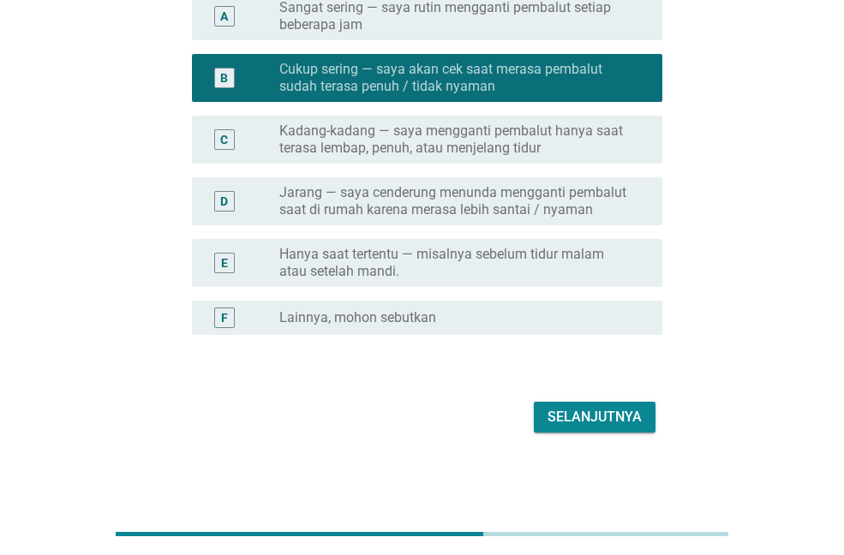
click at [564, 410] on div "Selanjutnya" at bounding box center [595, 417] width 94 height 21
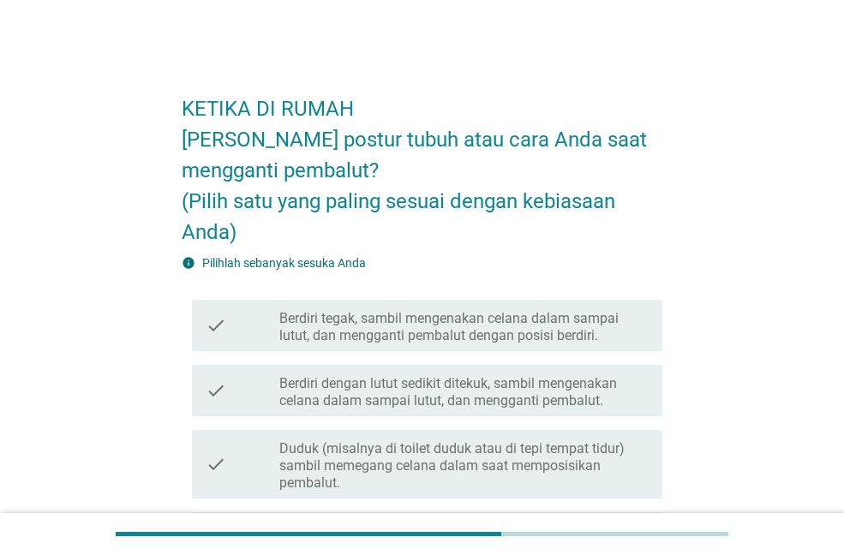
click at [390, 392] on label "Berdiri dengan lutut sedikit ditekuk, sambil mengenakan celana dalam sampai lut…" at bounding box center [463, 392] width 369 height 34
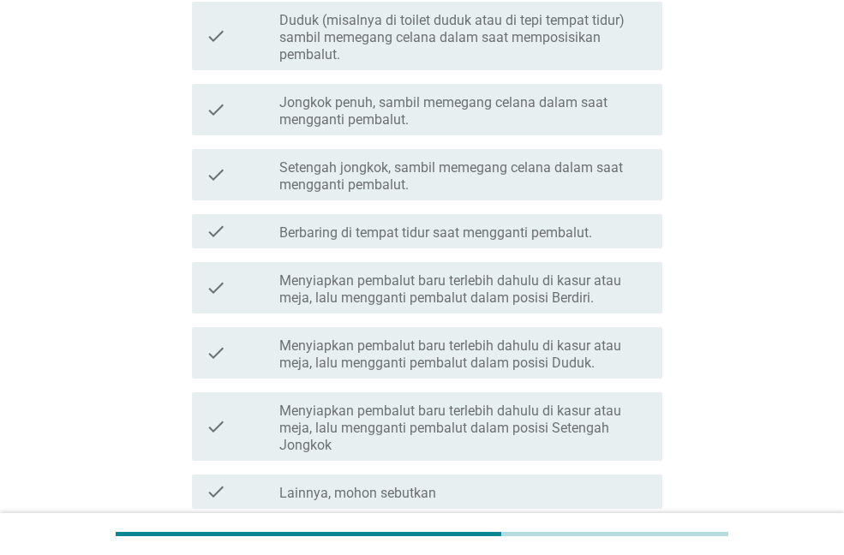
scroll to position [582, 0]
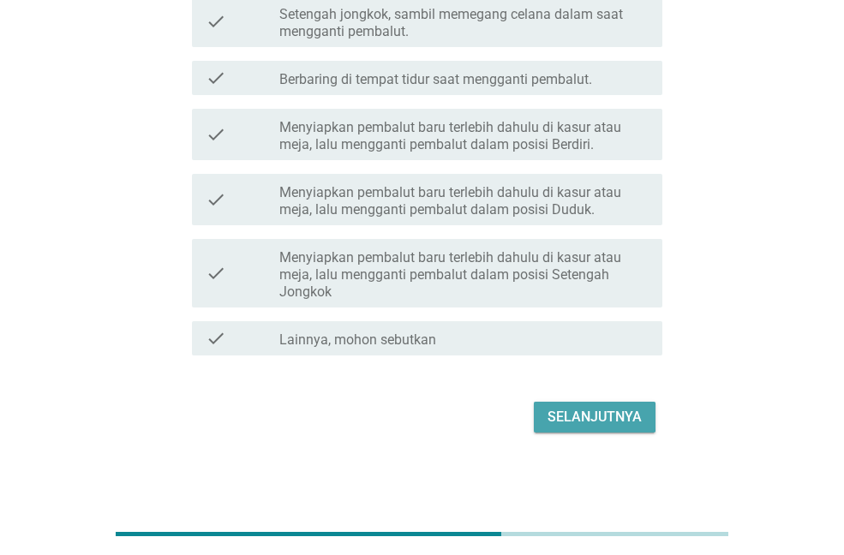
click at [584, 417] on div "Selanjutnya" at bounding box center [595, 417] width 94 height 21
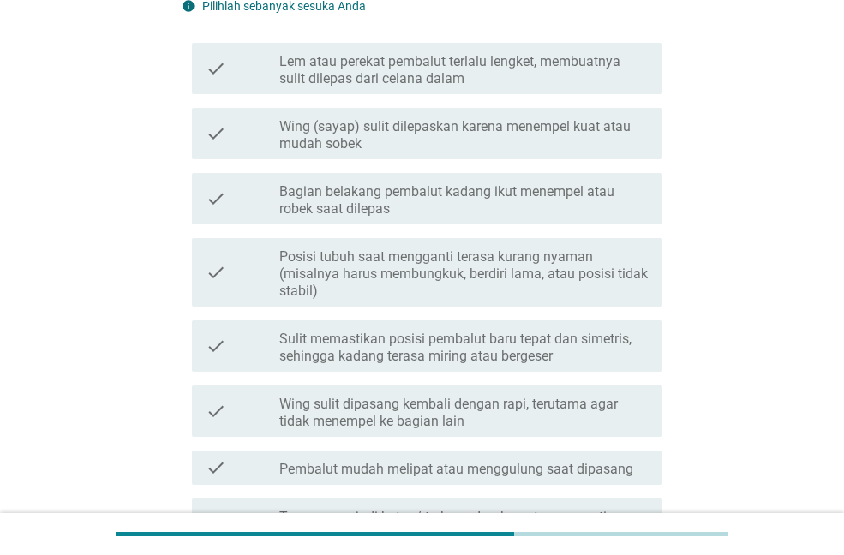
scroll to position [343, 0]
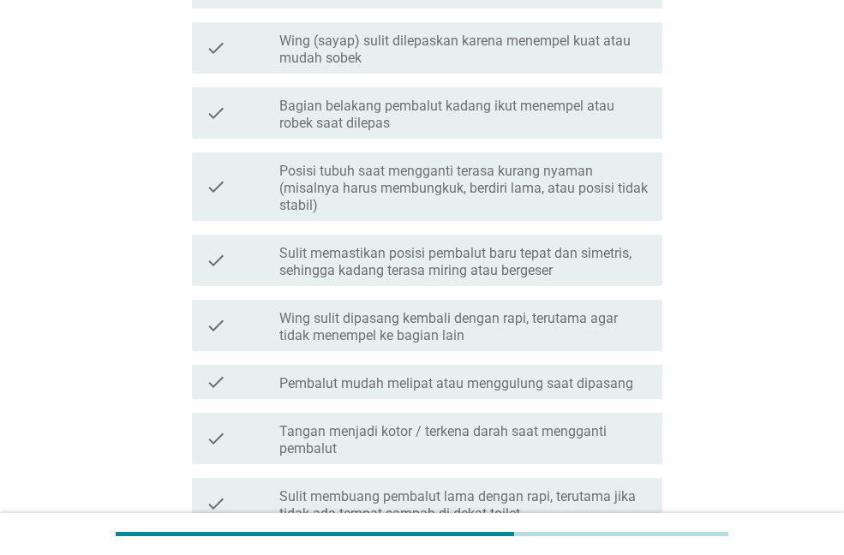
click at [476, 344] on div "check check_box_outline_blank Wing sulit dipasang kembali dengan rapi, terutama…" at bounding box center [427, 325] width 470 height 51
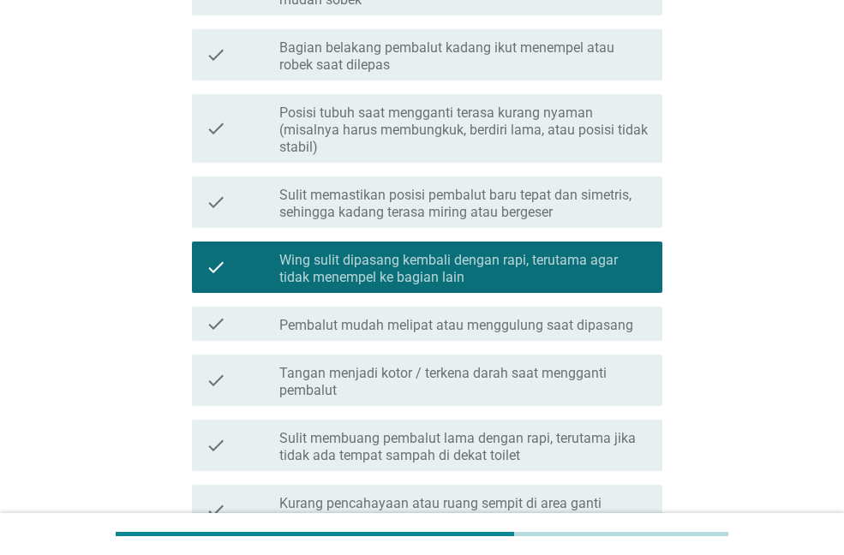
scroll to position [428, 0]
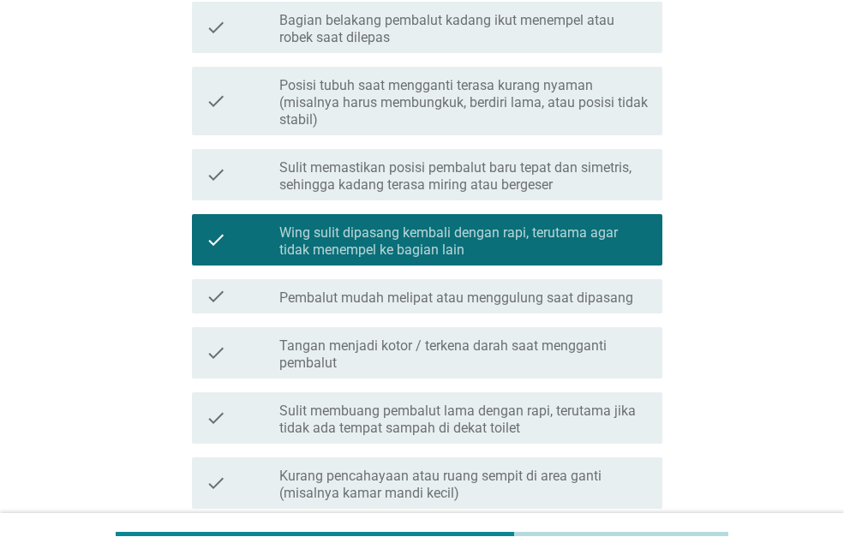
click at [482, 360] on label "Tangan menjadi kotor / terkena darah saat mengganti pembalut" at bounding box center [463, 355] width 369 height 34
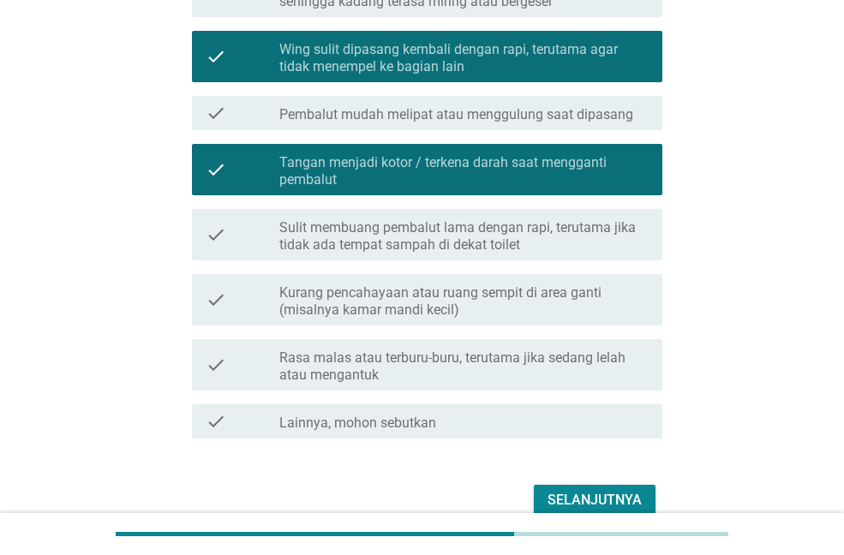
scroll to position [695, 0]
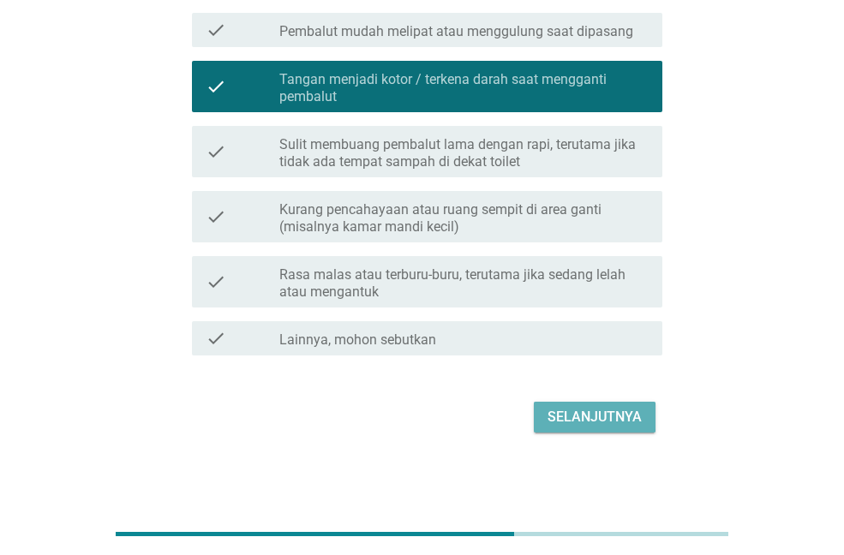
click at [586, 415] on div "Selanjutnya" at bounding box center [595, 417] width 94 height 21
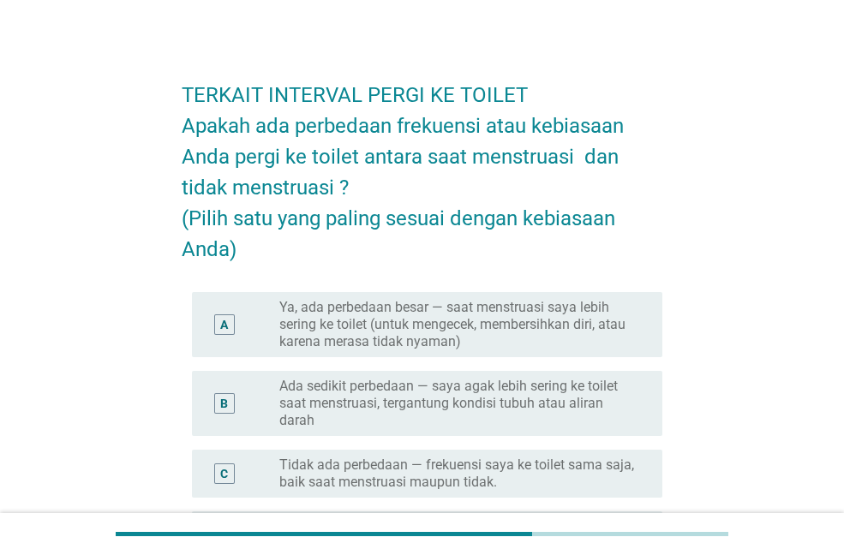
scroll to position [0, 0]
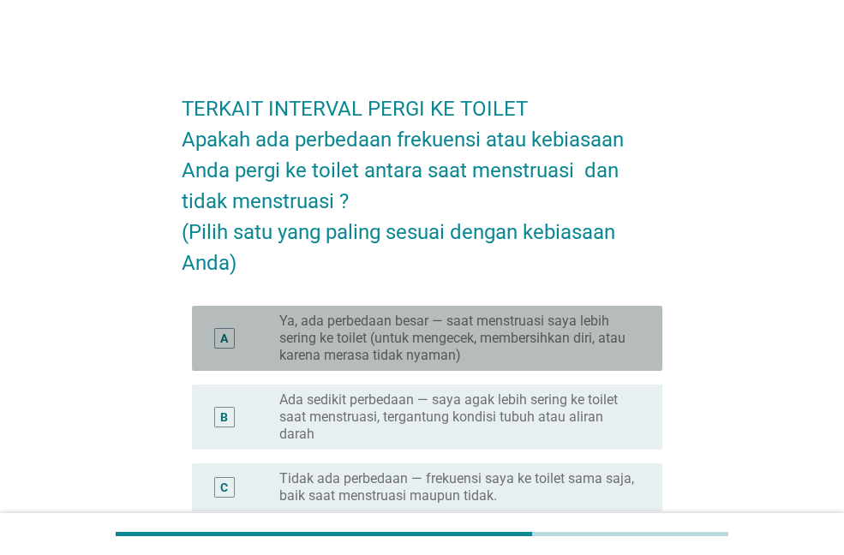
click at [469, 326] on label "Ya, ada perbedaan besar — saat menstruasi saya lebih sering ke toilet (untuk me…" at bounding box center [457, 338] width 356 height 51
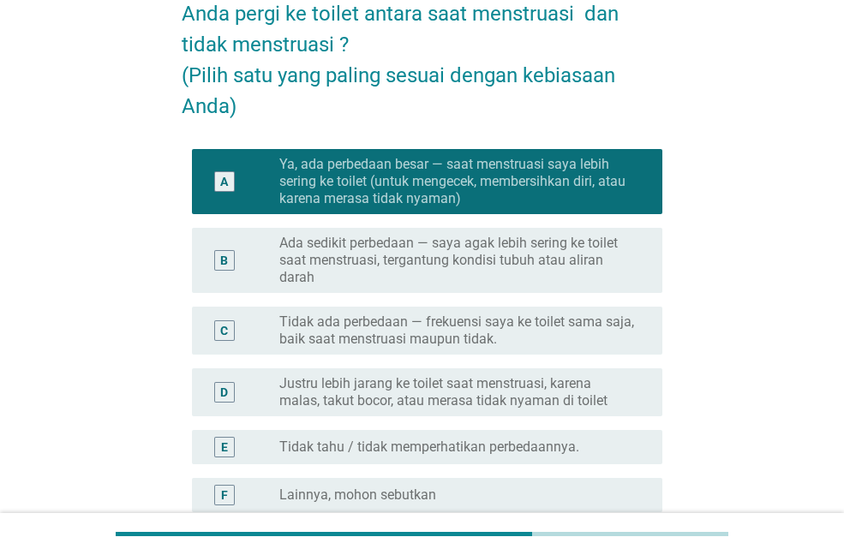
scroll to position [334, 0]
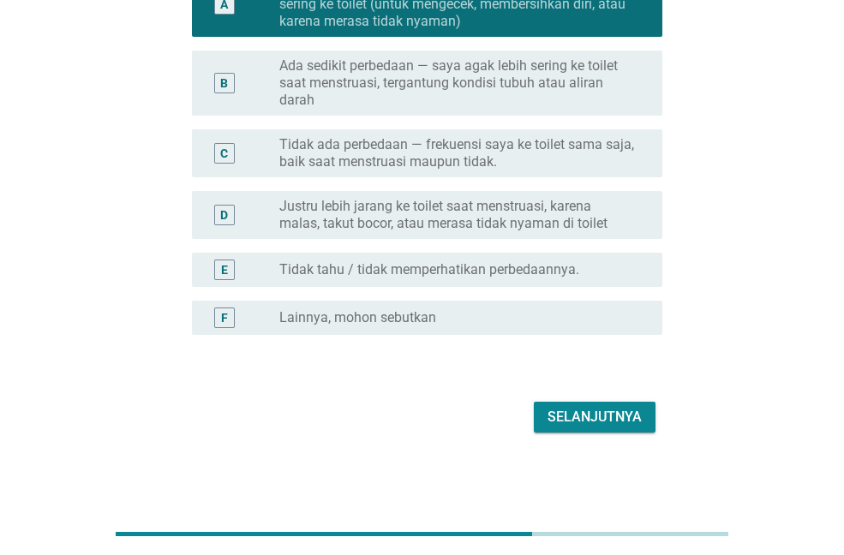
drag, startPoint x: 566, startPoint y: 396, endPoint x: 565, endPoint y: 410, distance: 14.6
click at [565, 397] on div "Selanjutnya" at bounding box center [422, 417] width 481 height 41
click at [562, 412] on div "Selanjutnya" at bounding box center [595, 417] width 94 height 21
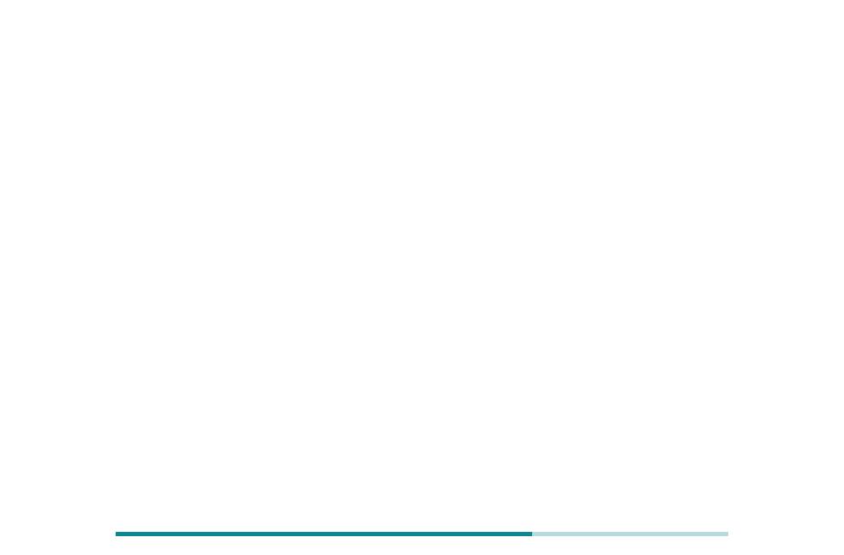
scroll to position [0, 0]
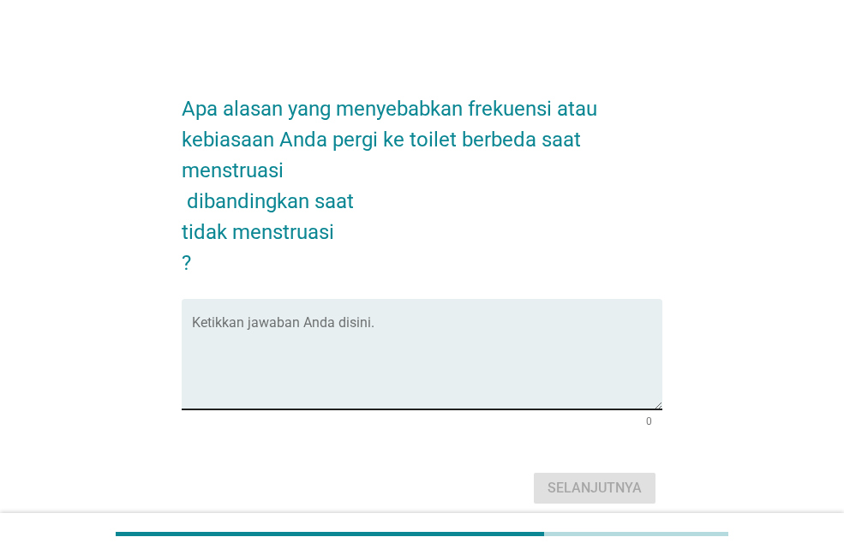
click at [465, 342] on textarea "Ketikkan jawaban Anda disini." at bounding box center [427, 365] width 470 height 90
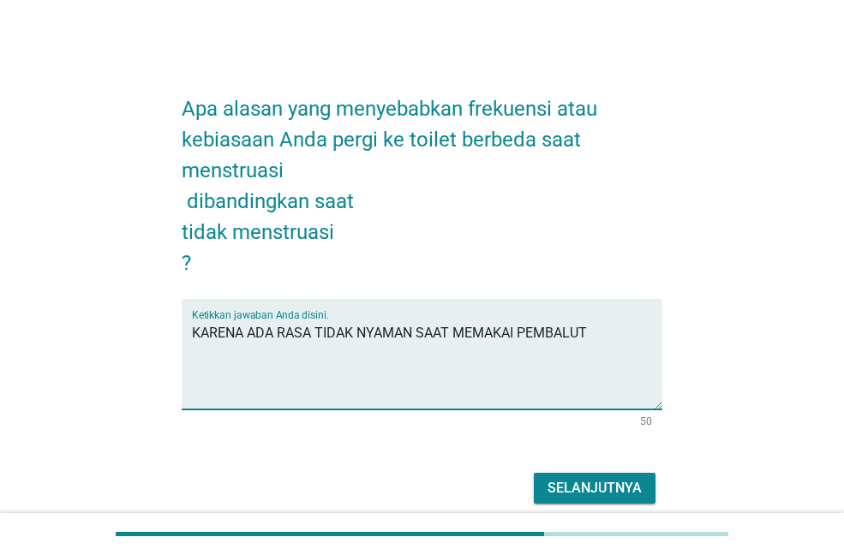
type textarea "KARENA ADA RASA TIDAK NYAMAN SAAT MEMAKAI PEMBALUT"
click at [569, 493] on div "Selanjutnya" at bounding box center [595, 488] width 94 height 21
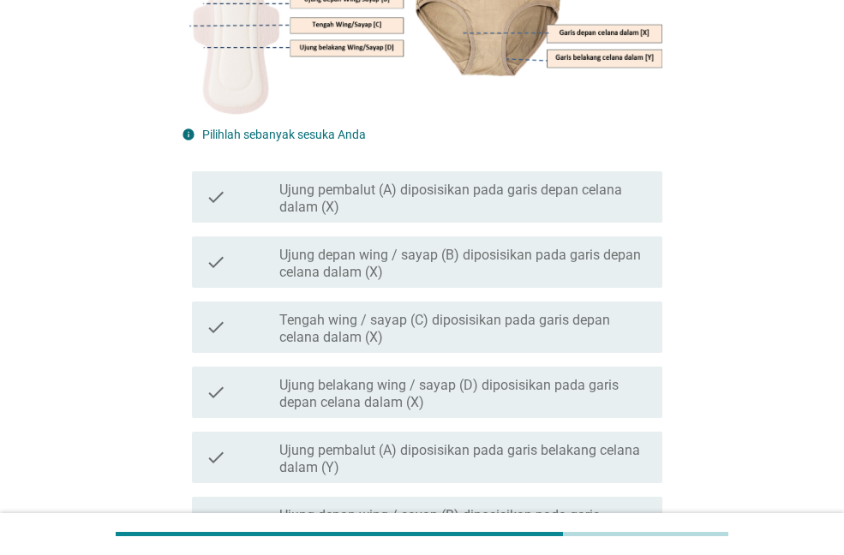
scroll to position [343, 0]
click at [420, 195] on label "Ujung pembalut (A) diposisikan pada garis depan celana dalam (X)" at bounding box center [463, 198] width 369 height 34
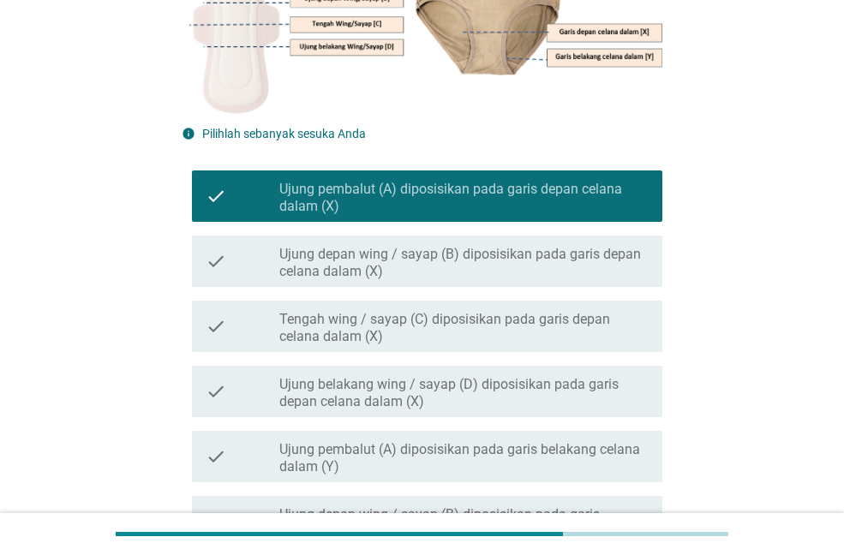
click at [391, 269] on label "Ujung depan wing / sayap (B) diposisikan pada garis depan celana dalam (X)" at bounding box center [463, 263] width 369 height 34
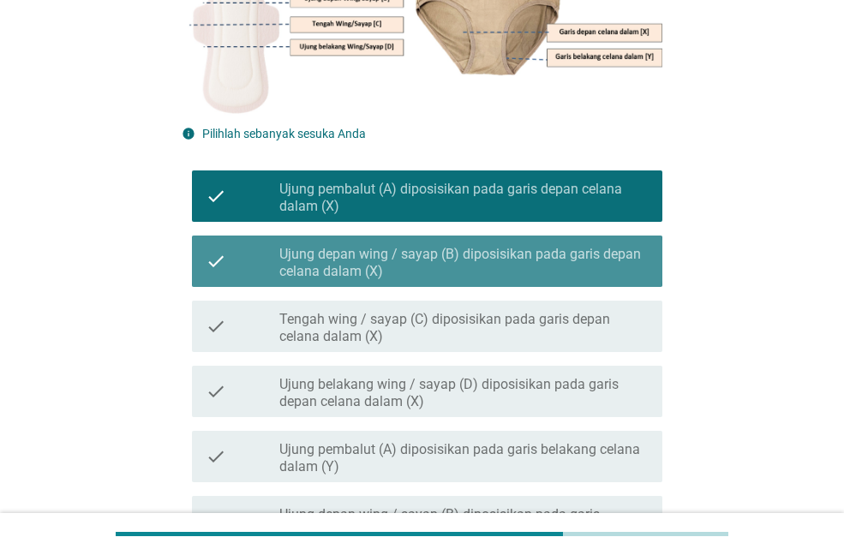
click at [393, 255] on label "Ujung depan wing / sayap (B) diposisikan pada garis depan celana dalam (X)" at bounding box center [463, 263] width 369 height 34
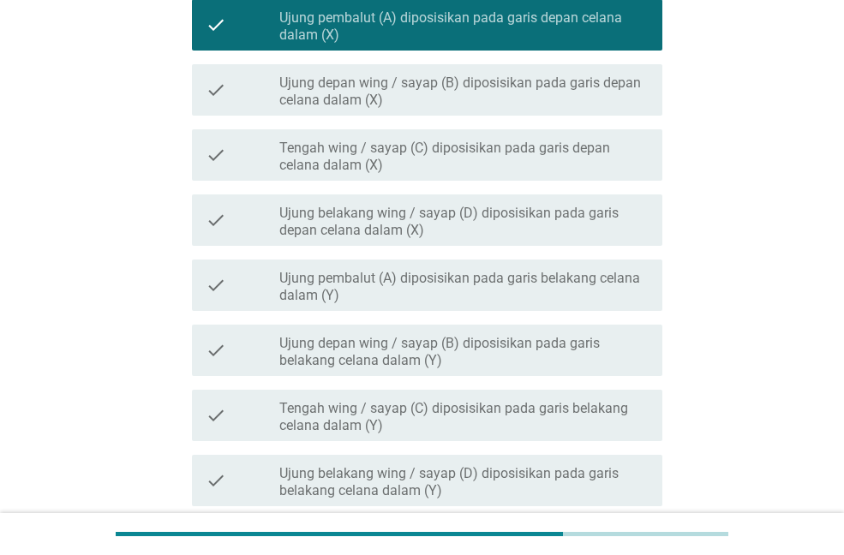
scroll to position [600, 0]
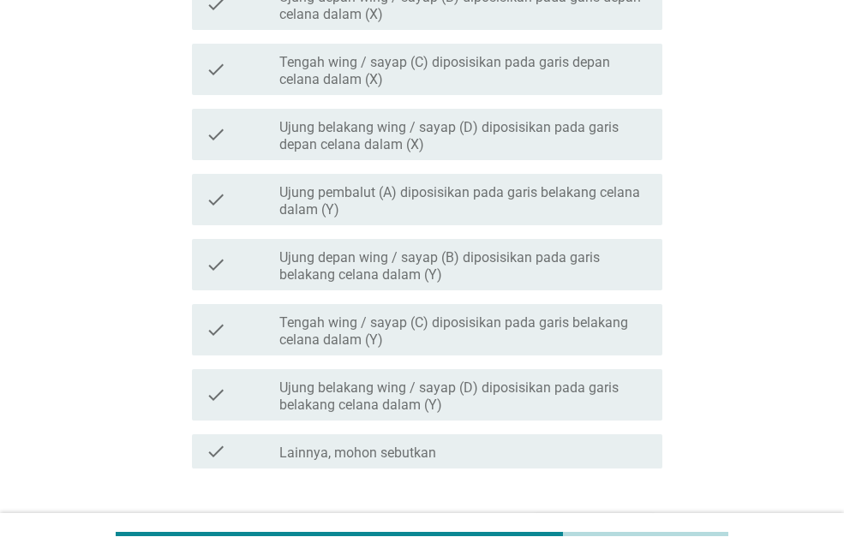
click at [427, 198] on label "Ujung pembalut (A) diposisikan pada garis belakang celana dalam (Y)" at bounding box center [463, 201] width 369 height 34
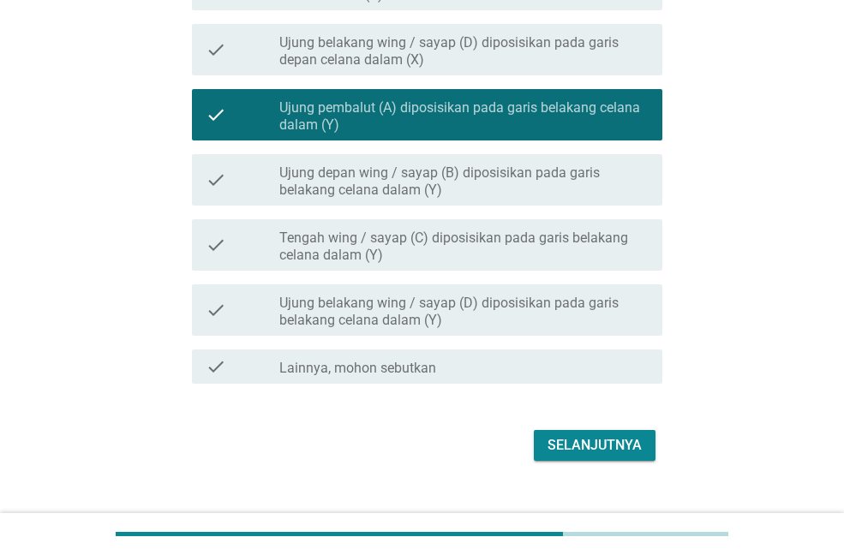
scroll to position [714, 0]
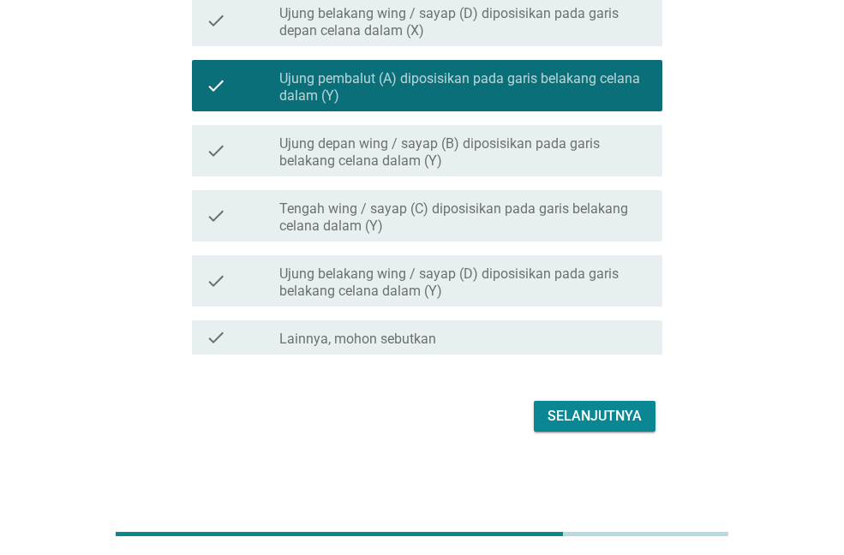
click at [576, 425] on div "Selanjutnya" at bounding box center [595, 416] width 94 height 21
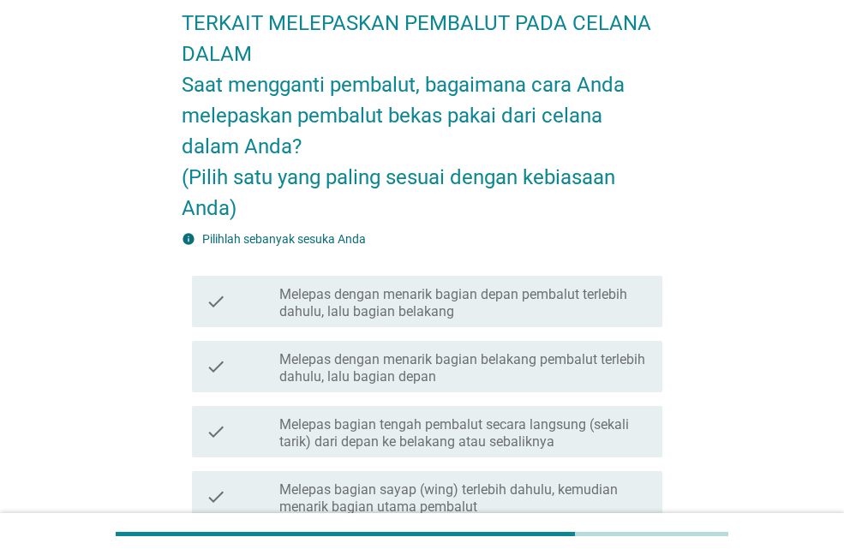
scroll to position [171, 0]
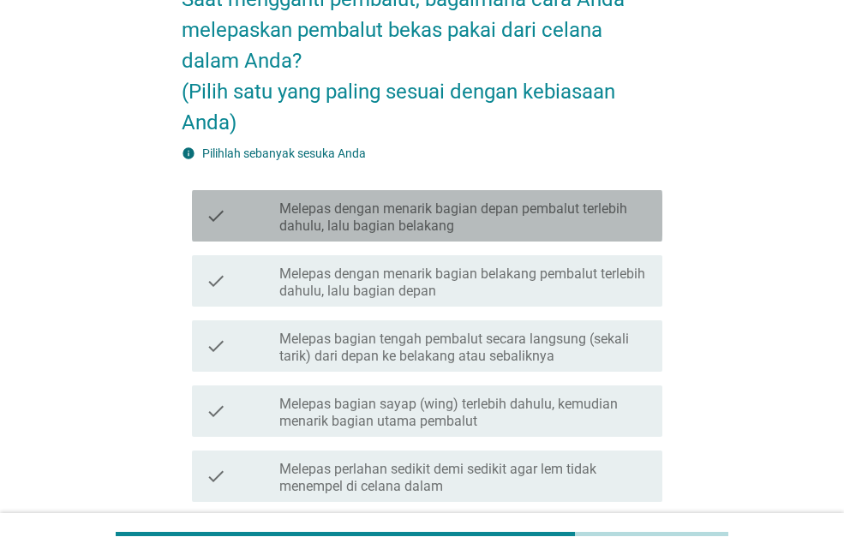
click at [479, 218] on label "Melepas dengan menarik bagian depan pembalut terlebih dahulu, lalu bagian belak…" at bounding box center [463, 218] width 369 height 34
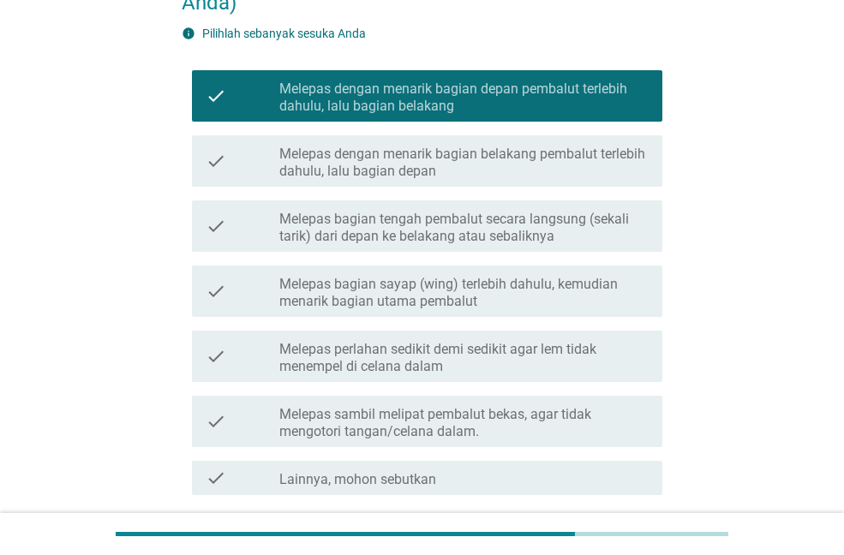
scroll to position [431, 0]
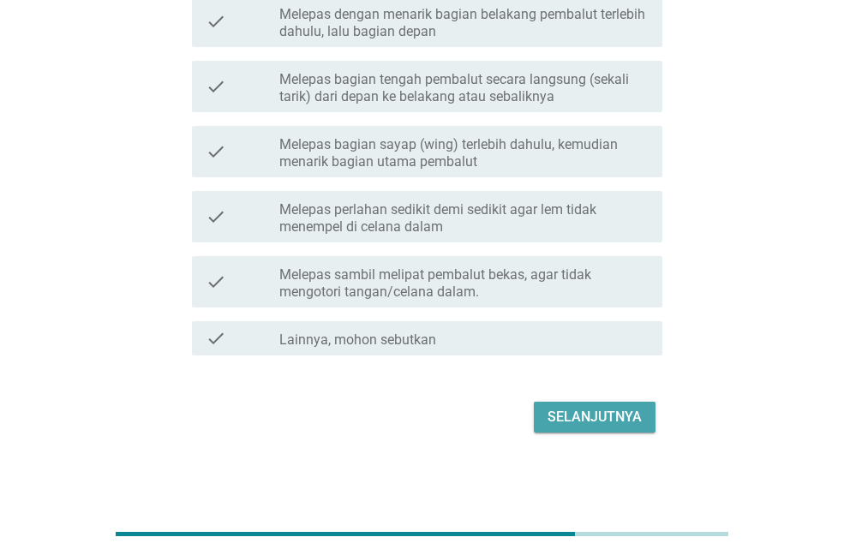
click at [579, 410] on div "Selanjutnya" at bounding box center [595, 417] width 94 height 21
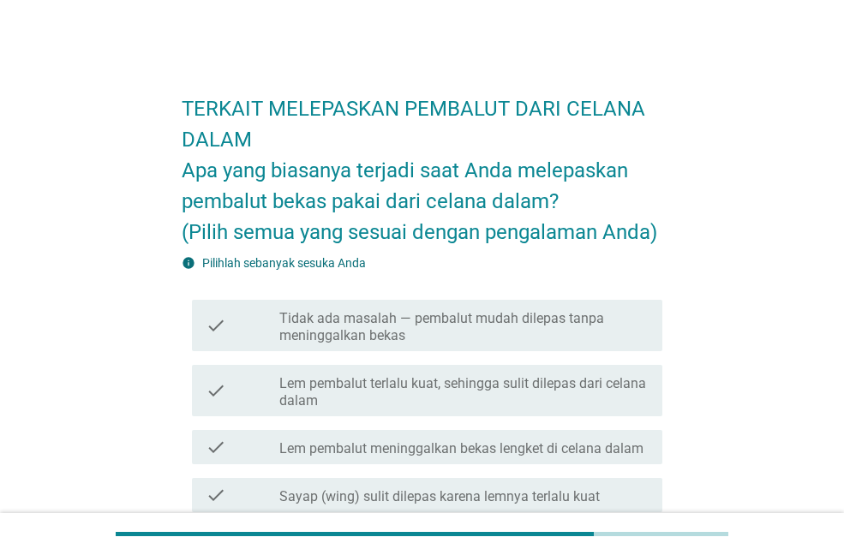
scroll to position [86, 0]
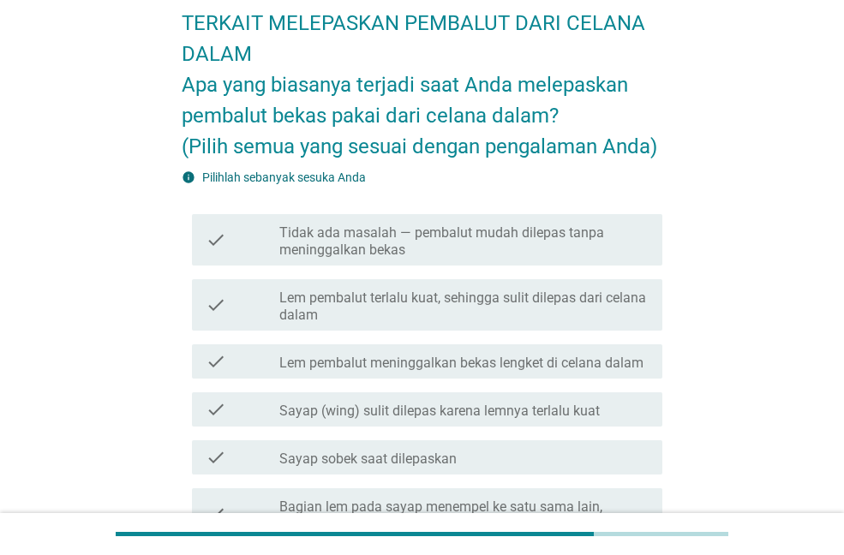
click at [471, 249] on label "Tidak ada masalah — pembalut mudah dilepas tanpa meninggalkan bekas" at bounding box center [463, 241] width 369 height 34
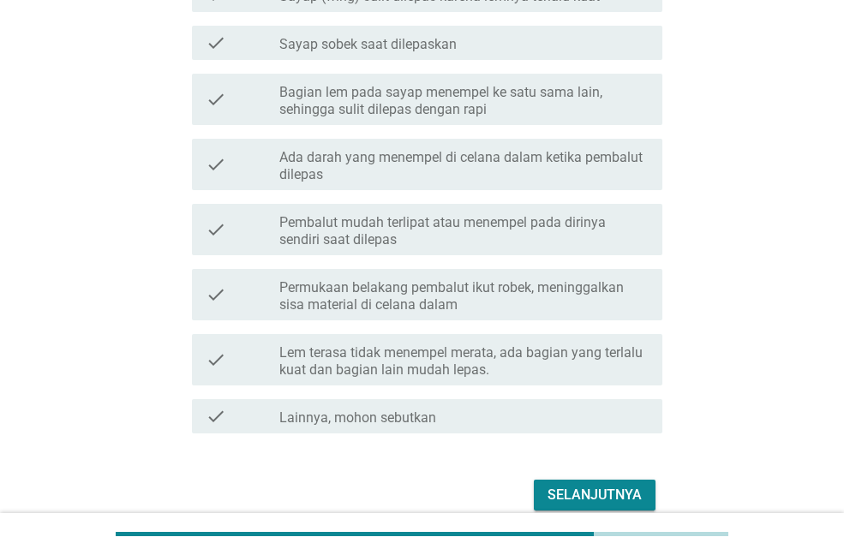
scroll to position [514, 0]
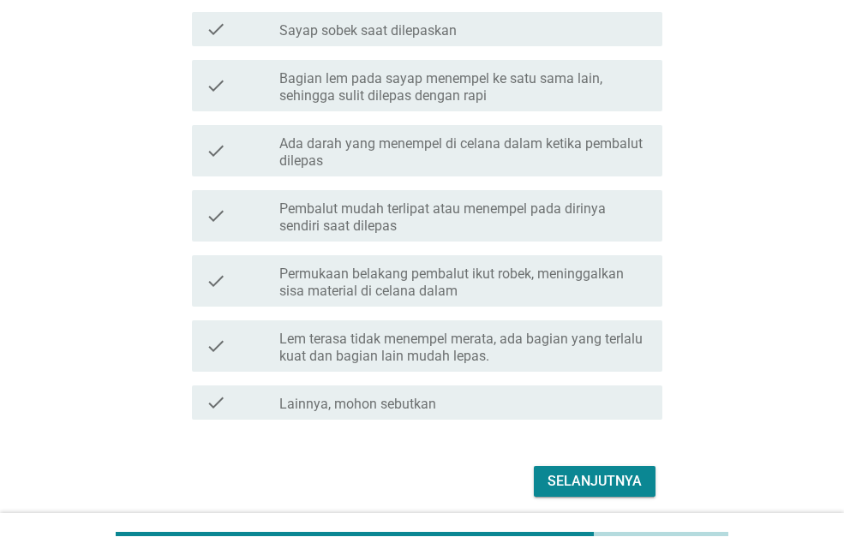
click at [560, 470] on button "Selanjutnya" at bounding box center [595, 481] width 122 height 31
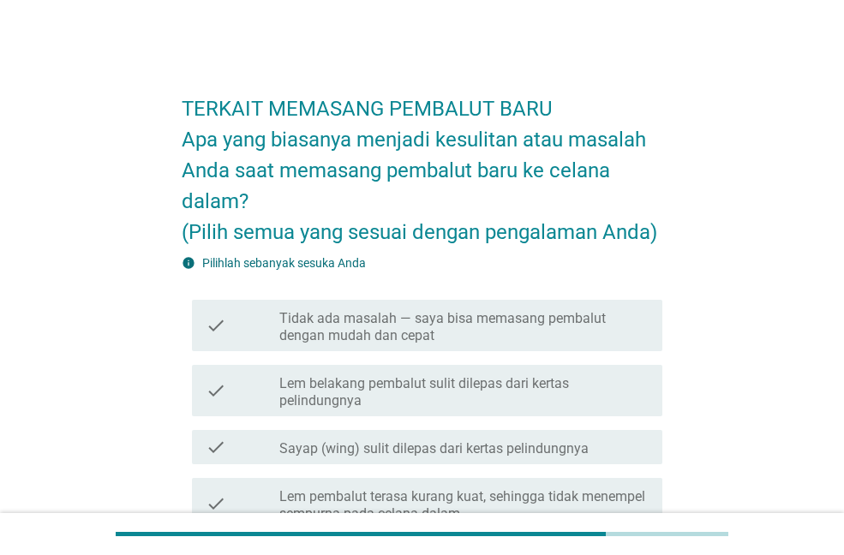
click at [410, 333] on label "Tidak ada masalah — saya bisa memasang pembalut dengan mudah dan cepat" at bounding box center [463, 327] width 369 height 34
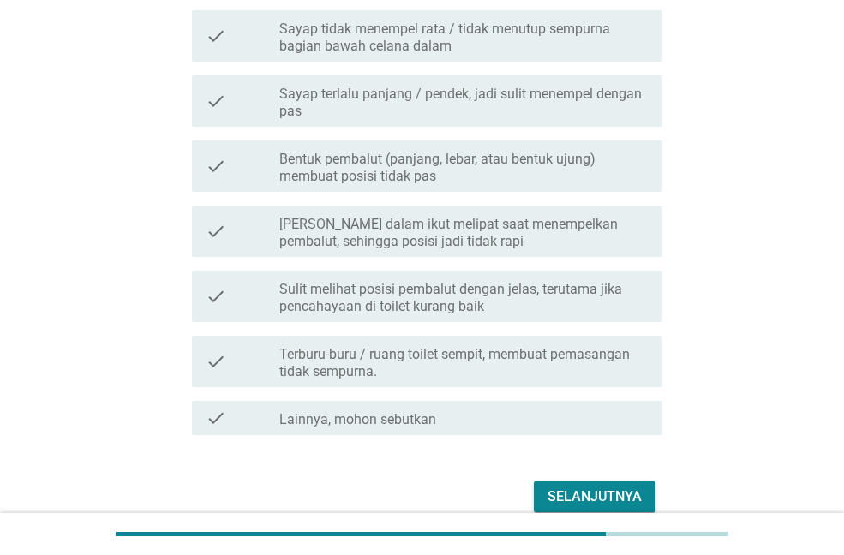
scroll to position [771, 0]
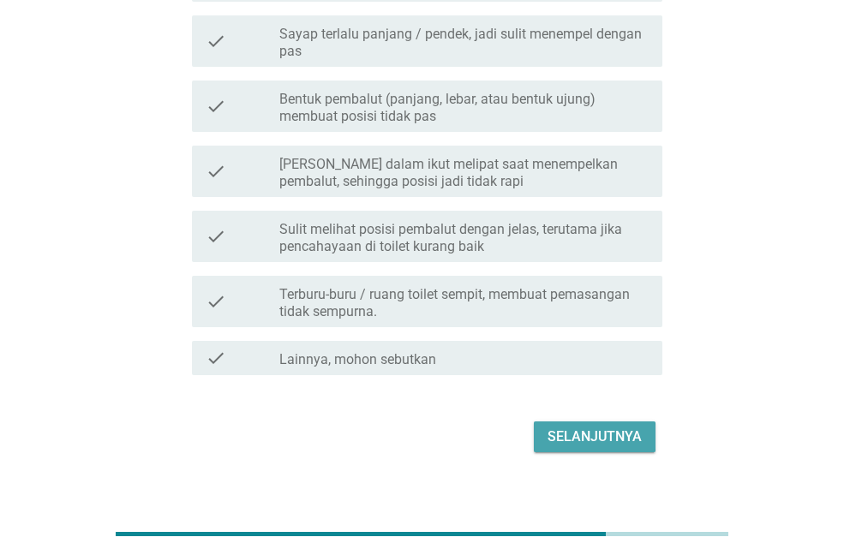
click at [578, 445] on div "Selanjutnya" at bounding box center [595, 437] width 94 height 21
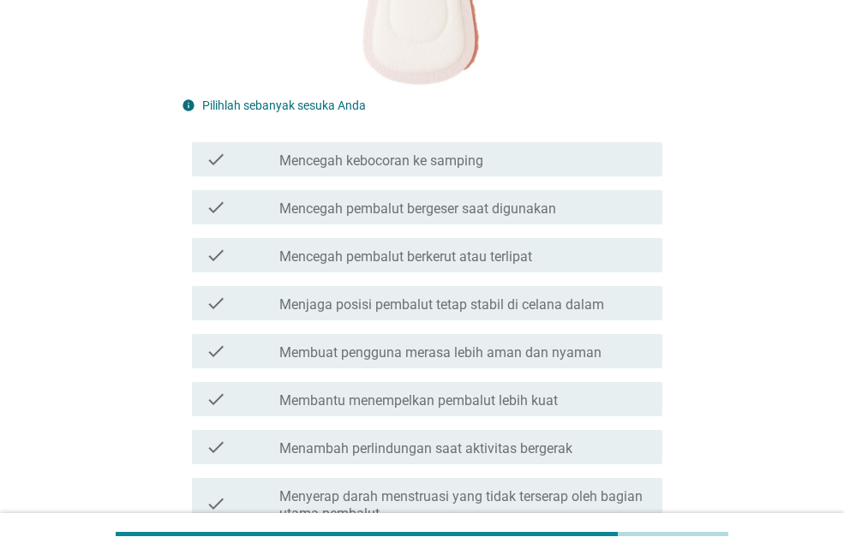
scroll to position [428, 0]
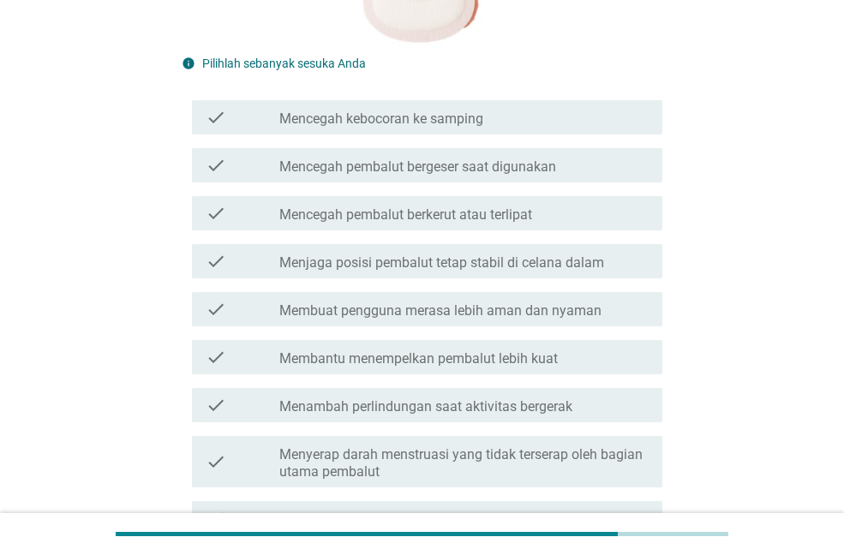
click at [434, 167] on label "Mencegah pembalut bergeser saat digunakan" at bounding box center [417, 167] width 277 height 17
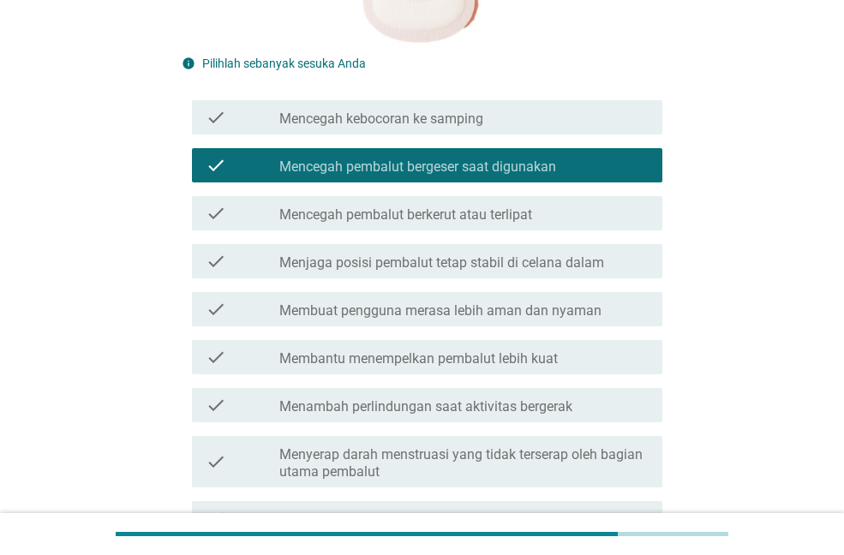
click at [433, 206] on div "check_box_outline_blank Mencegah pembalut berkerut atau terlipat" at bounding box center [463, 213] width 369 height 21
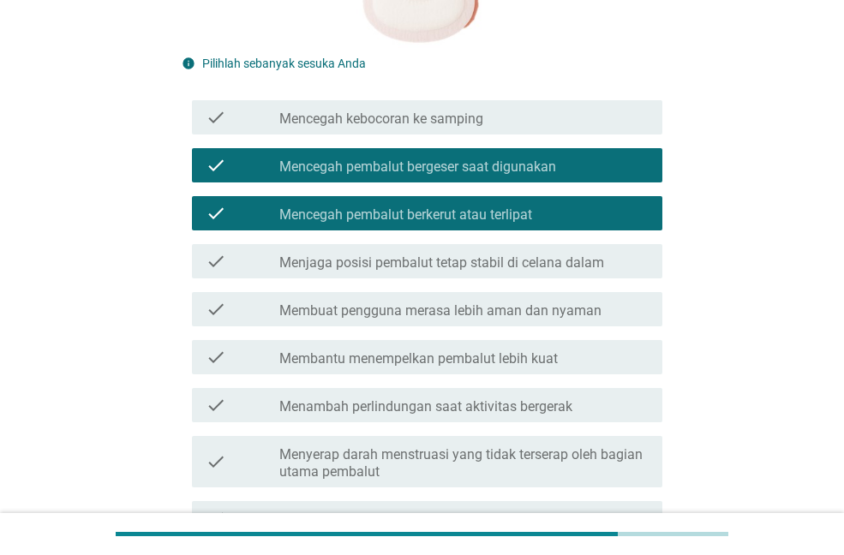
click at [432, 210] on label "Mencegah pembalut berkerut atau terlipat" at bounding box center [405, 215] width 253 height 17
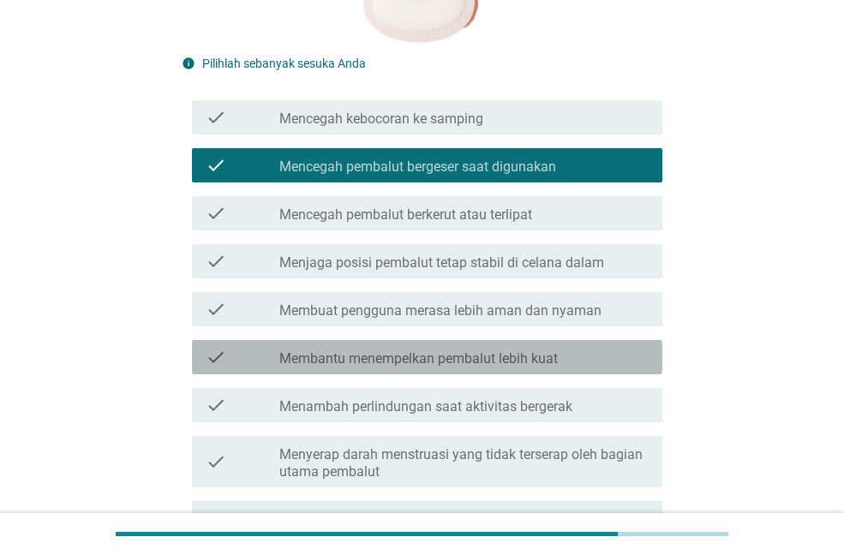
click at [332, 354] on label "Membantu menempelkan pembalut lebih kuat" at bounding box center [418, 358] width 278 height 17
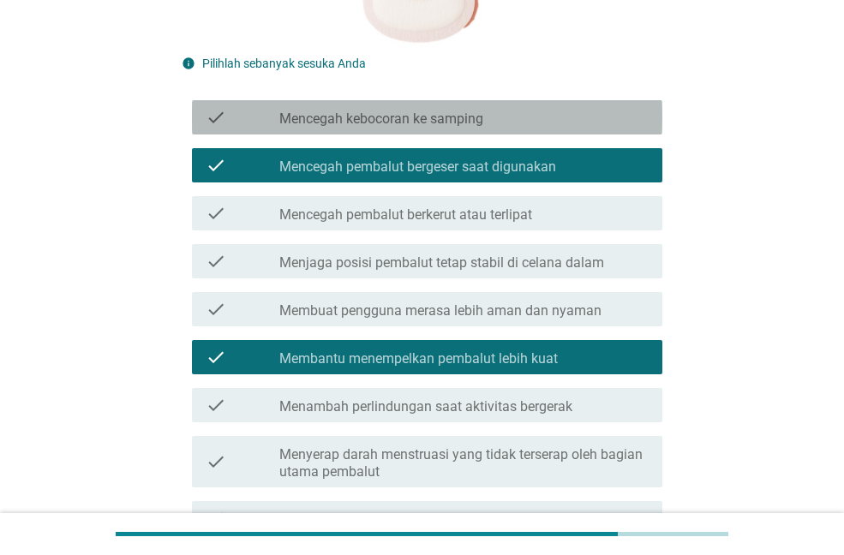
click at [438, 123] on label "Mencegah kebocoran ke samping" at bounding box center [381, 119] width 204 height 17
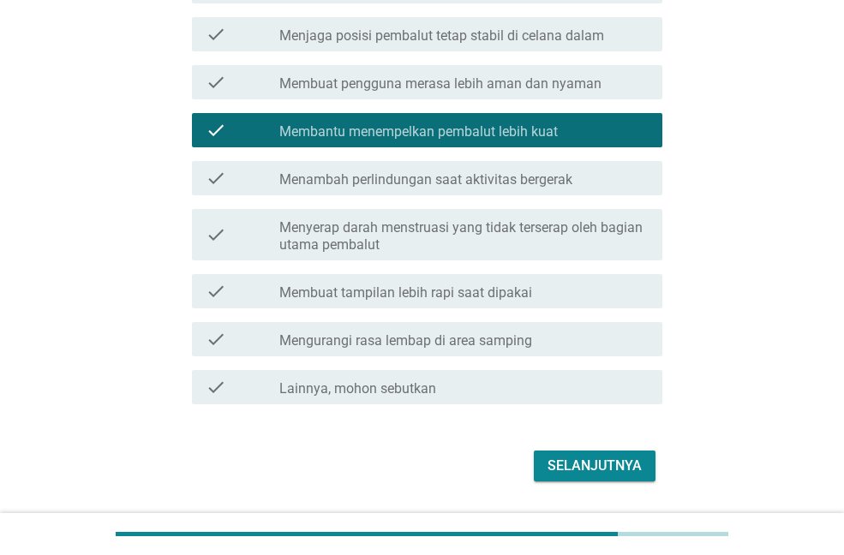
scroll to position [685, 0]
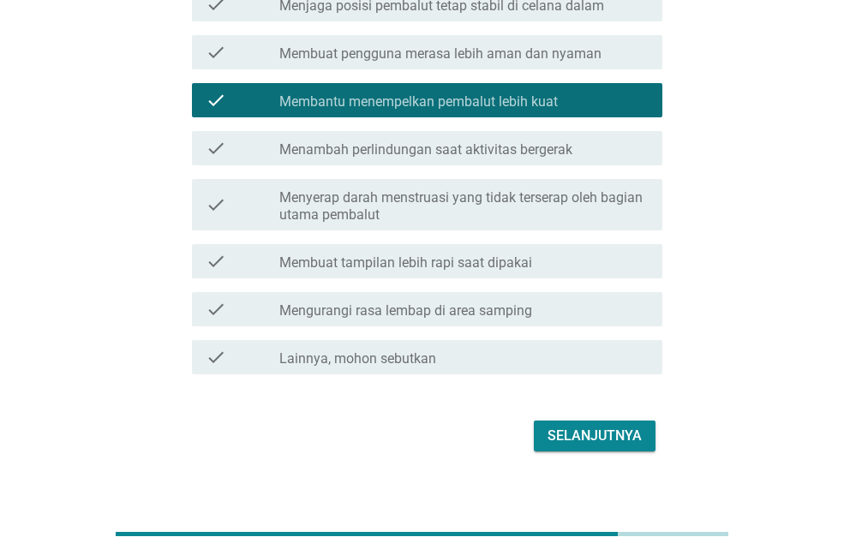
click at [408, 153] on label "Menambah perlindungan saat aktivitas bergerak" at bounding box center [425, 149] width 293 height 17
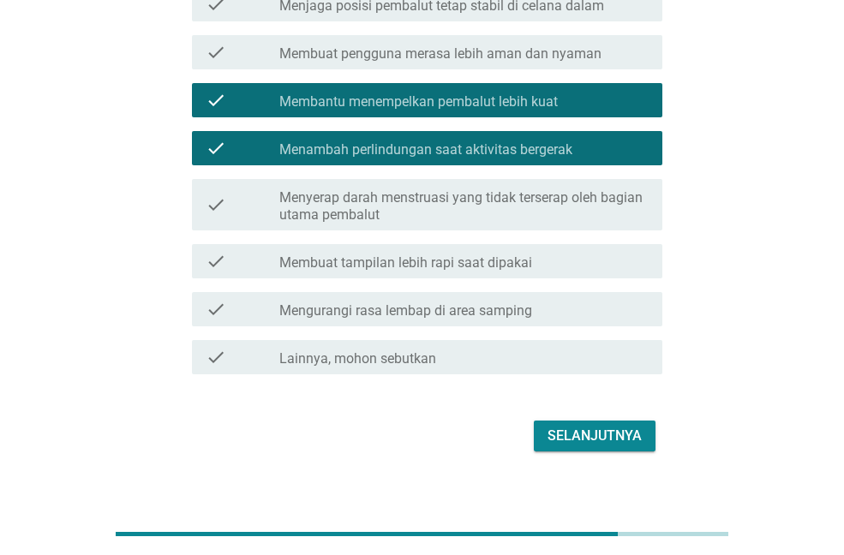
click at [587, 428] on div "Selanjutnya" at bounding box center [595, 436] width 94 height 21
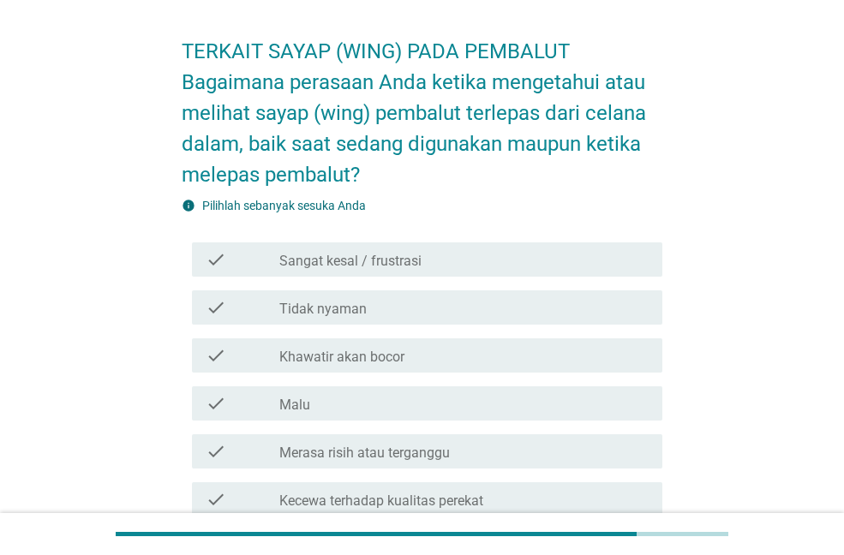
scroll to position [86, 0]
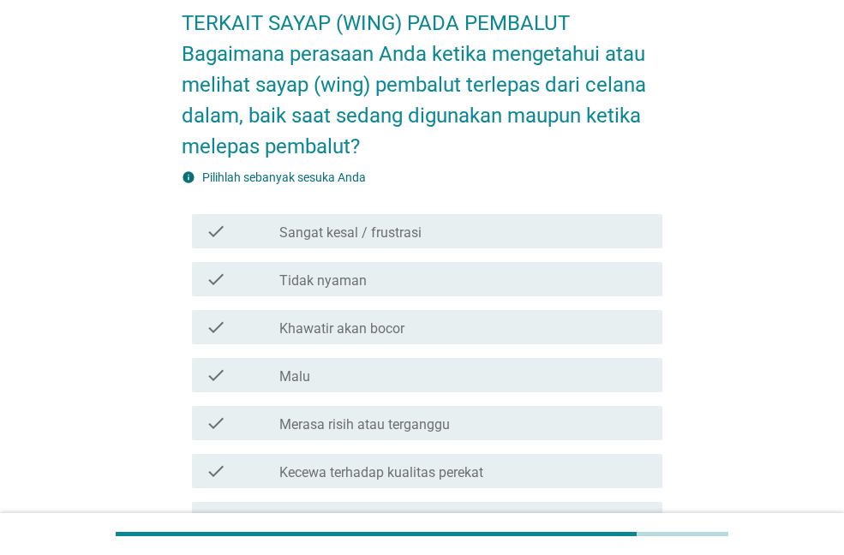
click at [400, 288] on div "check_box_outline_blank Tidak nyaman" at bounding box center [463, 279] width 369 height 21
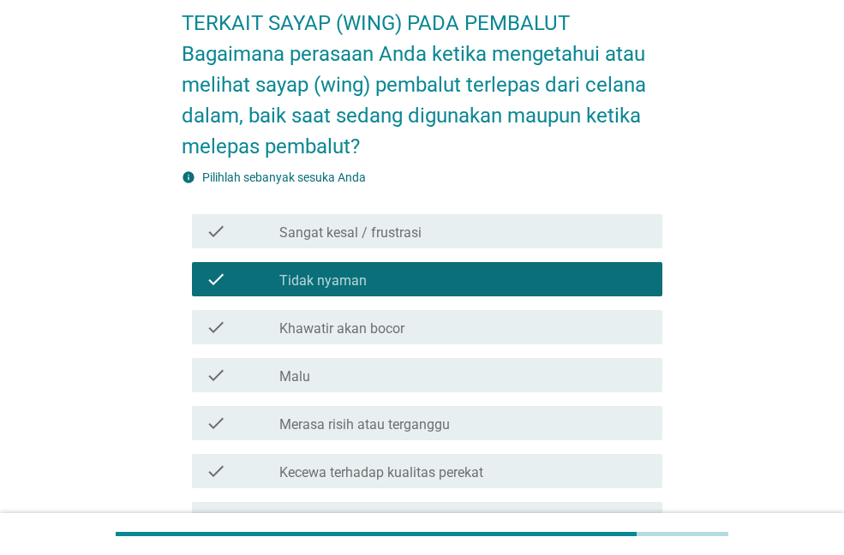
click at [398, 325] on label "Khawatir akan bocor" at bounding box center [341, 328] width 125 height 17
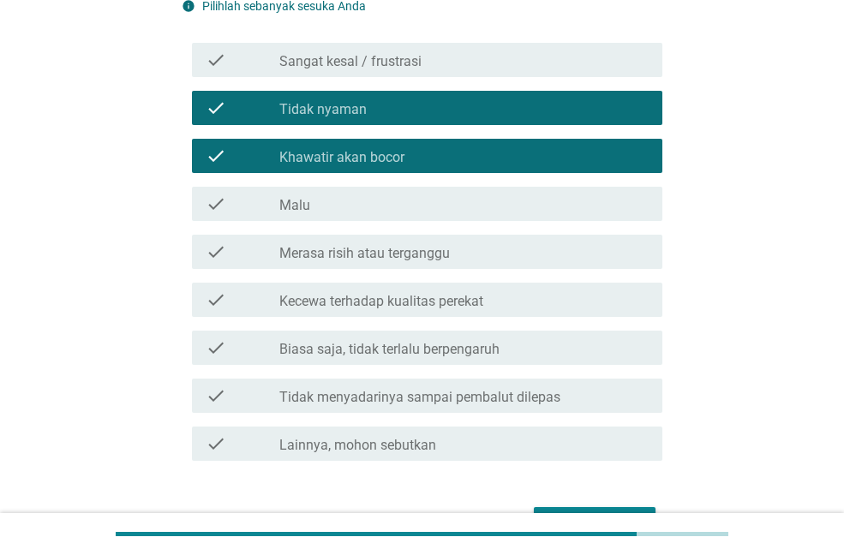
scroll to position [343, 0]
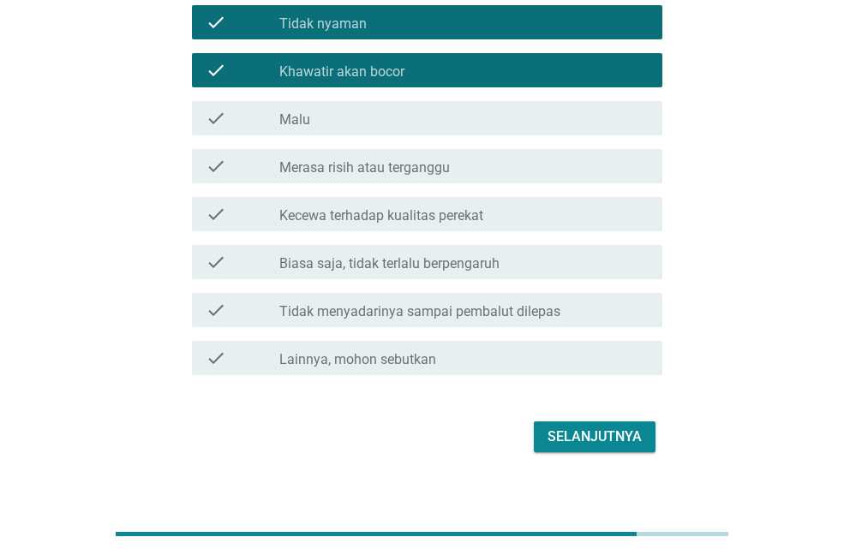
click at [548, 427] on div "Selanjutnya" at bounding box center [595, 437] width 94 height 21
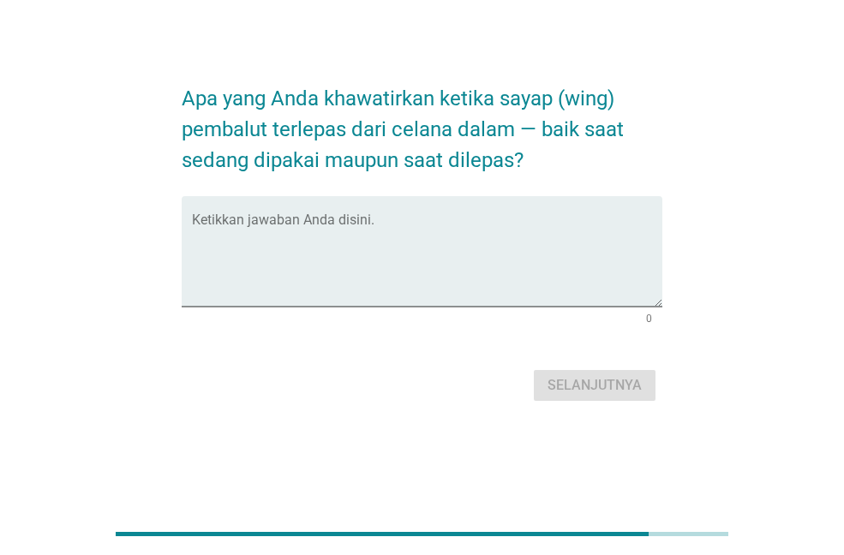
scroll to position [0, 0]
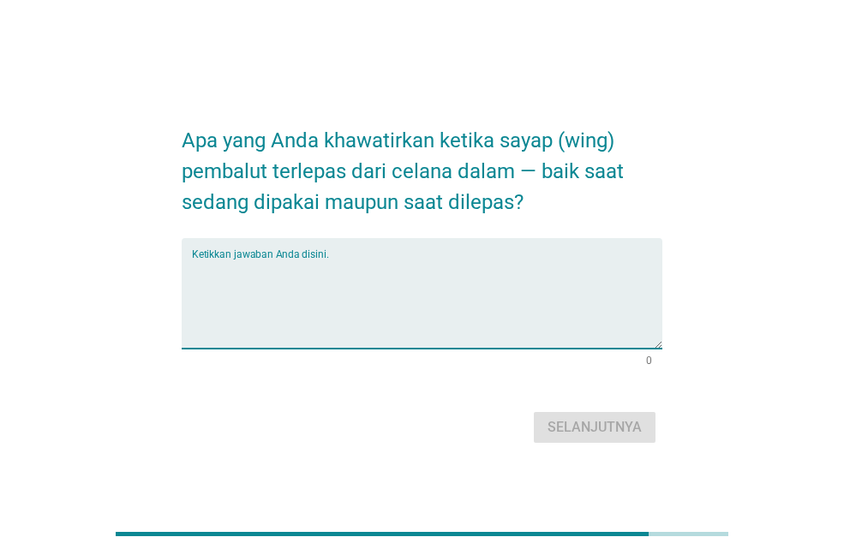
click at [370, 294] on textarea "Ketikkan jawaban Anda disini." at bounding box center [427, 304] width 470 height 90
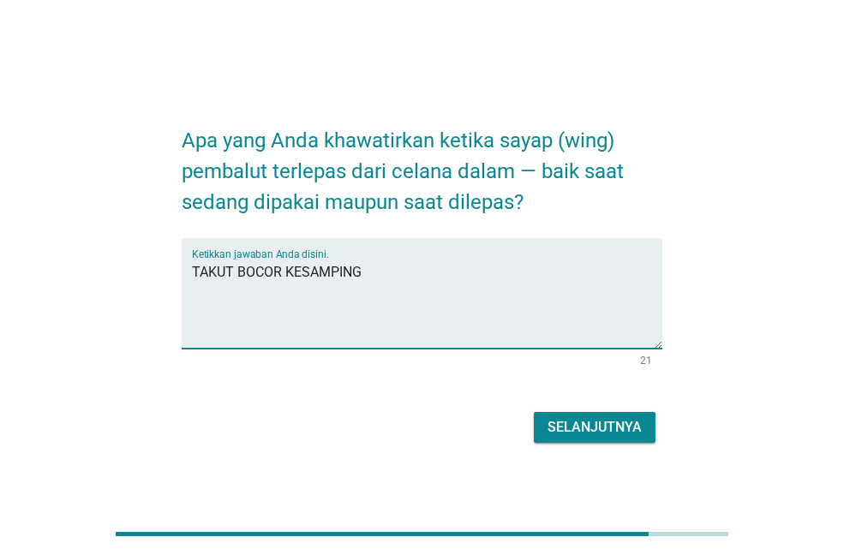
type textarea "TAKUT BOCOR KESAMPING"
click at [545, 417] on button "Selanjutnya" at bounding box center [595, 427] width 122 height 31
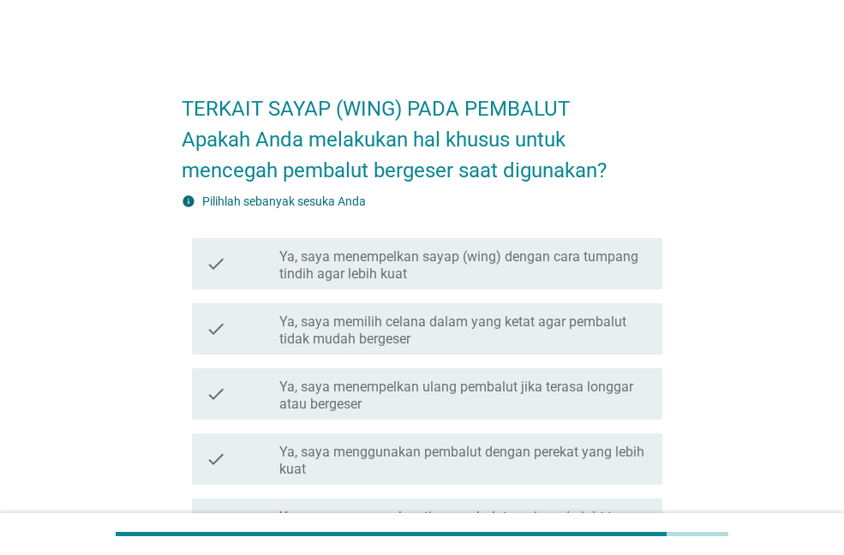
click at [443, 332] on label "Ya, saya memilih celana dalam yang ketat agar pembalut tidak mudah bergeser" at bounding box center [463, 331] width 369 height 34
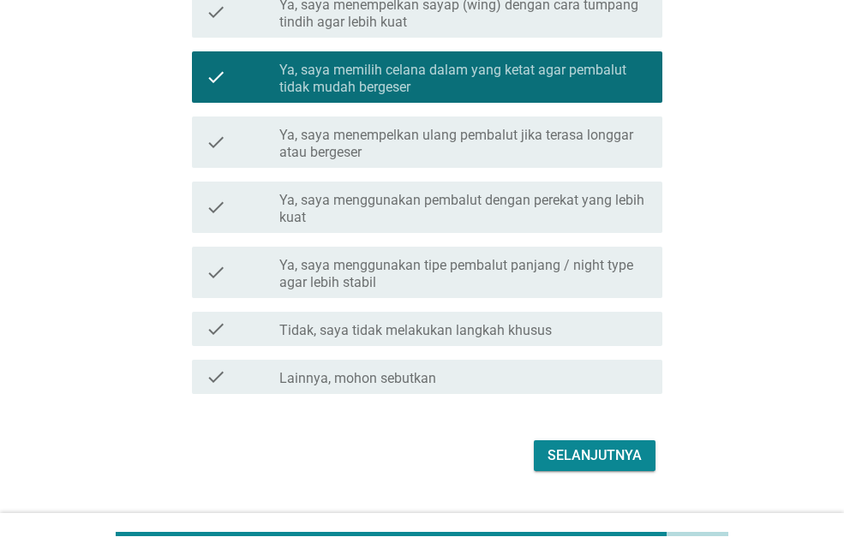
scroll to position [290, 0]
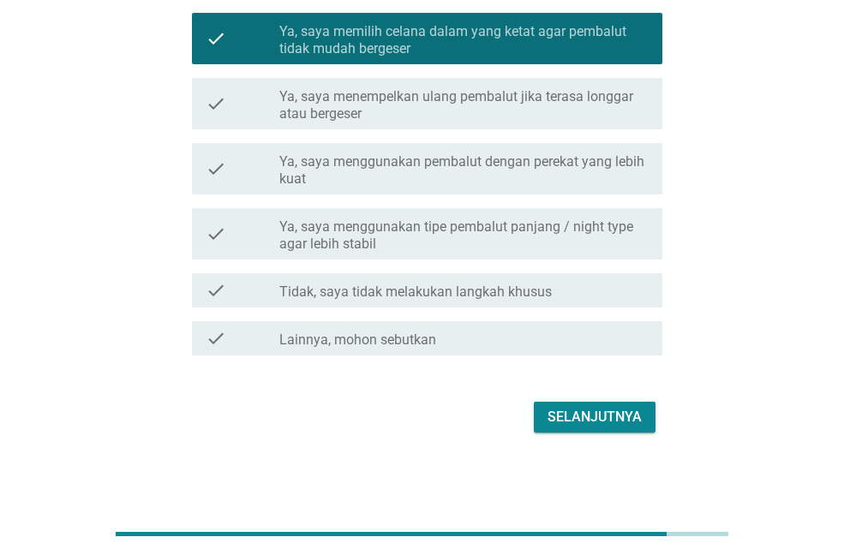
click at [551, 414] on div "Selanjutnya" at bounding box center [595, 417] width 94 height 21
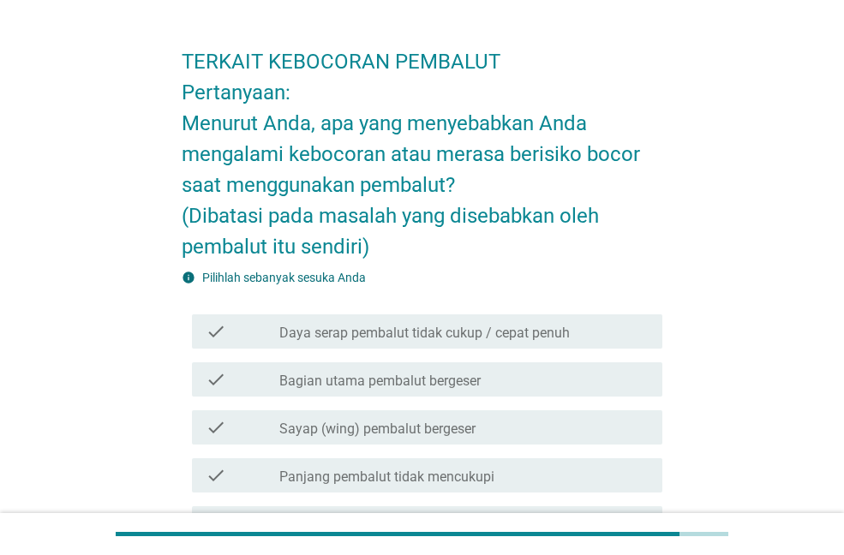
scroll to position [86, 0]
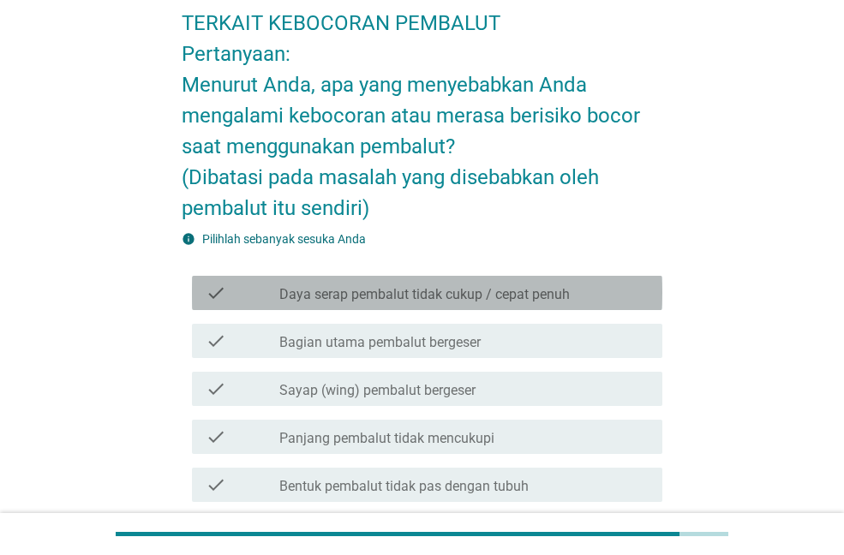
click at [484, 297] on label "Daya serap pembalut tidak cukup / cepat penuh" at bounding box center [424, 294] width 290 height 17
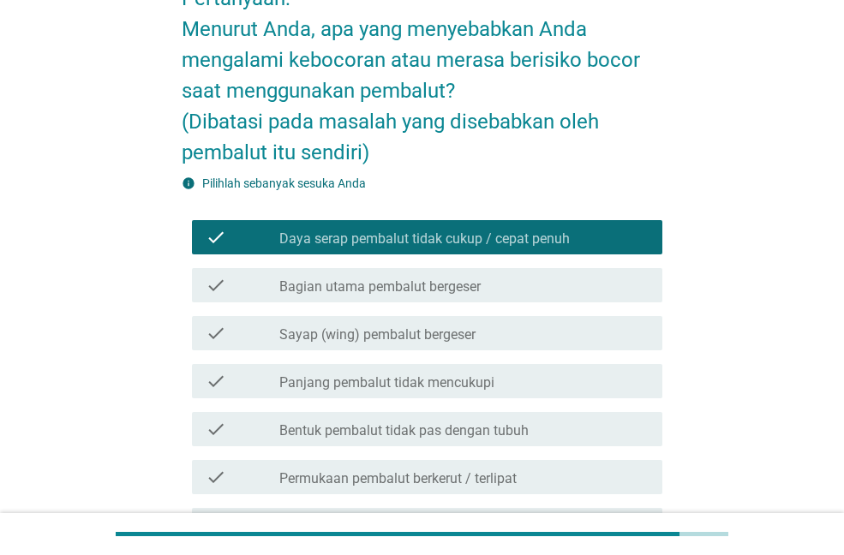
scroll to position [171, 0]
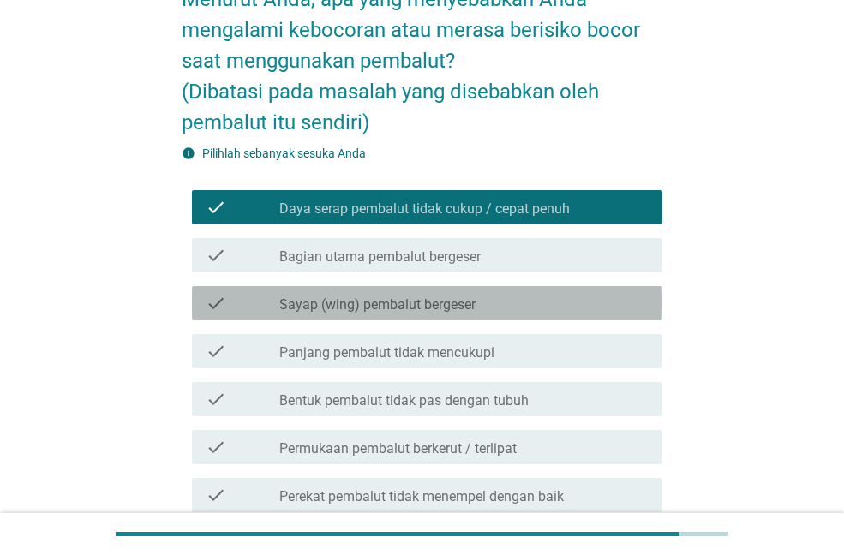
click at [476, 304] on label "Sayap (wing) pembalut bergeser" at bounding box center [377, 304] width 196 height 17
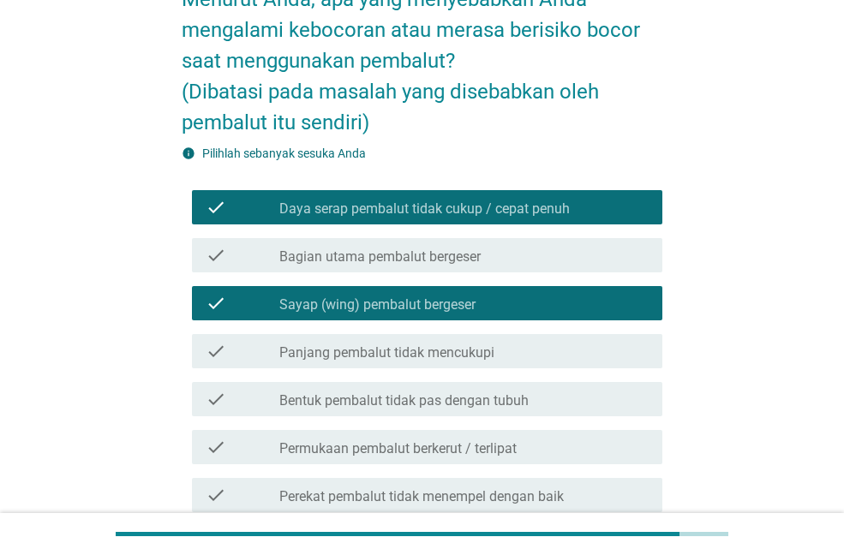
click at [475, 308] on label "Sayap (wing) pembalut bergeser" at bounding box center [377, 304] width 196 height 17
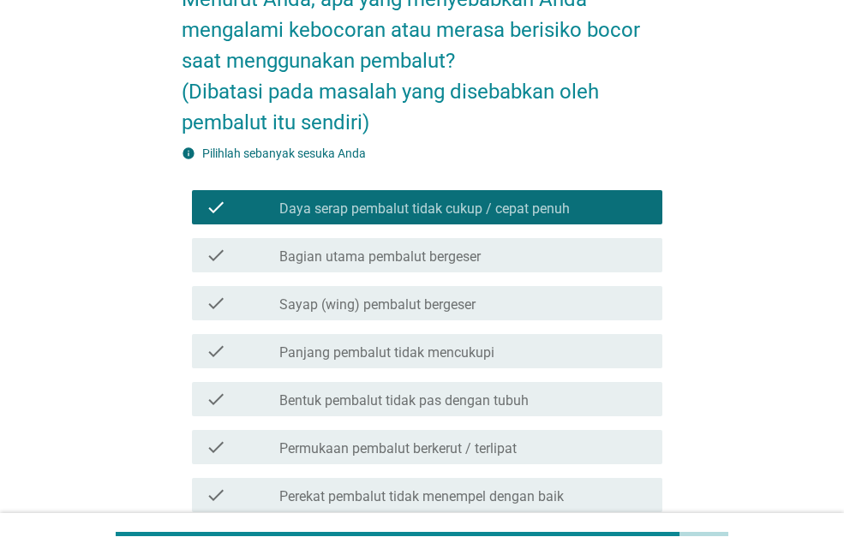
click at [449, 352] on label "Panjang pembalut tidak mencukupi" at bounding box center [386, 352] width 215 height 17
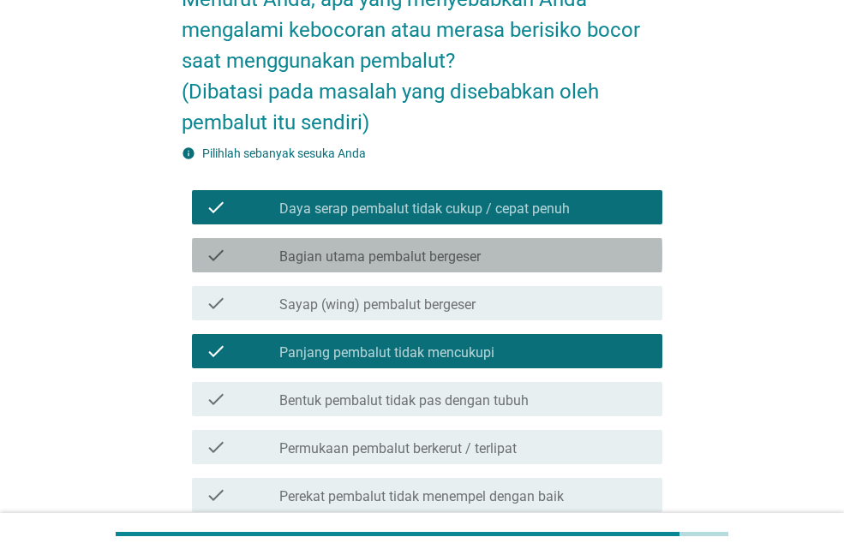
click at [473, 254] on label "Bagian utama pembalut bergeser" at bounding box center [379, 256] width 201 height 17
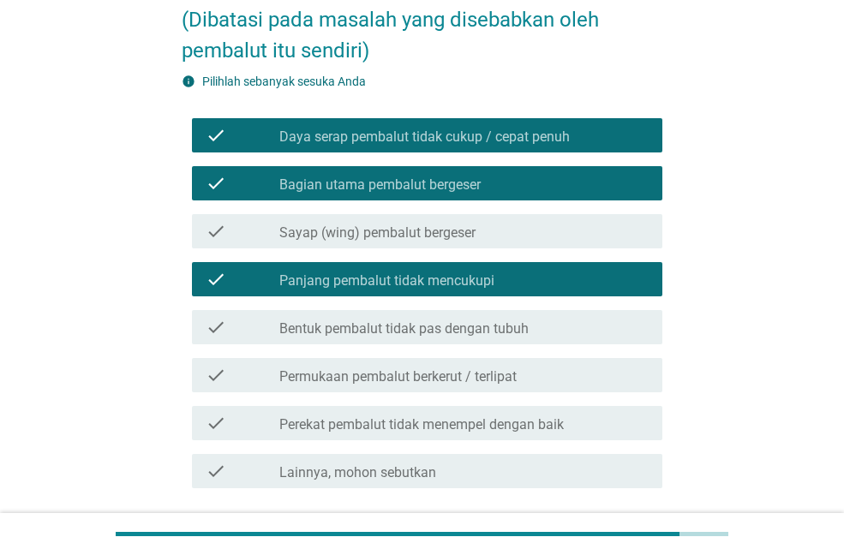
scroll to position [343, 0]
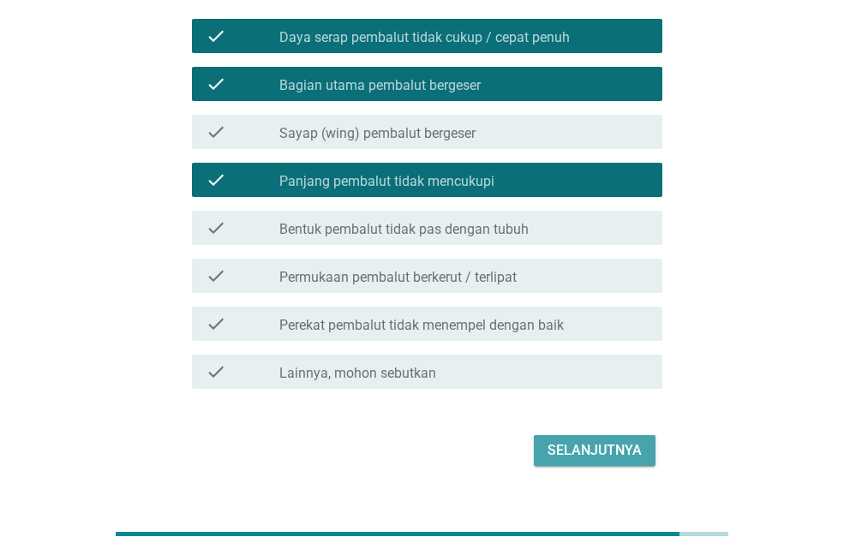
click at [545, 436] on button "Selanjutnya" at bounding box center [595, 450] width 122 height 31
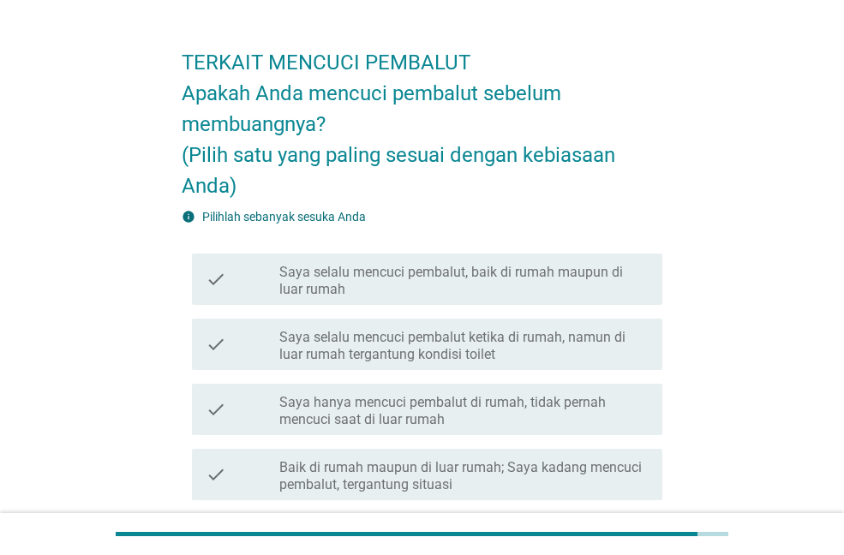
scroll to position [86, 0]
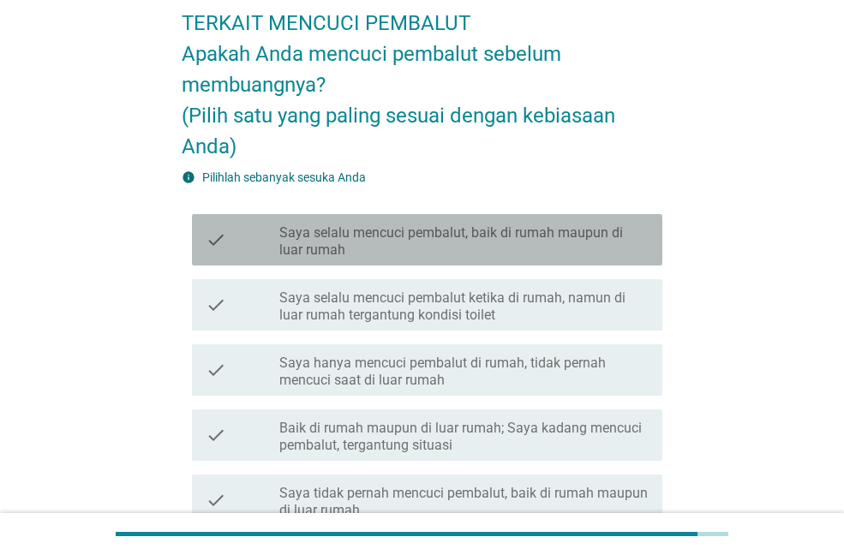
drag, startPoint x: 329, startPoint y: 246, endPoint x: 320, endPoint y: 251, distance: 10.7
click at [328, 246] on label "Saya selalu mencuci pembalut, baik di rumah maupun di luar rumah" at bounding box center [463, 241] width 369 height 34
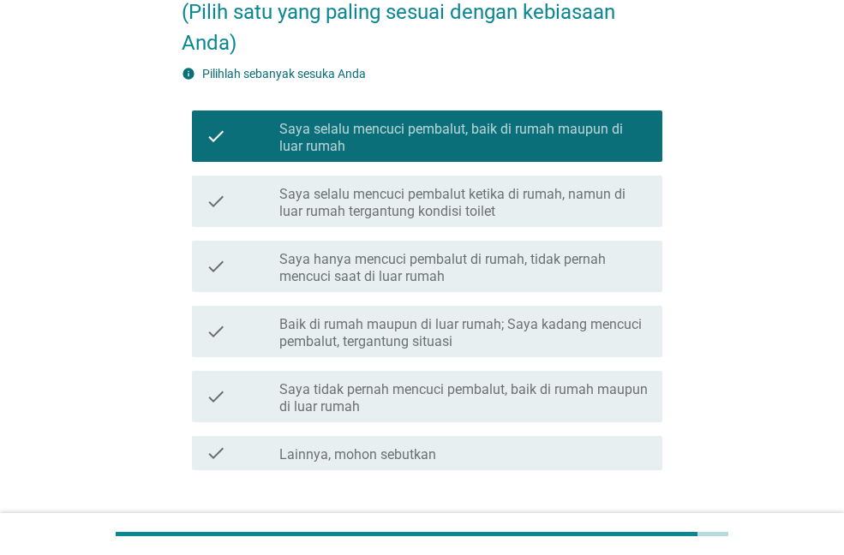
scroll to position [304, 0]
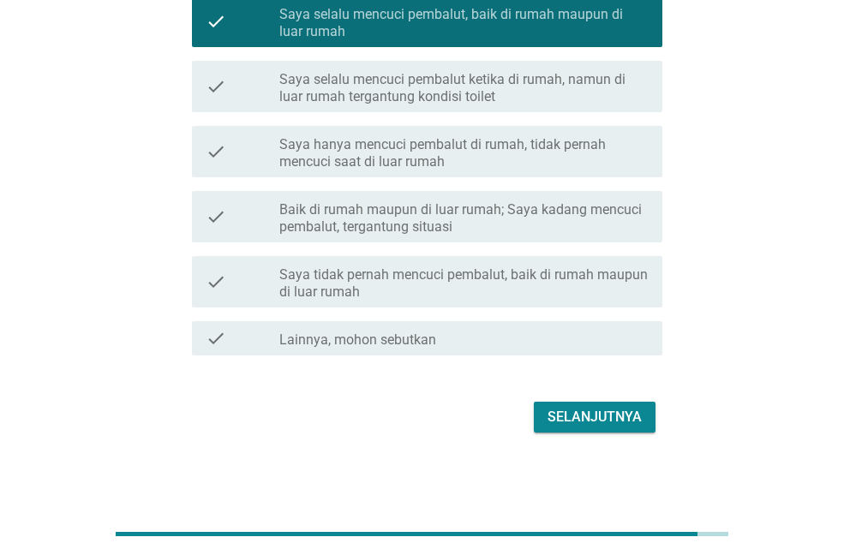
click at [591, 408] on div "Selanjutnya" at bounding box center [595, 417] width 94 height 21
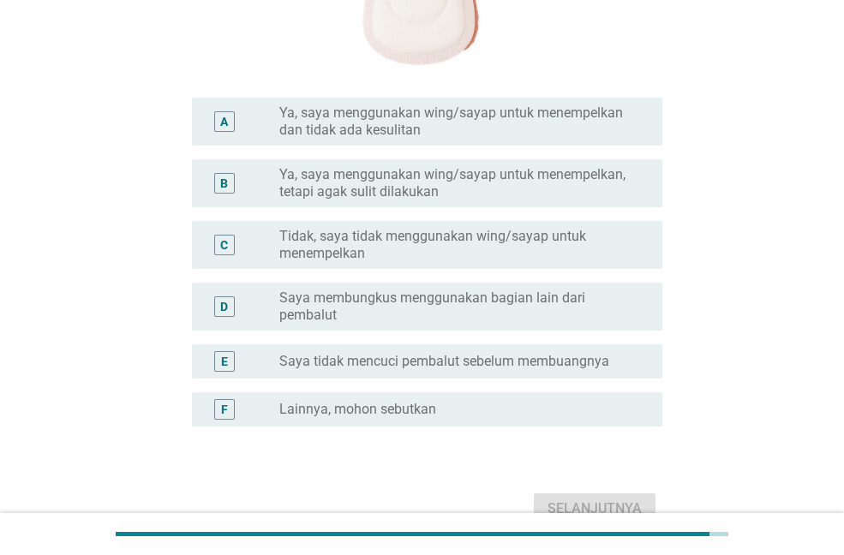
scroll to position [591, 0]
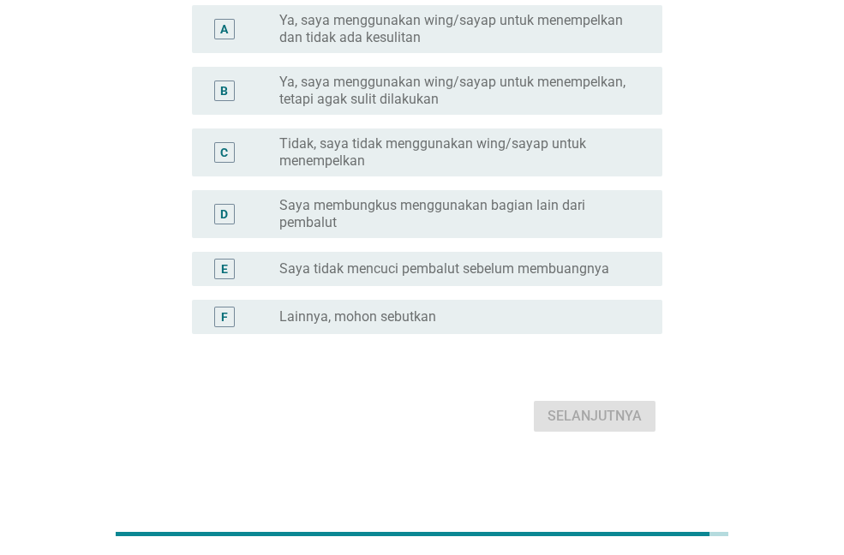
click at [371, 278] on div "radio_button_unchecked Saya tidak mencuci pembalut sebelum membuangnya" at bounding box center [463, 269] width 369 height 21
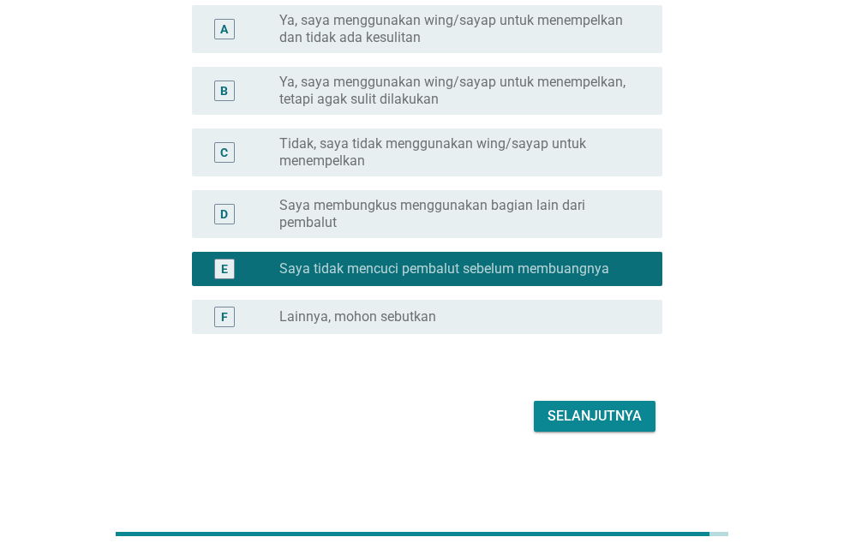
click at [371, 278] on div "radio_button_checked Saya tidak mencuci pembalut sebelum membuangnya" at bounding box center [463, 269] width 369 height 21
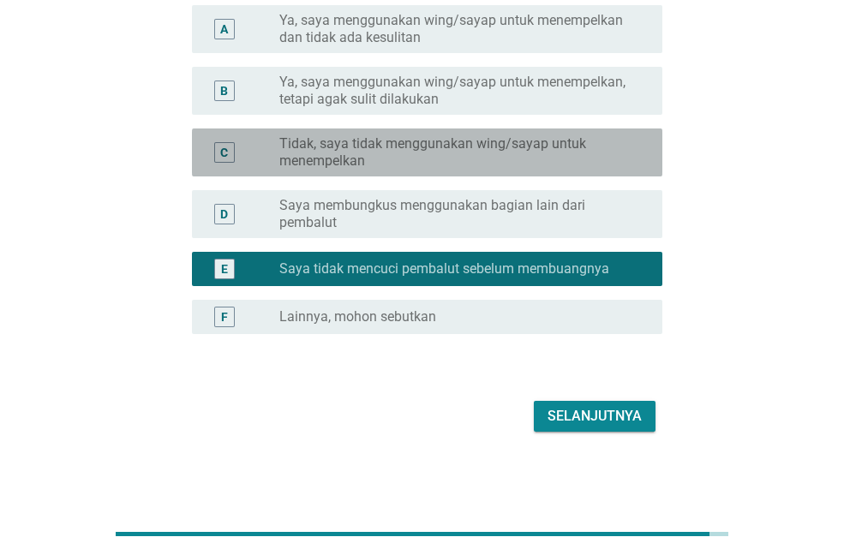
click at [370, 156] on label "Tidak, saya tidak menggunakan wing/sayap untuk menempelkan" at bounding box center [457, 152] width 356 height 34
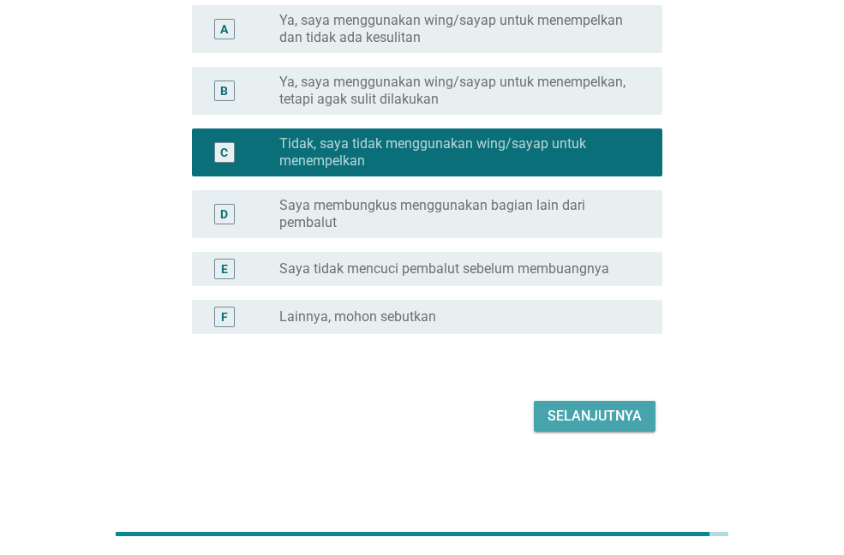
click at [581, 420] on div "Selanjutnya" at bounding box center [595, 416] width 94 height 21
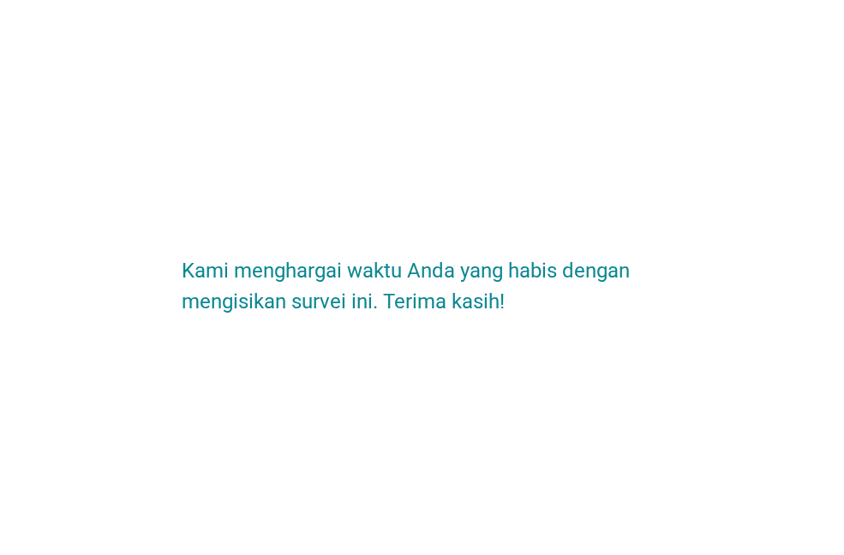
scroll to position [0, 0]
